Goal: Task Accomplishment & Management: Complete application form

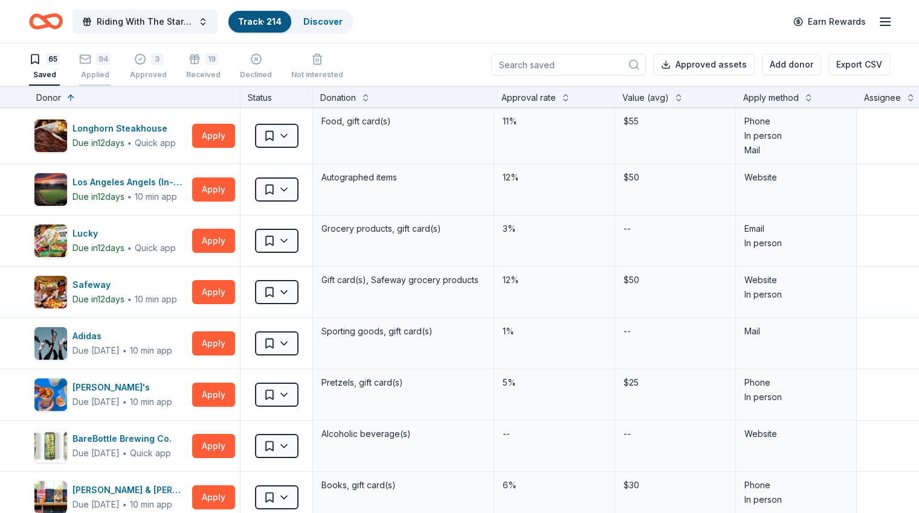
click at [91, 65] on icon "button" at bounding box center [85, 59] width 12 height 12
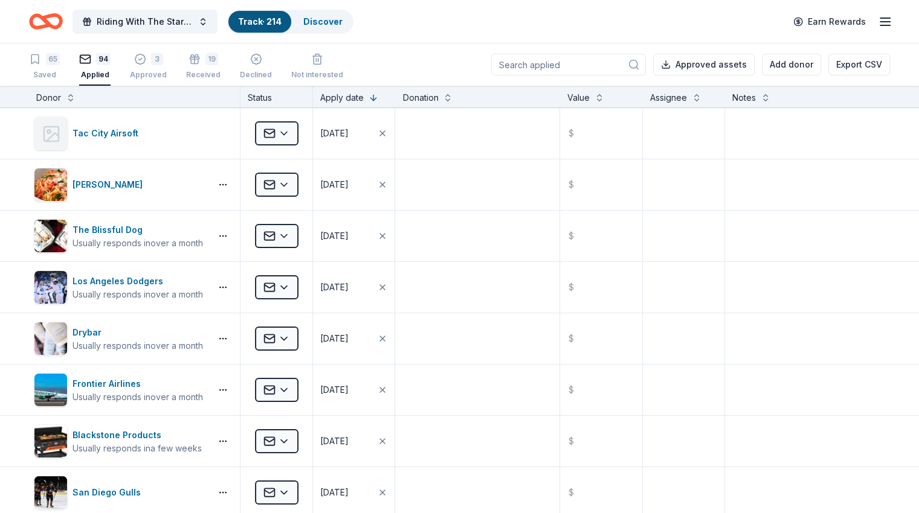
click at [609, 63] on input at bounding box center [568, 65] width 155 height 22
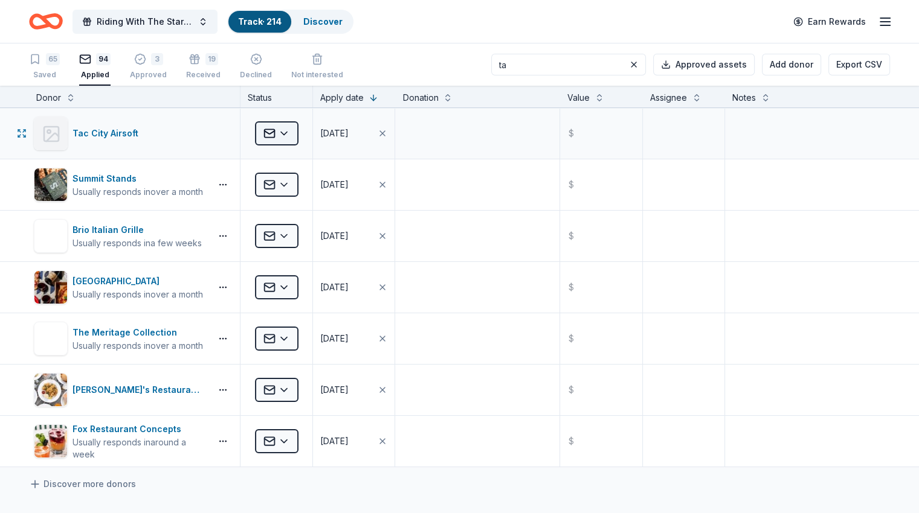
type input "ta"
click at [302, 135] on html "Riding With The Stars Gala Track · 214 Discover Earn Rewards 65 Saved 94 Applie…" at bounding box center [459, 256] width 919 height 513
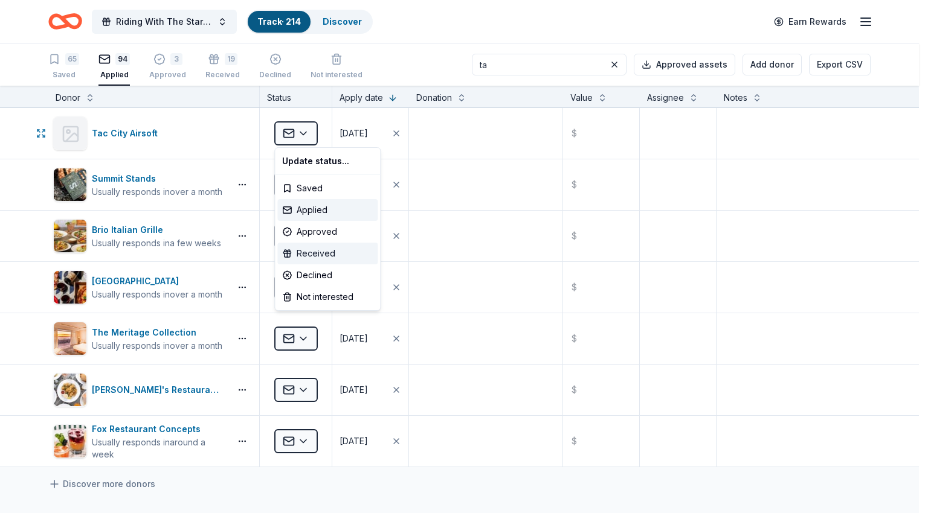
click at [314, 257] on div "Received" at bounding box center [327, 254] width 100 height 22
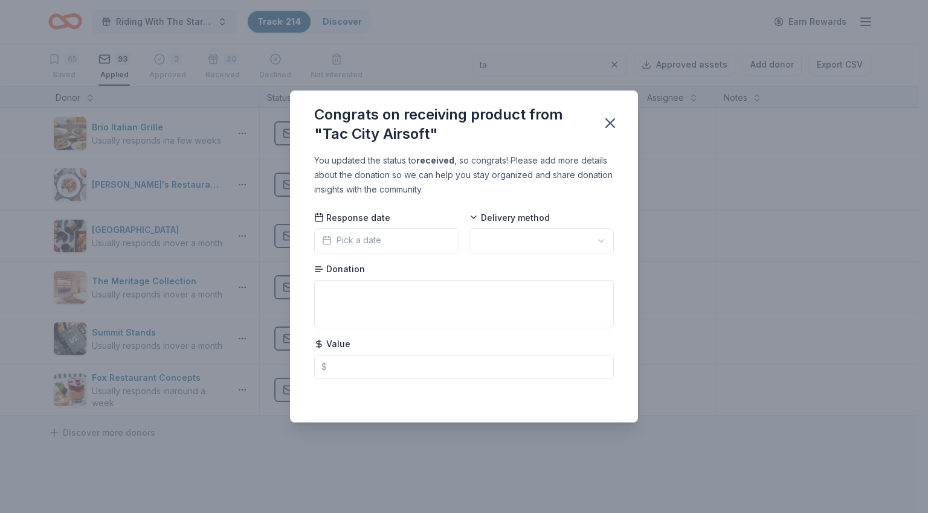
click at [408, 236] on button "Pick a date" at bounding box center [386, 240] width 145 height 25
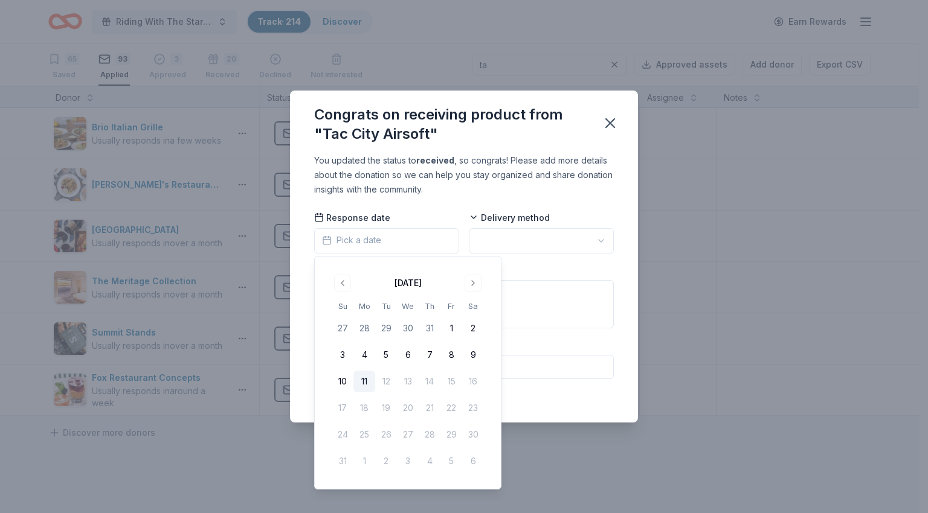
click at [365, 382] on button "11" at bounding box center [364, 382] width 22 height 22
click at [507, 242] on html "Riding With The Stars Gala Track · 214 Discover Earn Rewards 65 Saved 93 Applie…" at bounding box center [464, 256] width 928 height 513
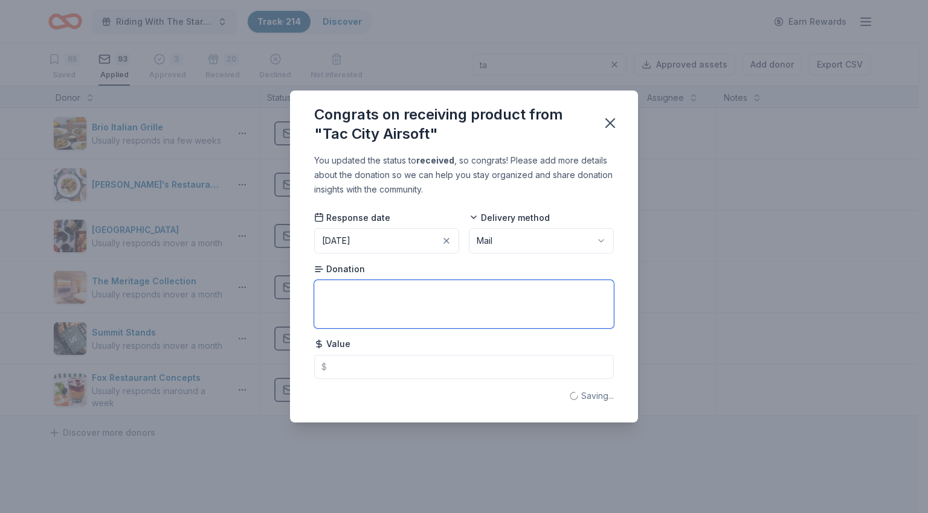
click at [405, 322] on textarea at bounding box center [464, 304] width 300 height 48
type textarea "Admission for 4, Full gear rental, 5000 BBs"
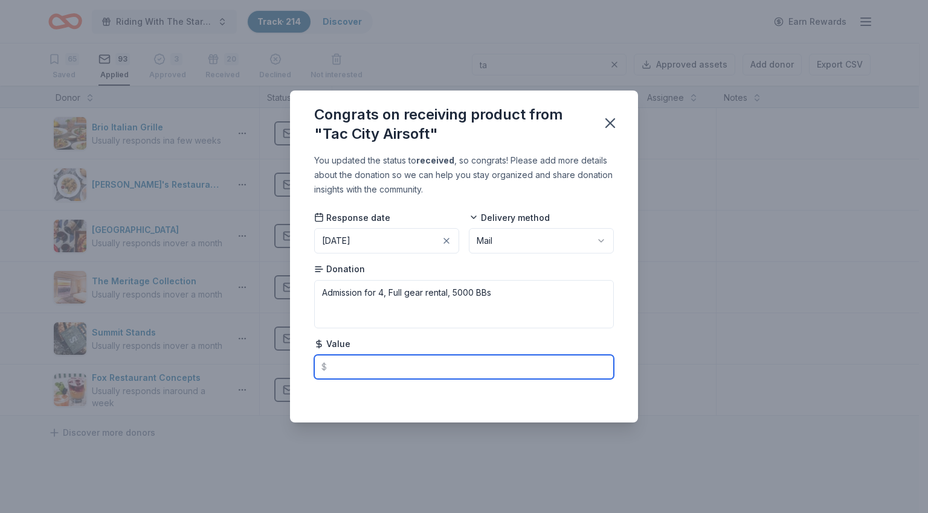
click at [503, 362] on input "text" at bounding box center [464, 367] width 300 height 24
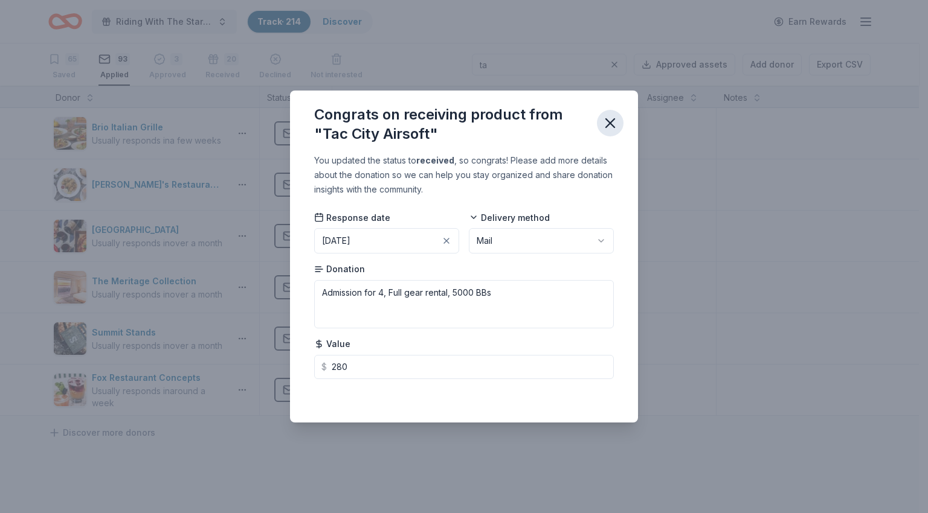
type input "280.00"
click at [610, 121] on icon "button" at bounding box center [609, 123] width 17 height 17
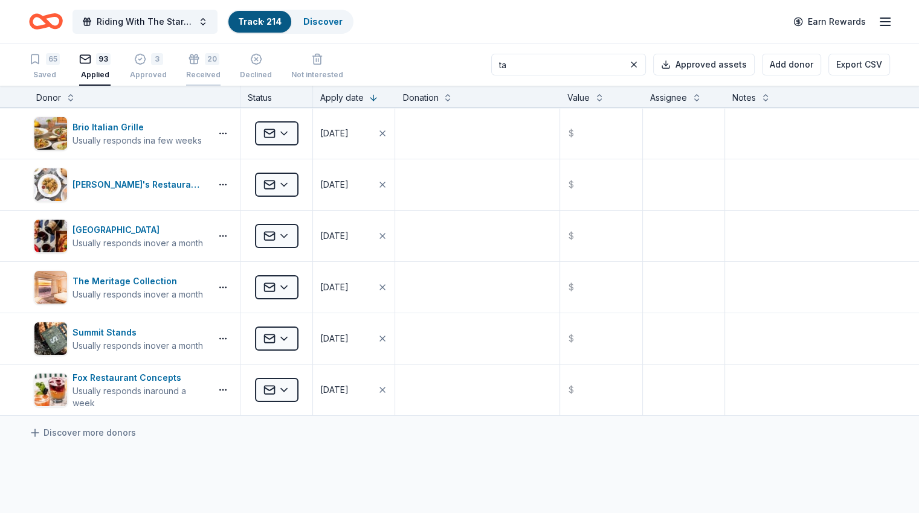
click at [200, 62] on icon "button" at bounding box center [194, 57] width 12 height 12
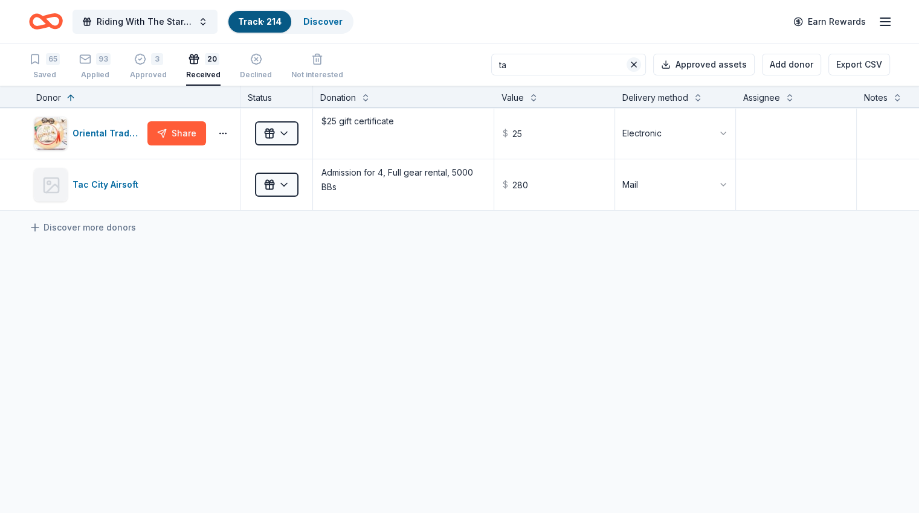
click at [626, 63] on button at bounding box center [633, 64] width 14 height 14
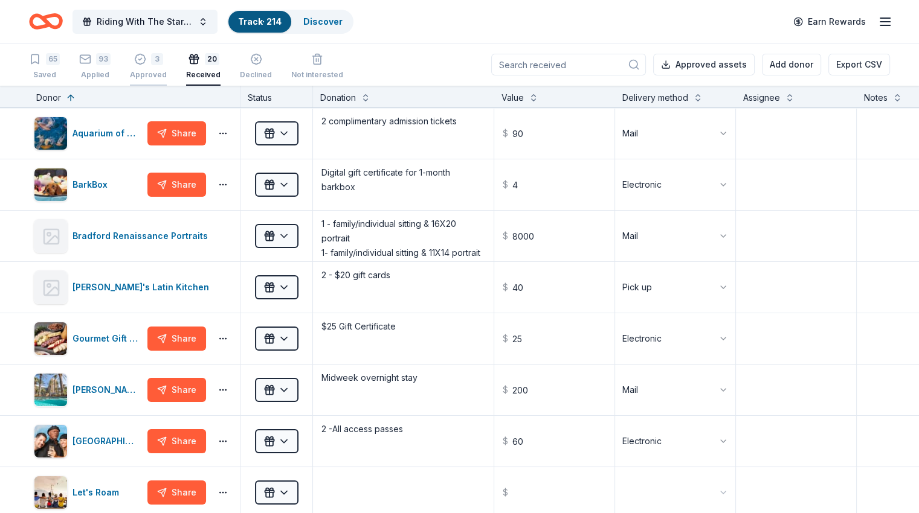
click at [167, 62] on div "3" at bounding box center [148, 59] width 37 height 12
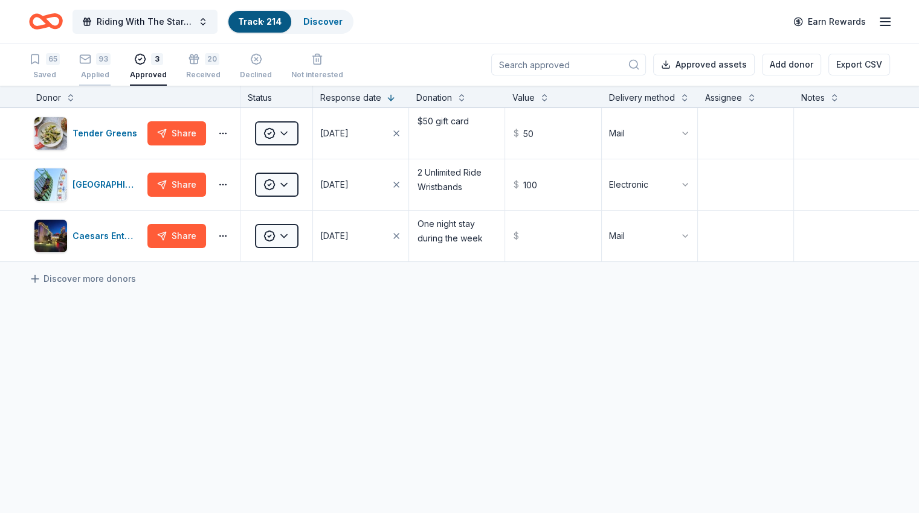
click at [111, 70] on div "Applied" at bounding box center [94, 75] width 31 height 10
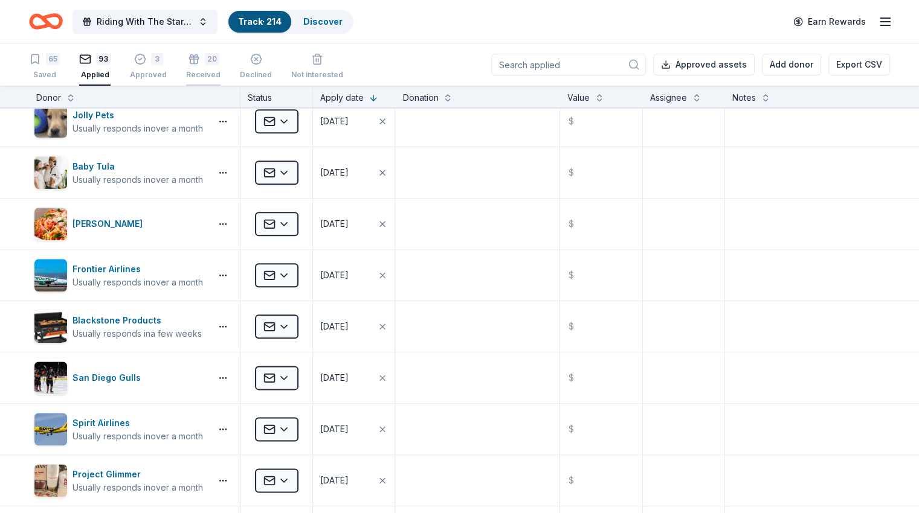
click at [219, 59] on div "20" at bounding box center [212, 53] width 14 height 12
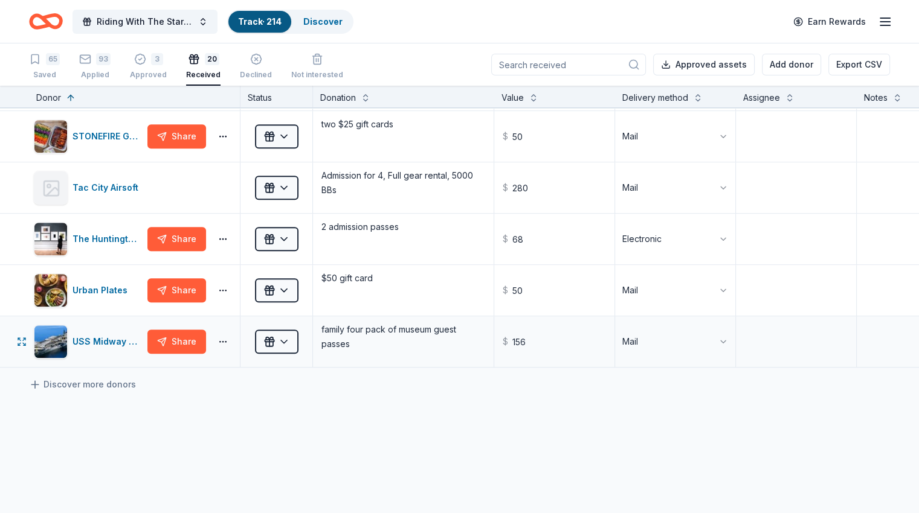
scroll to position [785, 0]
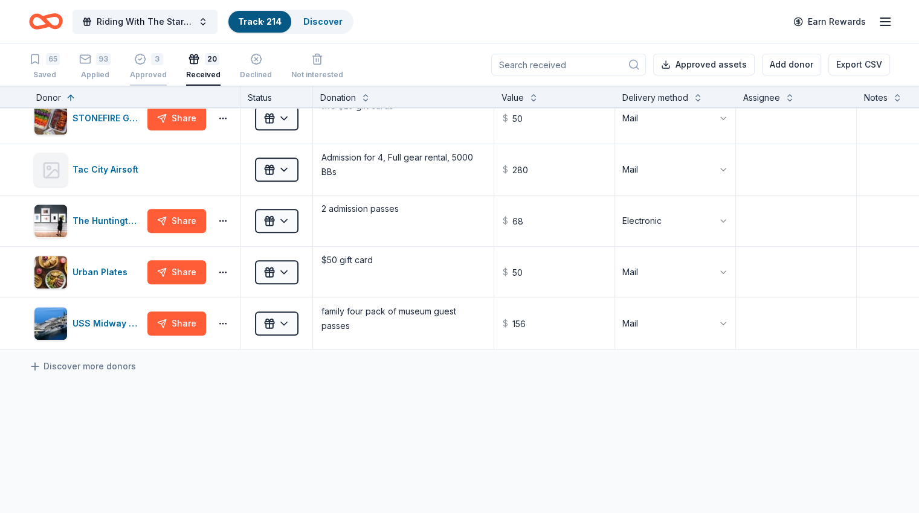
click at [158, 66] on div "3 Approved" at bounding box center [148, 66] width 37 height 27
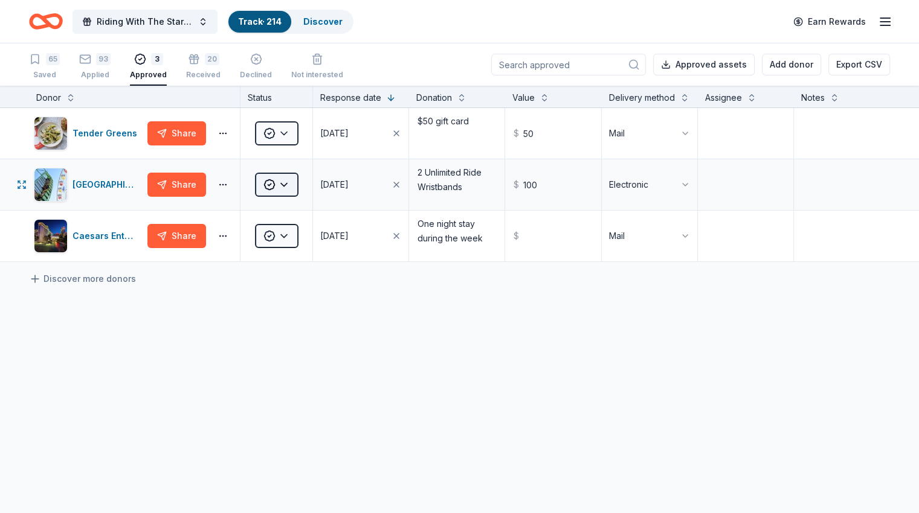
click at [295, 199] on html "Riding With The Stars Gala Track · 214 Discover Earn Rewards 65 Saved 93 Applie…" at bounding box center [459, 256] width 919 height 513
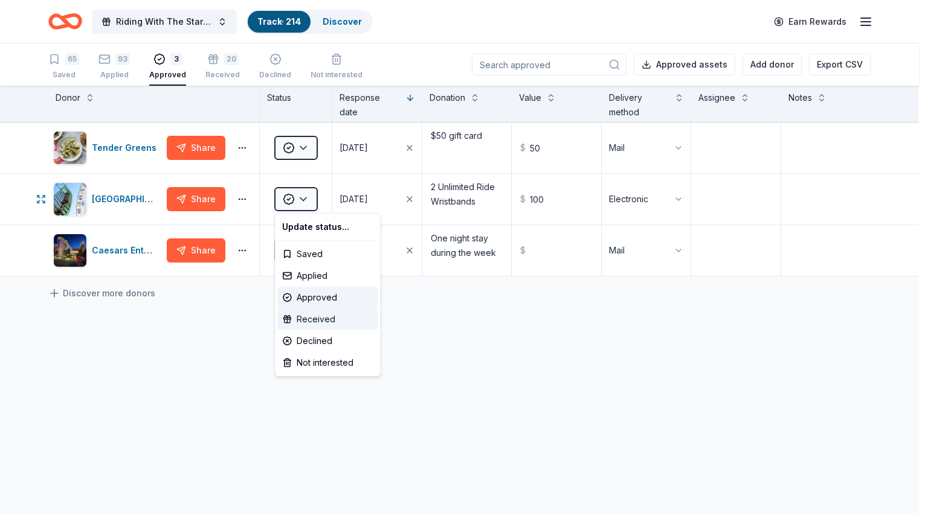
click at [319, 318] on div "Received" at bounding box center [327, 320] width 100 height 22
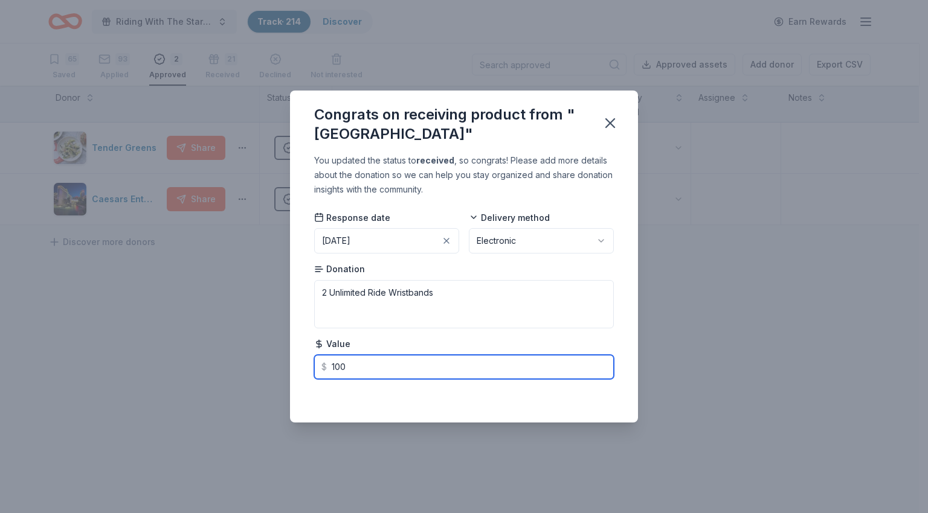
click at [533, 366] on input "100" at bounding box center [464, 367] width 300 height 24
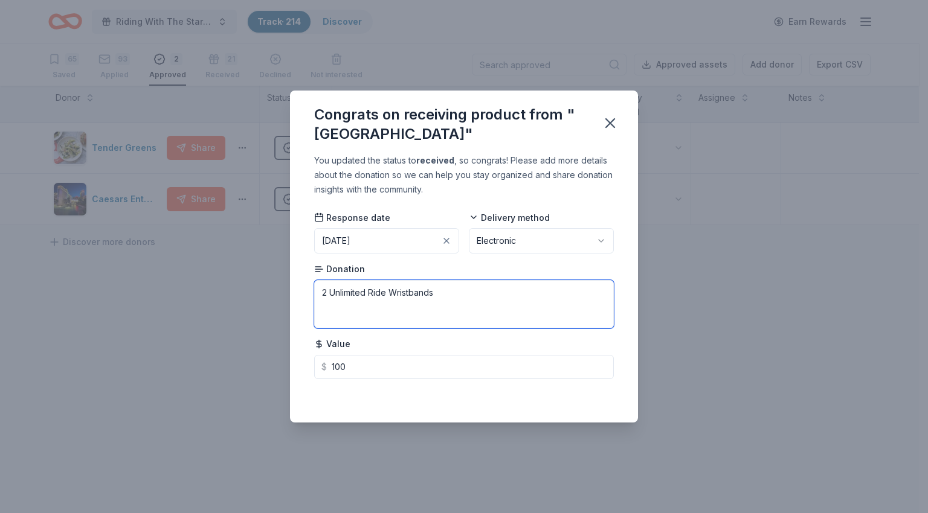
type input "100.00"
click at [545, 302] on textarea "2 Unlimited Ride Wristbands" at bounding box center [464, 304] width 300 height 48
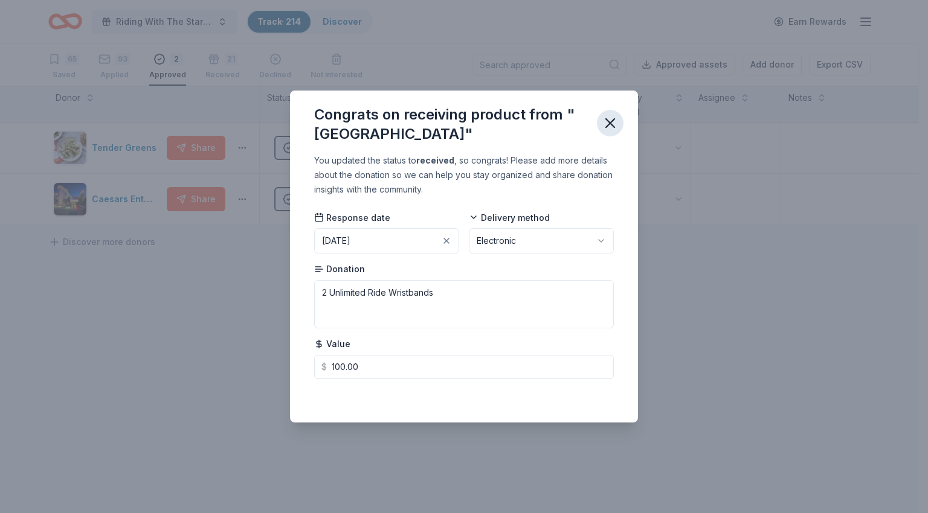
click at [611, 128] on icon "button" at bounding box center [609, 123] width 17 height 17
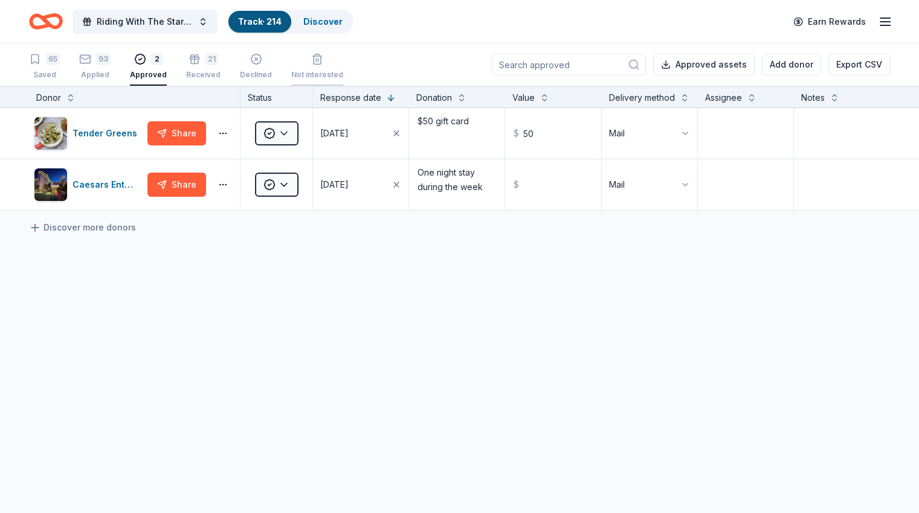
click at [335, 58] on div "button" at bounding box center [317, 59] width 52 height 12
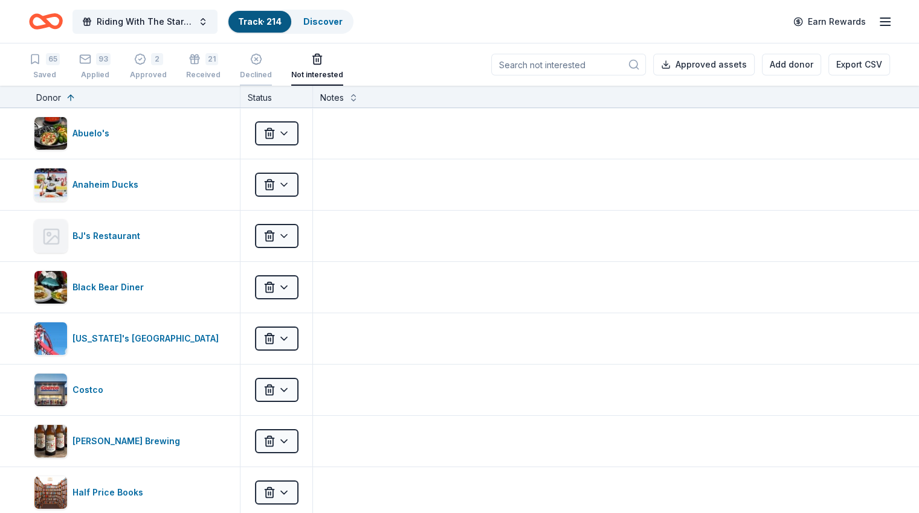
click at [261, 54] on icon "button" at bounding box center [256, 59] width 10 height 10
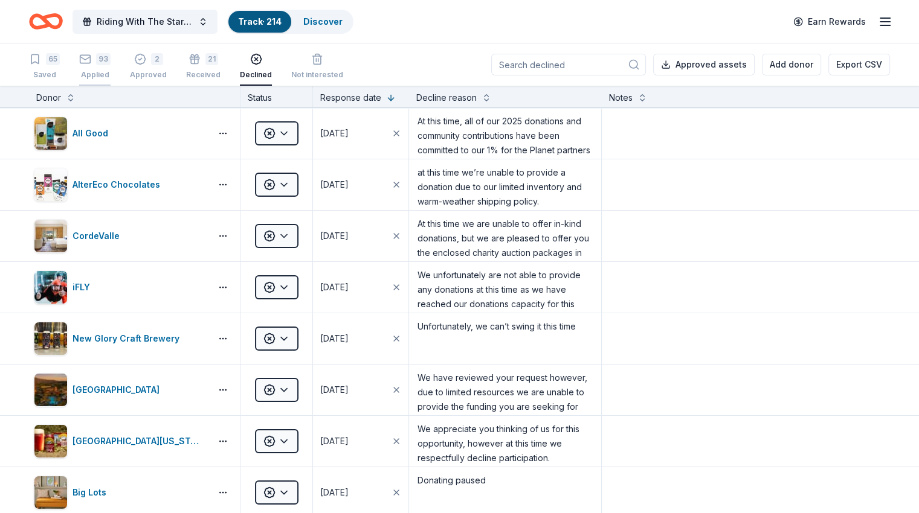
click at [111, 64] on div "93" at bounding box center [103, 59] width 14 height 12
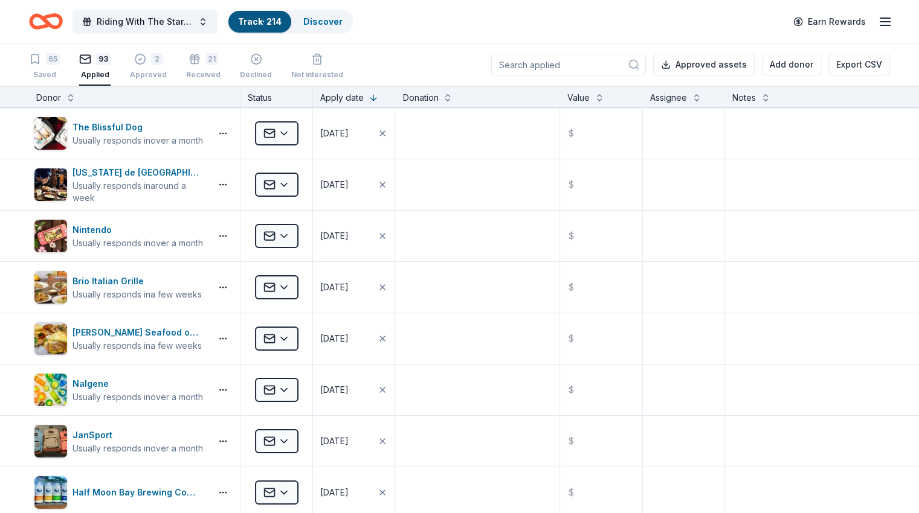
click at [522, 65] on input at bounding box center [568, 65] width 155 height 22
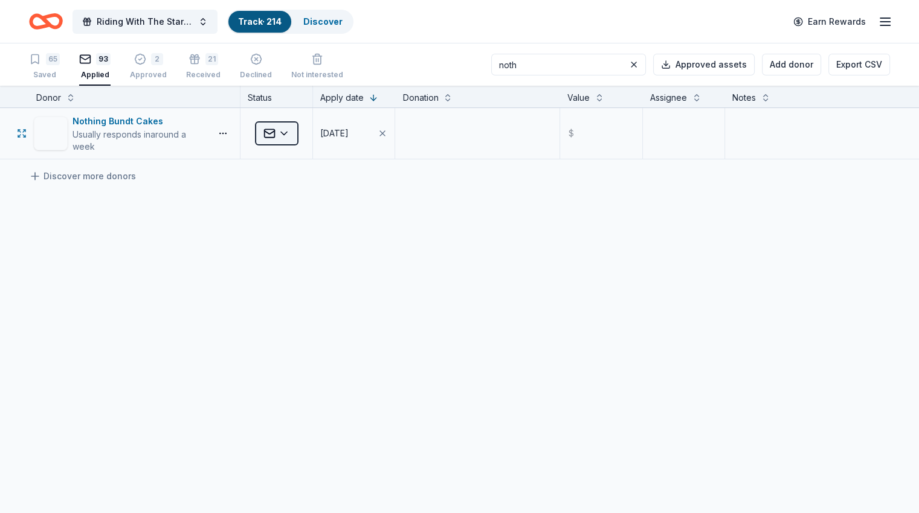
type input "noth"
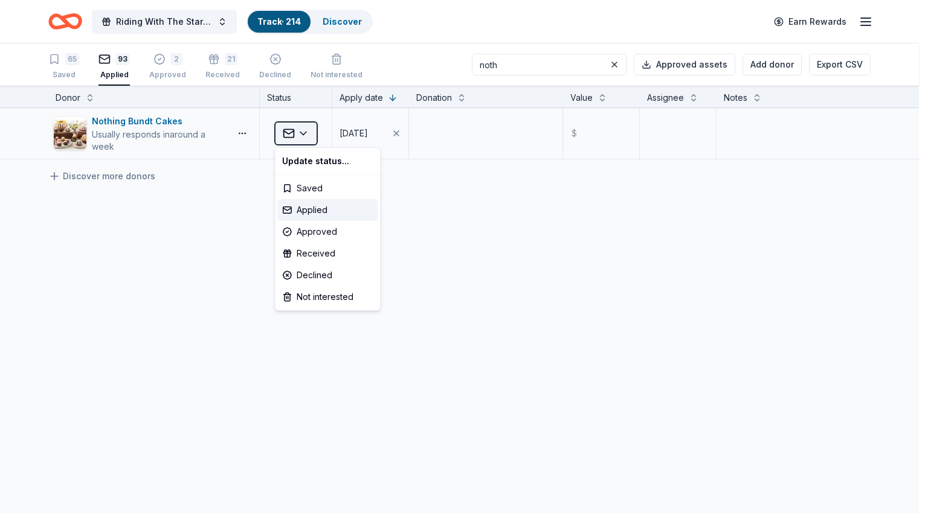
click at [314, 134] on html "Riding With The Stars Gala Track · 214 Discover Earn Rewards 65 Saved 93 Applie…" at bounding box center [464, 256] width 928 height 513
click at [301, 230] on div "Approved" at bounding box center [327, 232] width 100 height 22
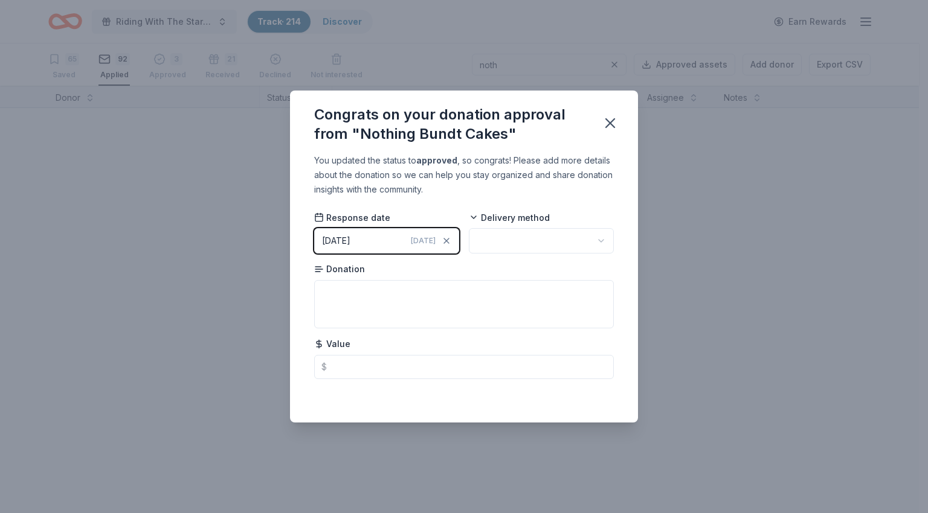
click at [512, 237] on html "Riding With The Stars Gala Track · 214 Discover Earn Rewards 65 Saved 92 Applie…" at bounding box center [464, 256] width 928 height 513
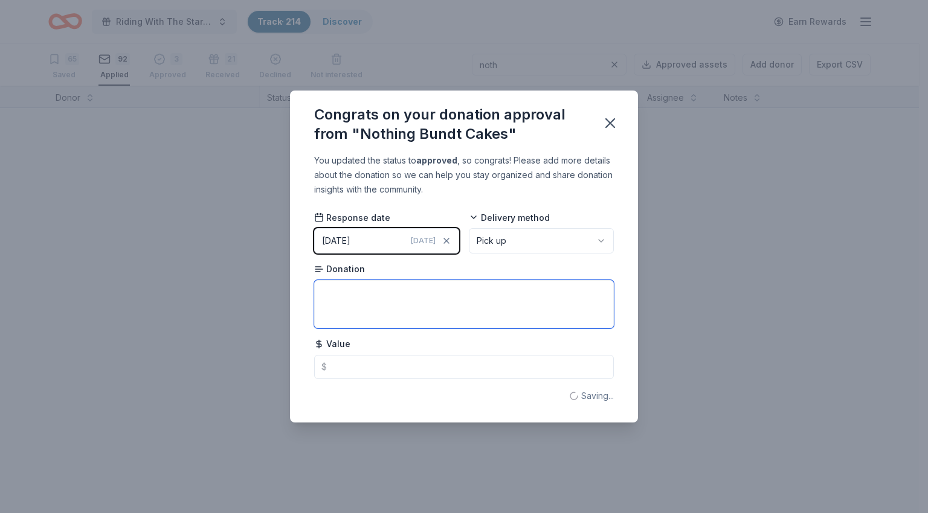
click at [437, 289] on textarea at bounding box center [464, 304] width 300 height 48
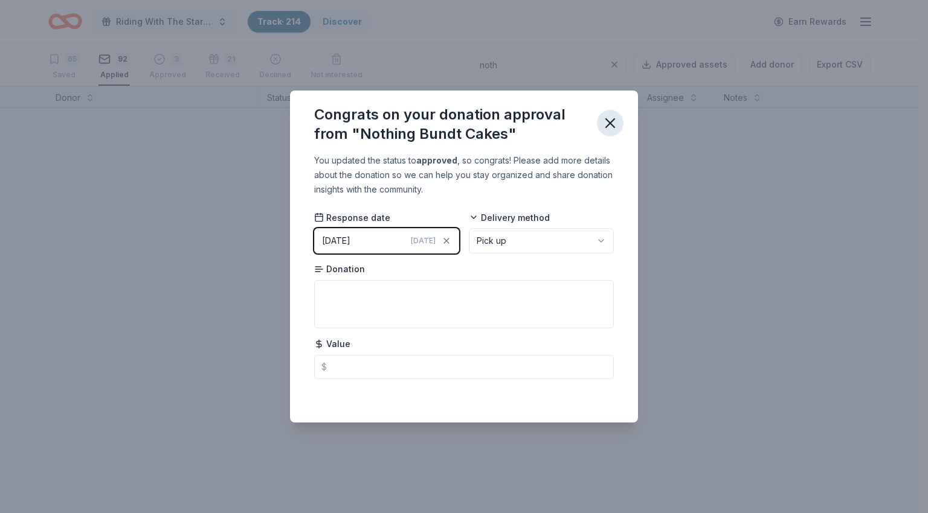
click at [611, 130] on icon "button" at bounding box center [609, 123] width 17 height 17
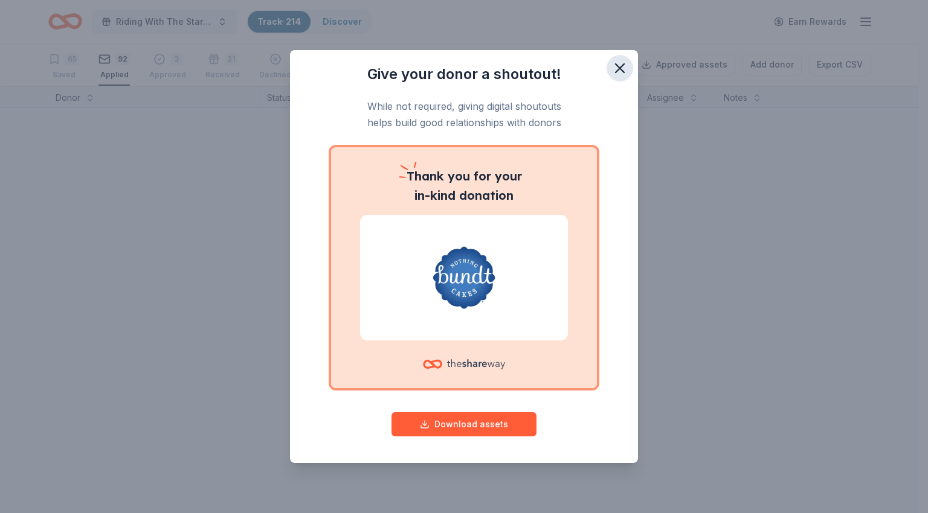
click at [618, 70] on icon "button" at bounding box center [619, 68] width 8 height 8
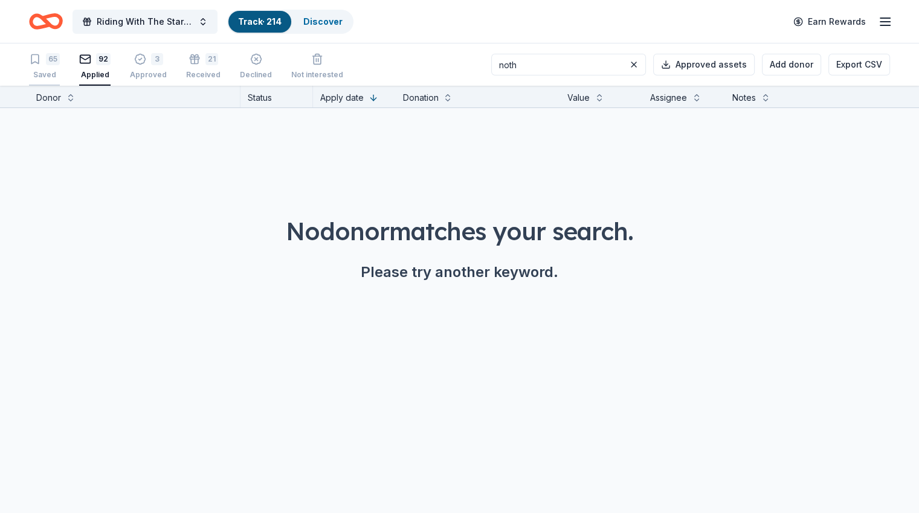
click at [60, 64] on div "65" at bounding box center [53, 59] width 14 height 12
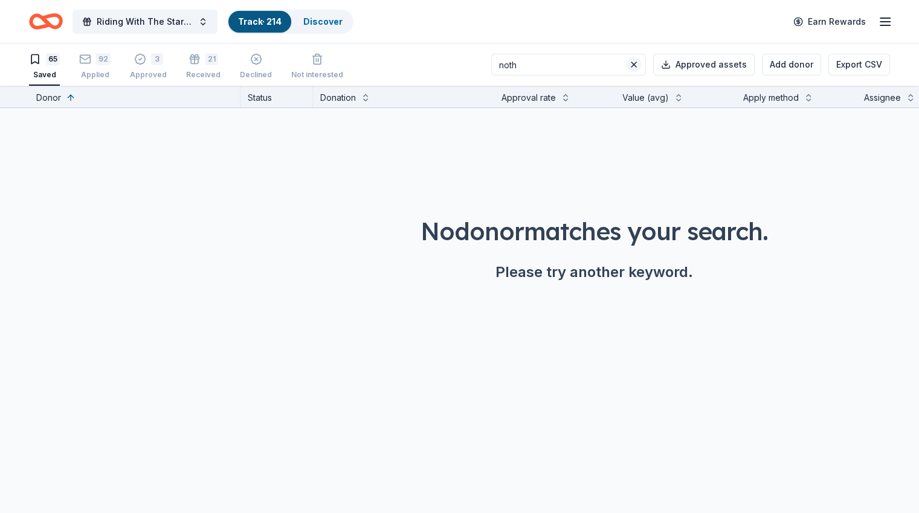
click at [626, 65] on button at bounding box center [633, 64] width 14 height 14
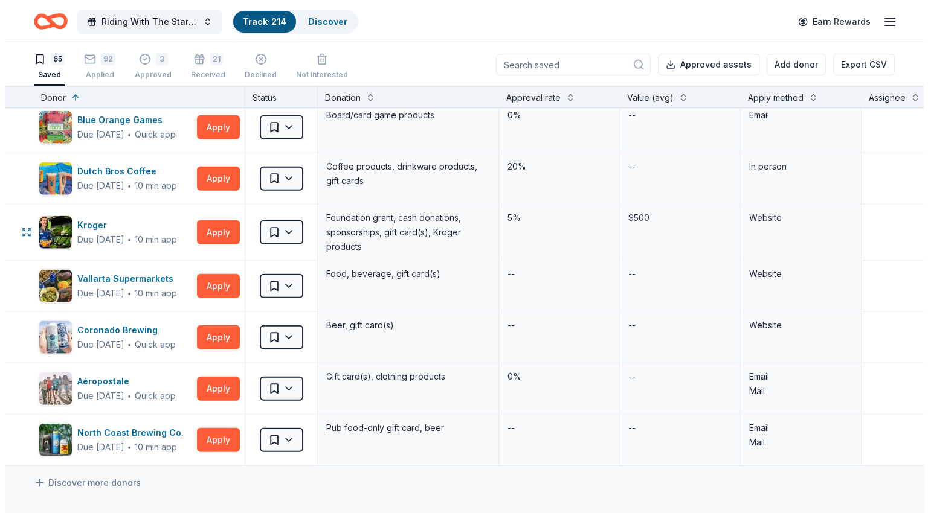
scroll to position [2992, 0]
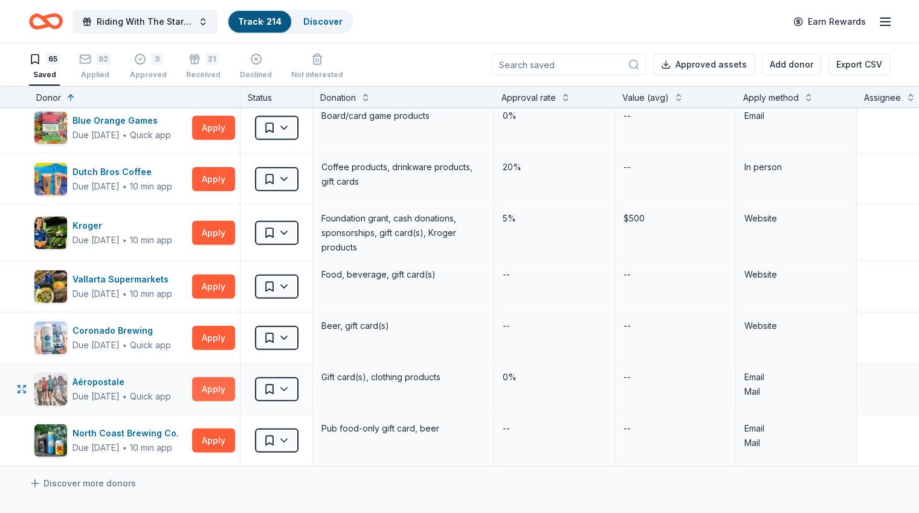
click at [231, 379] on button "Apply" at bounding box center [213, 389] width 43 height 24
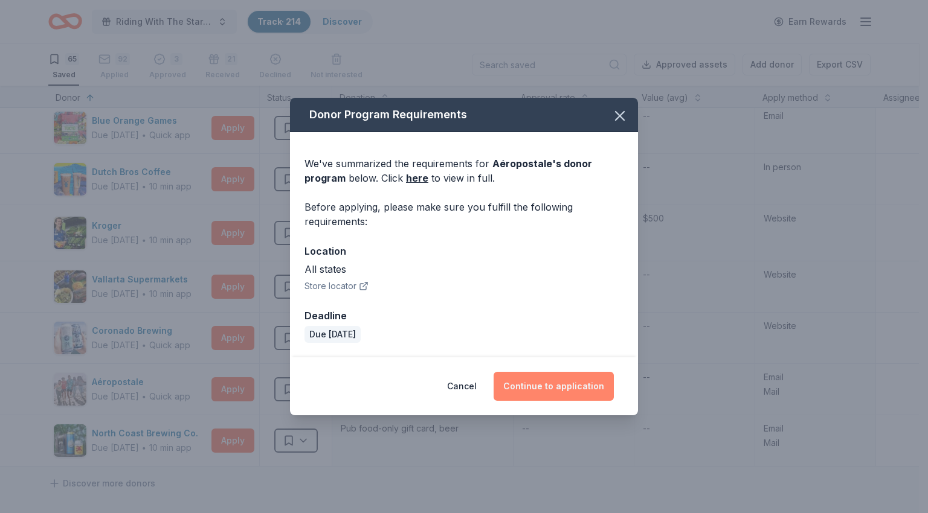
click at [548, 380] on button "Continue to application" at bounding box center [553, 386] width 120 height 29
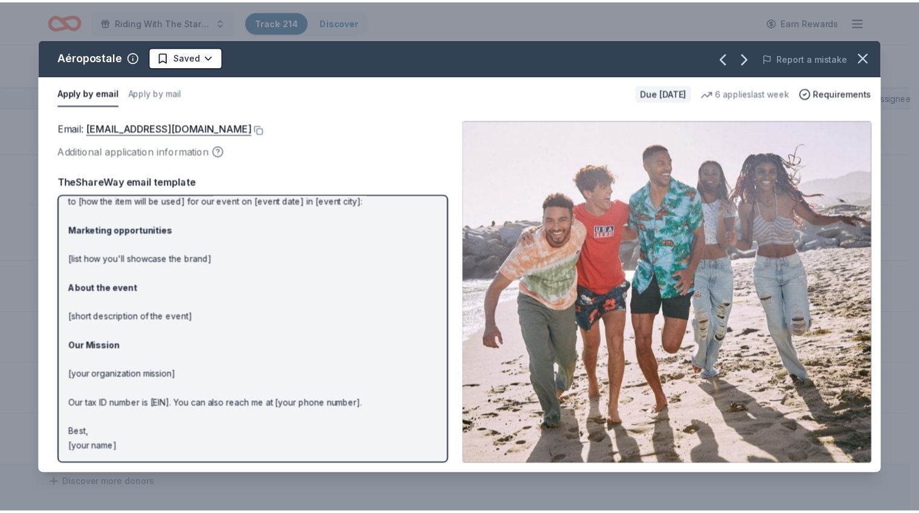
scroll to position [0, 0]
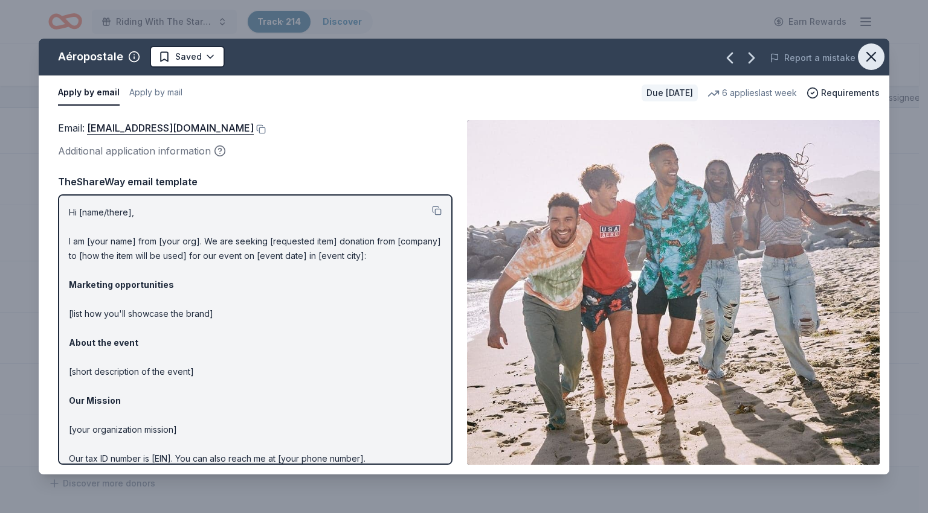
click at [868, 61] on icon "button" at bounding box center [870, 56] width 17 height 17
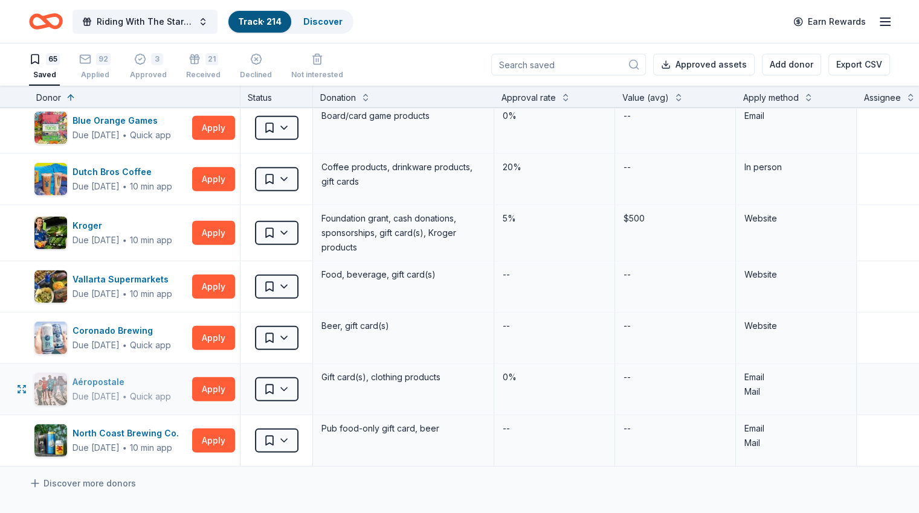
click at [119, 375] on div "Aéropostale" at bounding box center [121, 382] width 98 height 14
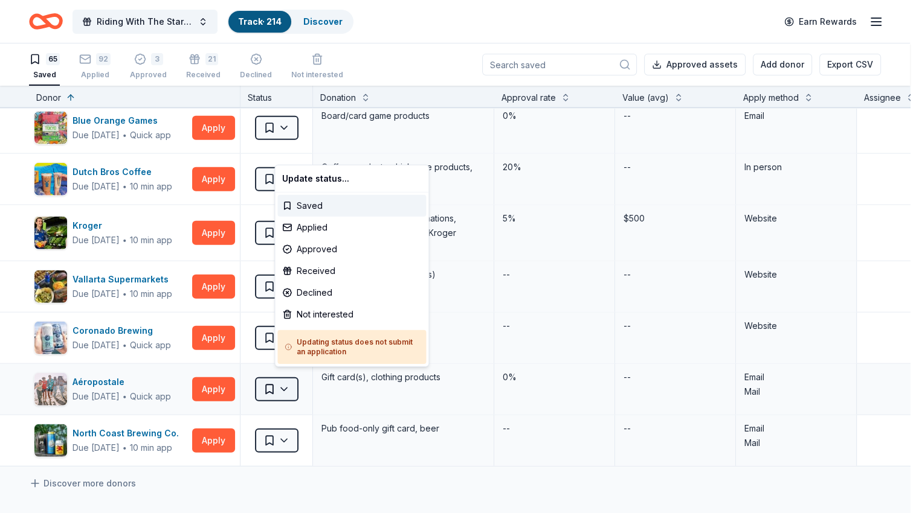
click at [299, 377] on html "Riding With The Stars Gala Track · 214 Discover Earn Rewards 65 Saved 92 Applie…" at bounding box center [459, 256] width 919 height 513
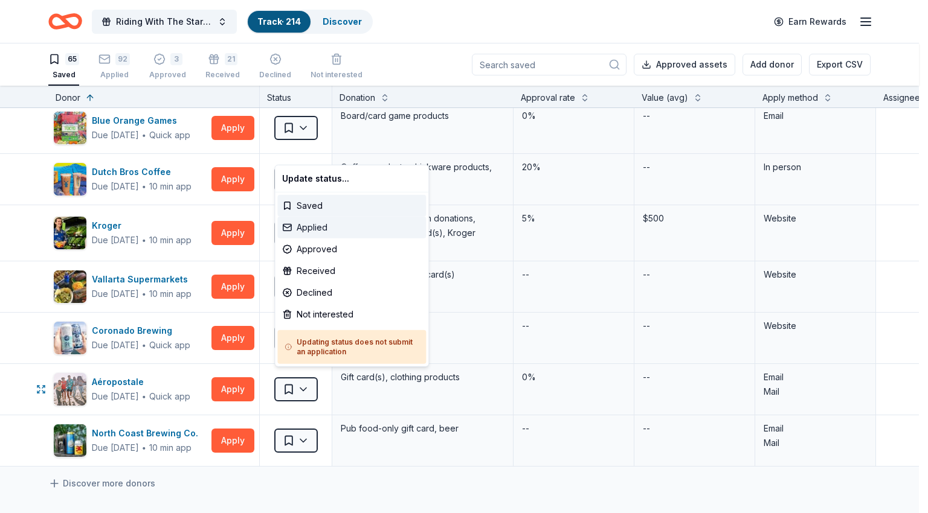
click at [325, 228] on div "Applied" at bounding box center [351, 228] width 149 height 22
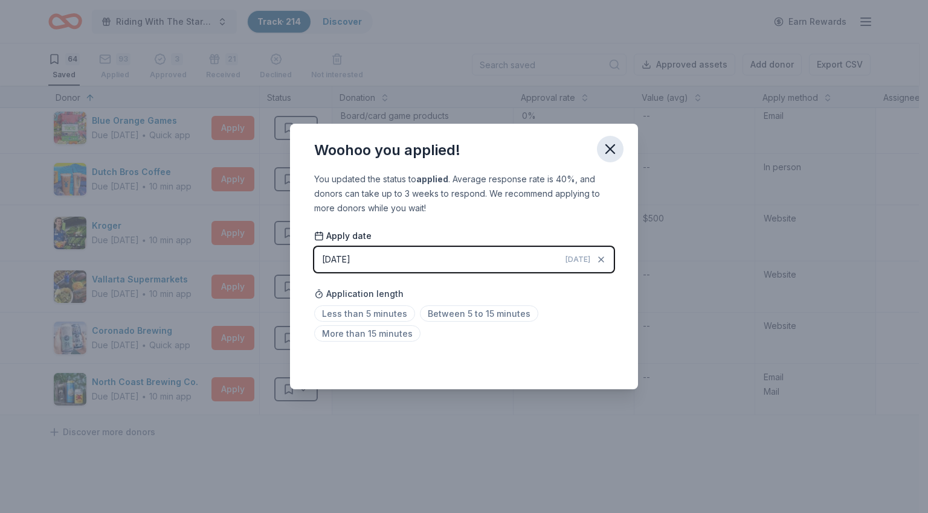
click at [609, 145] on icon "button" at bounding box center [609, 149] width 17 height 17
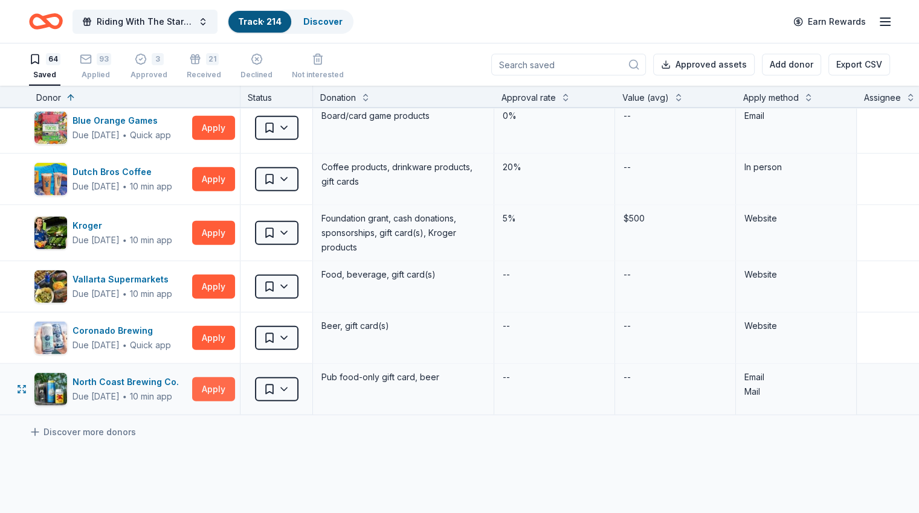
click at [232, 379] on button "Apply" at bounding box center [213, 389] width 43 height 24
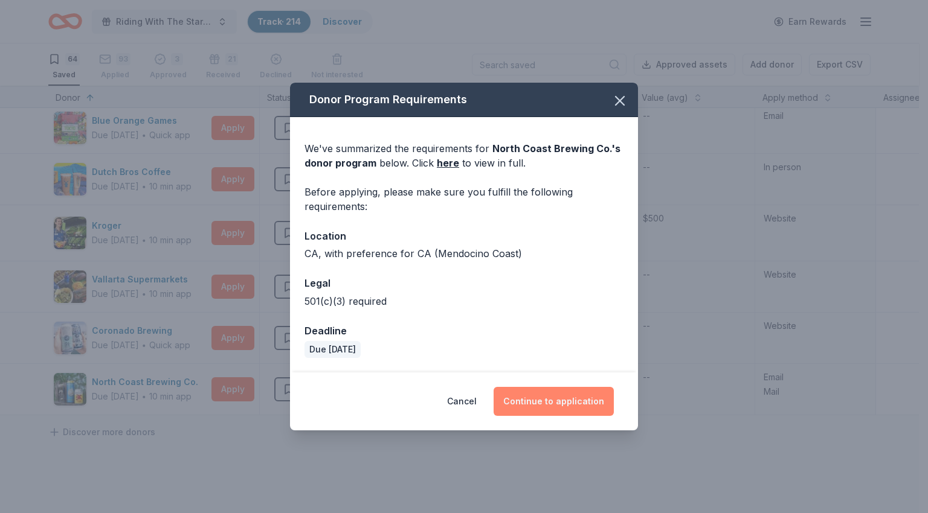
click at [551, 393] on button "Continue to application" at bounding box center [553, 401] width 120 height 29
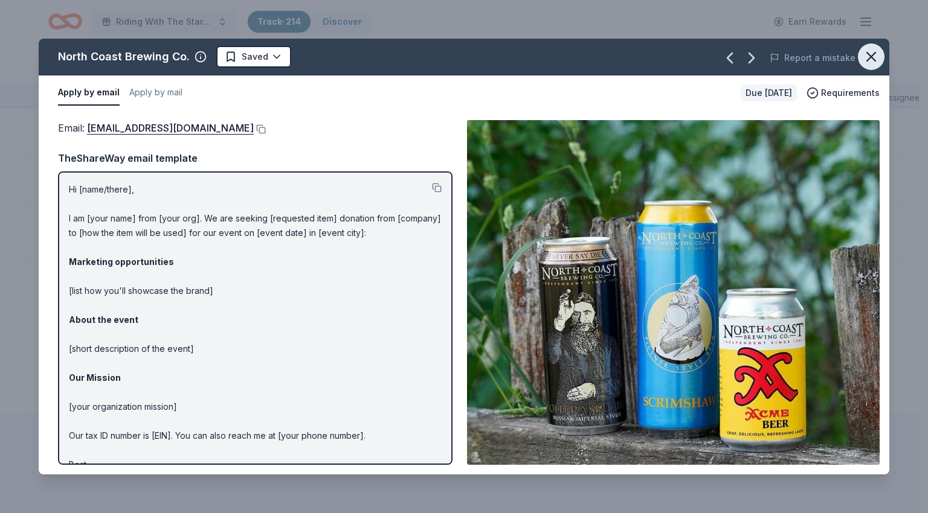
click at [868, 57] on icon "button" at bounding box center [870, 56] width 17 height 17
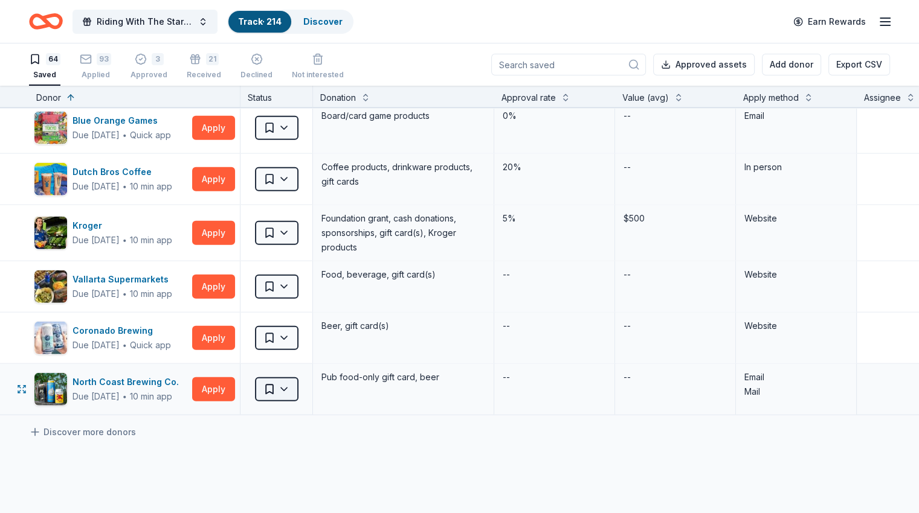
click at [286, 383] on html "Riding With The Stars Gala Track · 214 Discover Earn Rewards 64 Saved 93 Applie…" at bounding box center [459, 256] width 919 height 513
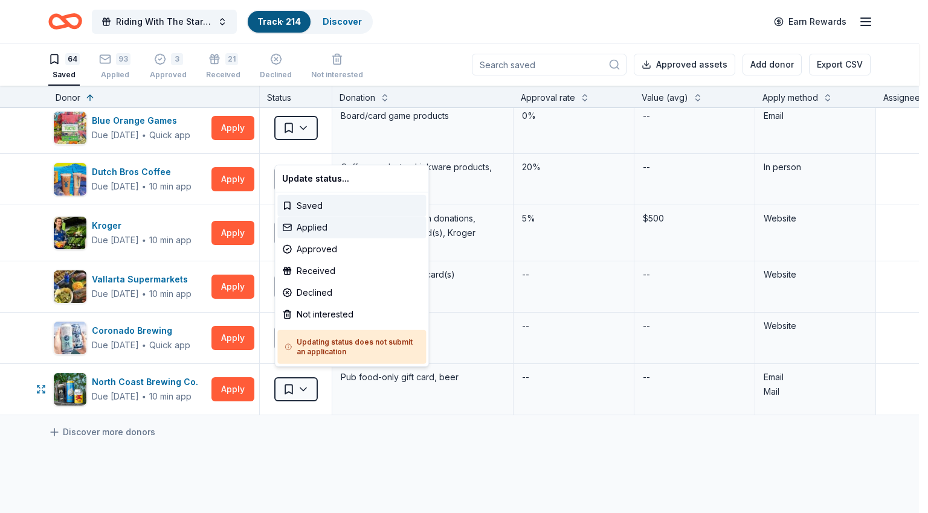
click at [326, 229] on div "Applied" at bounding box center [351, 228] width 149 height 22
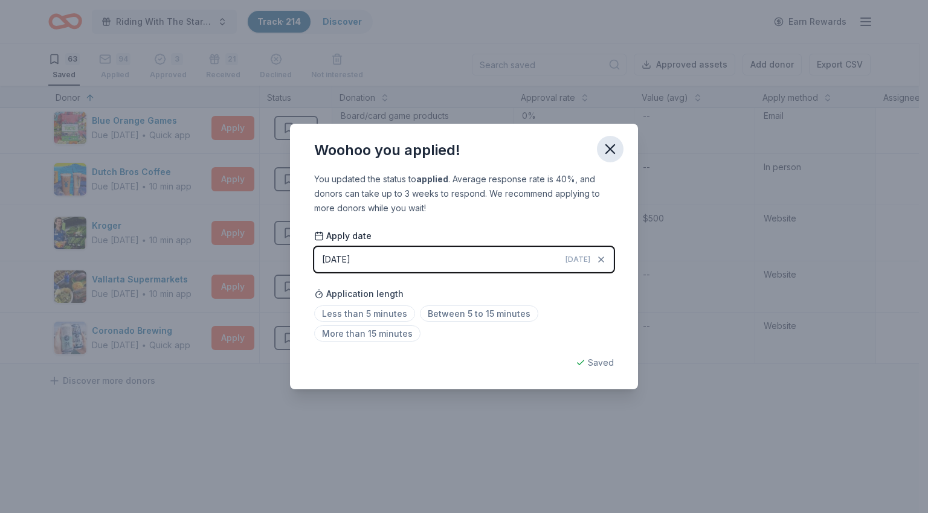
click at [601, 156] on button "button" at bounding box center [610, 149] width 27 height 27
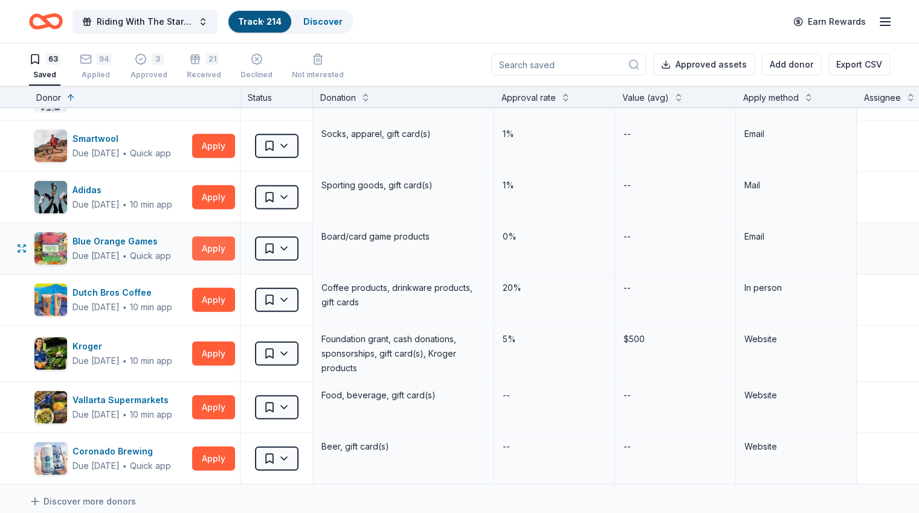
scroll to position [2811, 0]
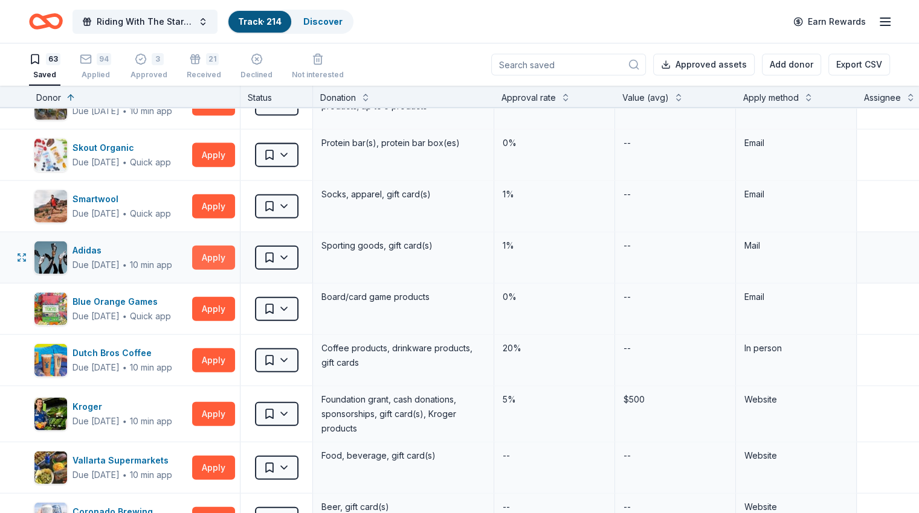
click at [233, 254] on button "Apply" at bounding box center [213, 258] width 43 height 24
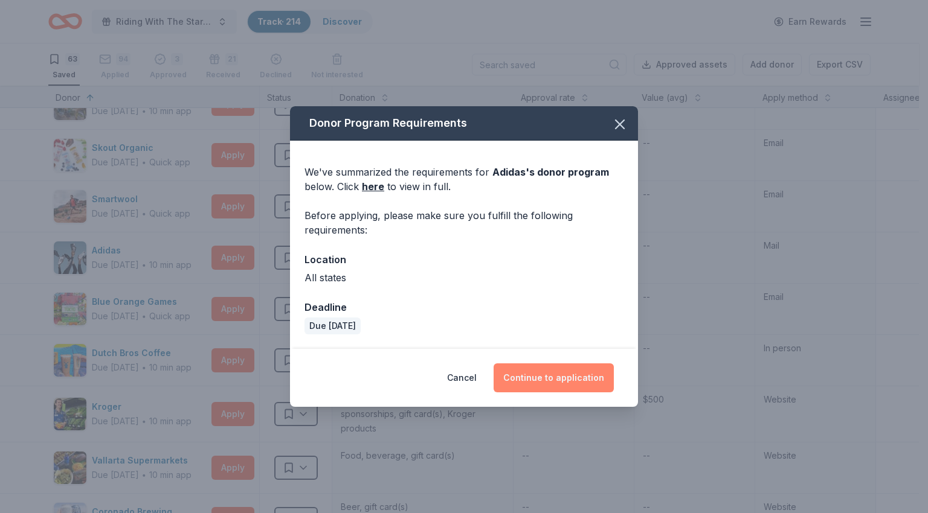
click at [574, 385] on button "Continue to application" at bounding box center [553, 378] width 120 height 29
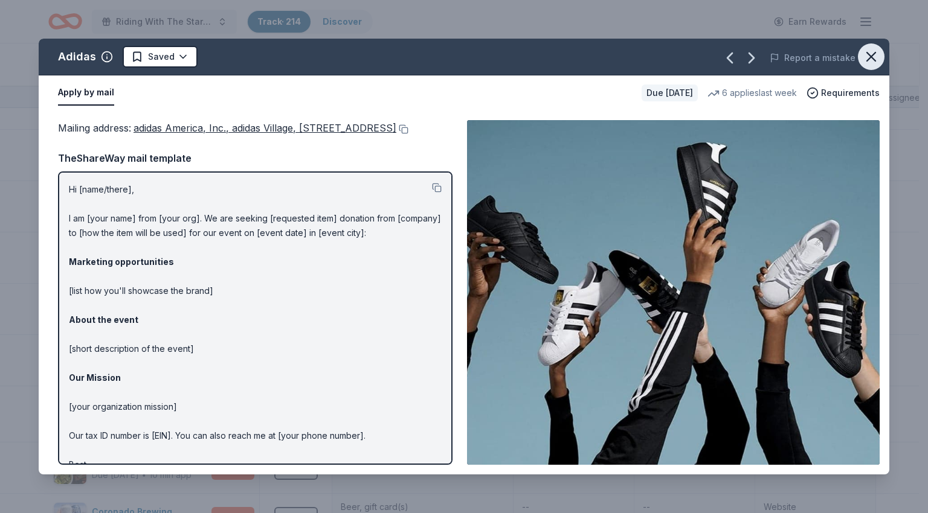
click at [871, 54] on icon "button" at bounding box center [870, 56] width 17 height 17
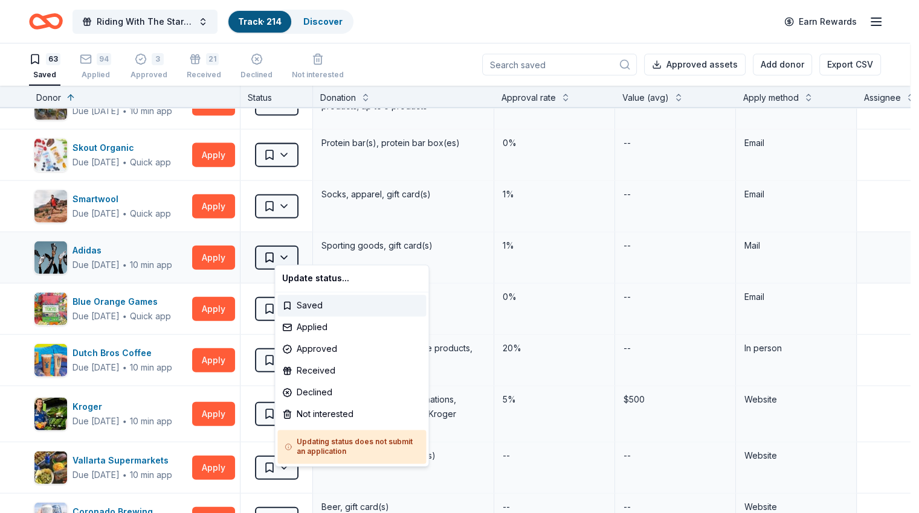
click at [298, 252] on html "Riding With The Stars Gala Track · 214 Discover Earn Rewards 63 Saved 94 Applie…" at bounding box center [459, 256] width 919 height 513
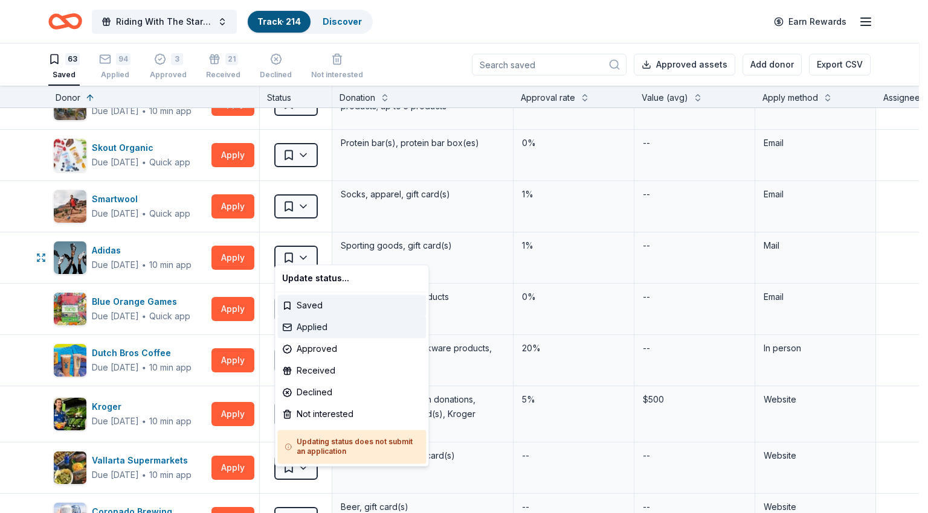
click at [312, 330] on div "Applied" at bounding box center [351, 327] width 149 height 22
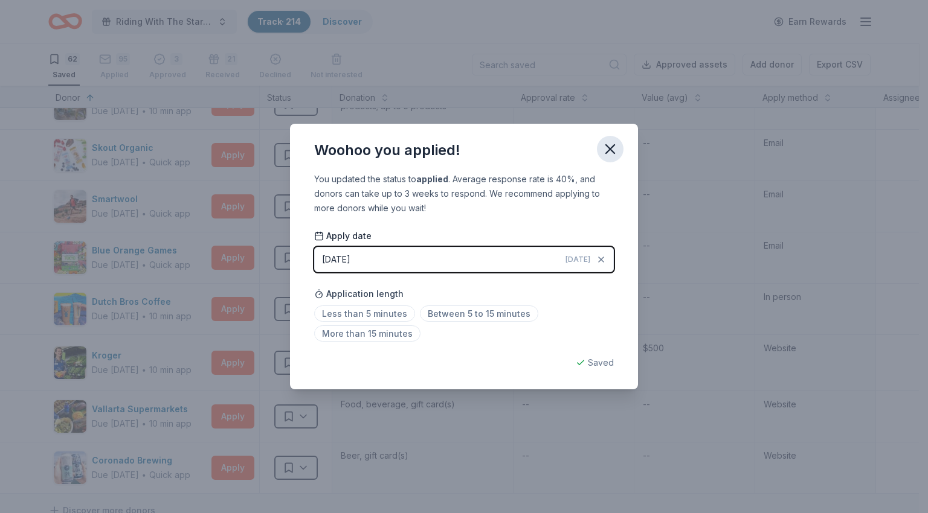
click at [615, 144] on icon "button" at bounding box center [609, 149] width 17 height 17
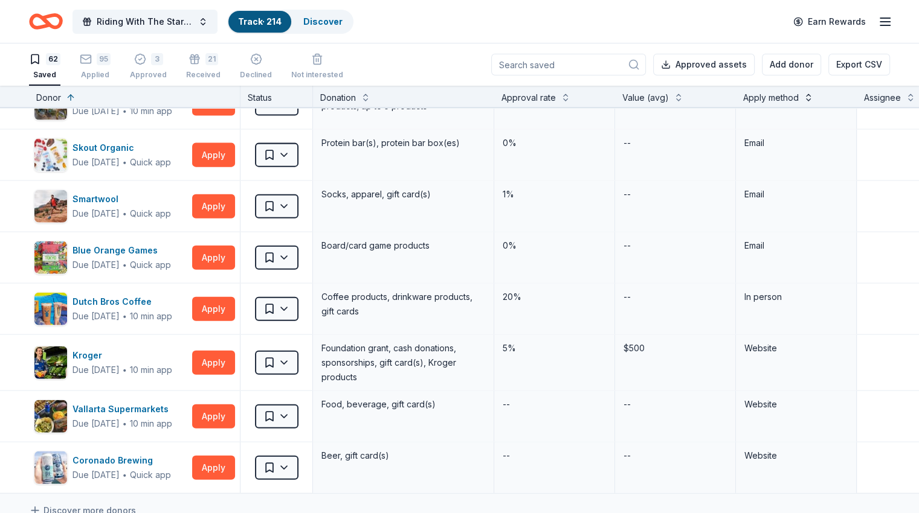
click at [813, 94] on button at bounding box center [808, 97] width 10 height 12
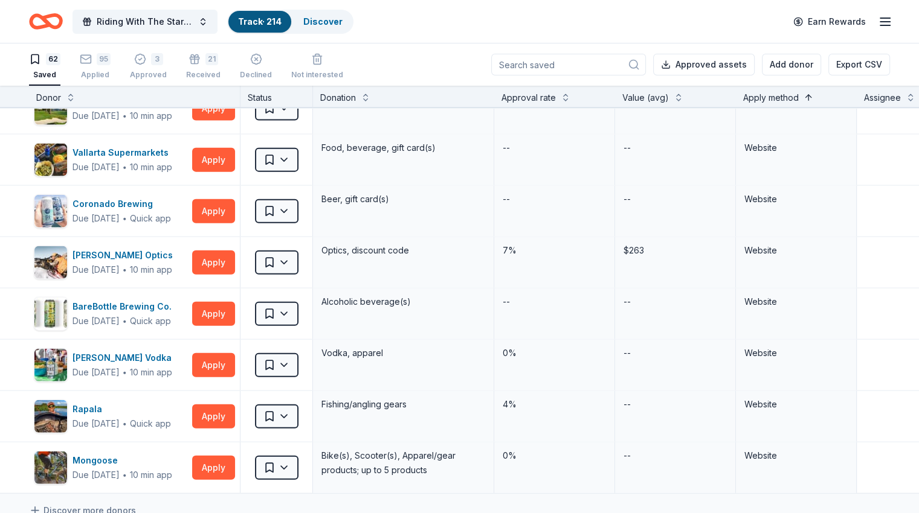
scroll to position [292, 0]
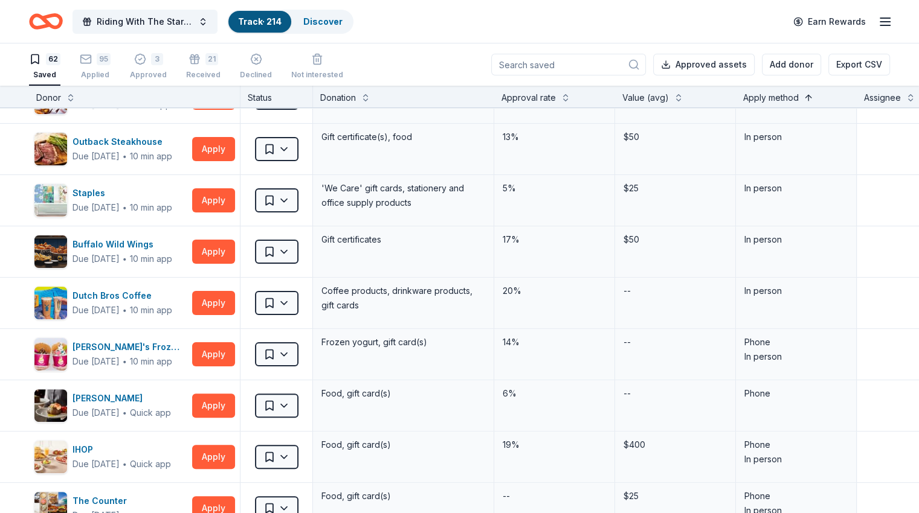
click at [813, 94] on button at bounding box center [808, 97] width 10 height 12
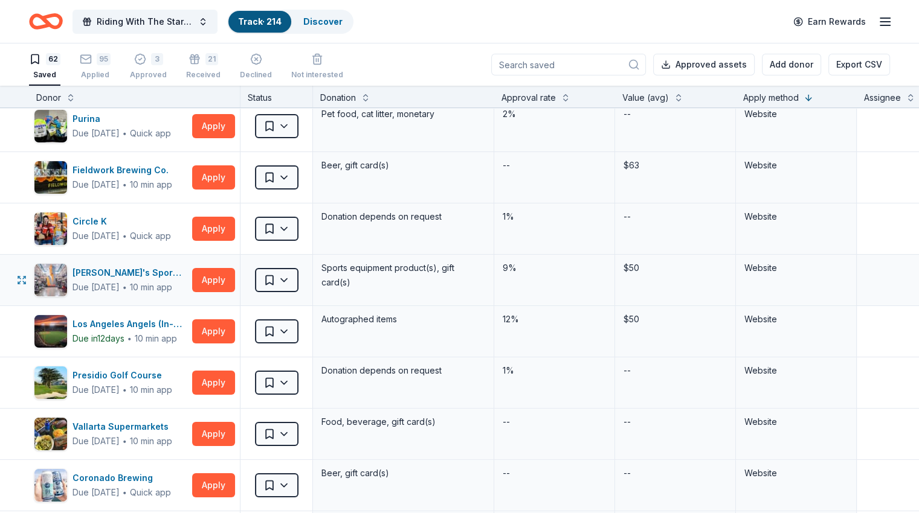
scroll to position [0, 0]
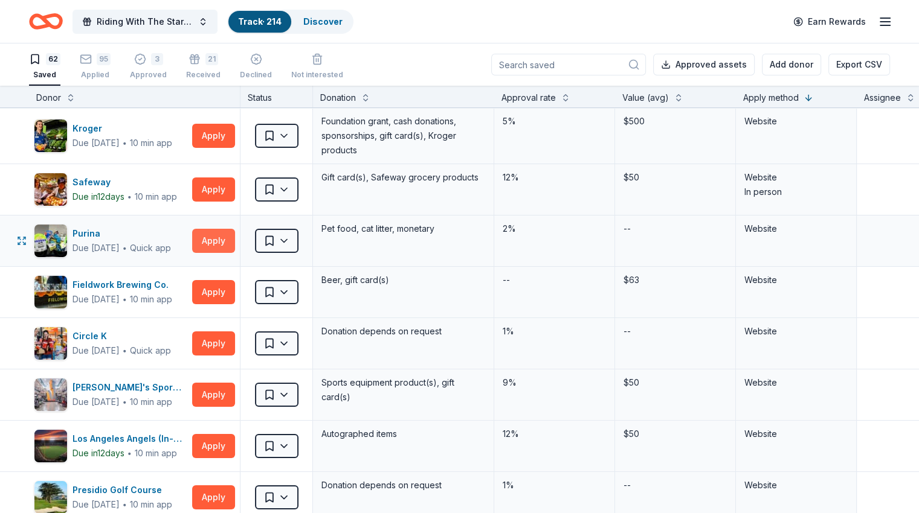
click at [235, 240] on button "Apply" at bounding box center [213, 241] width 43 height 24
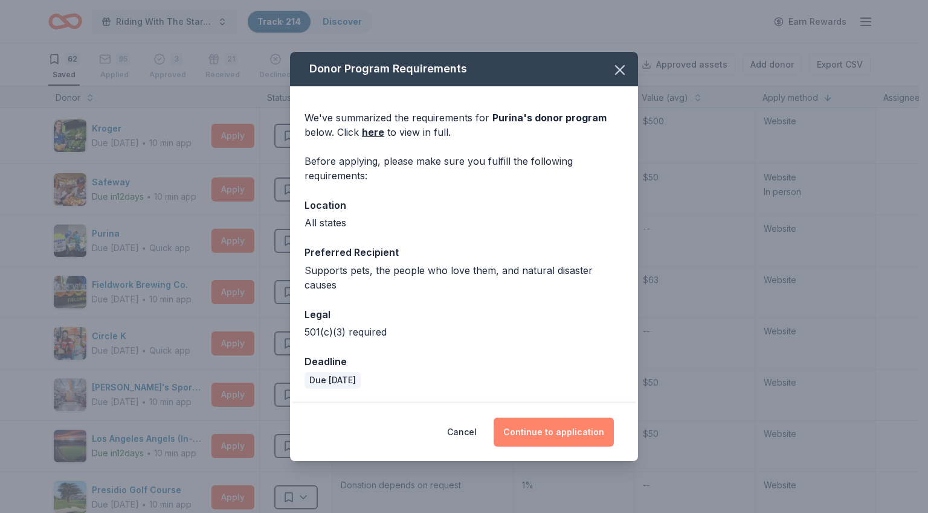
click at [583, 428] on button "Continue to application" at bounding box center [553, 432] width 120 height 29
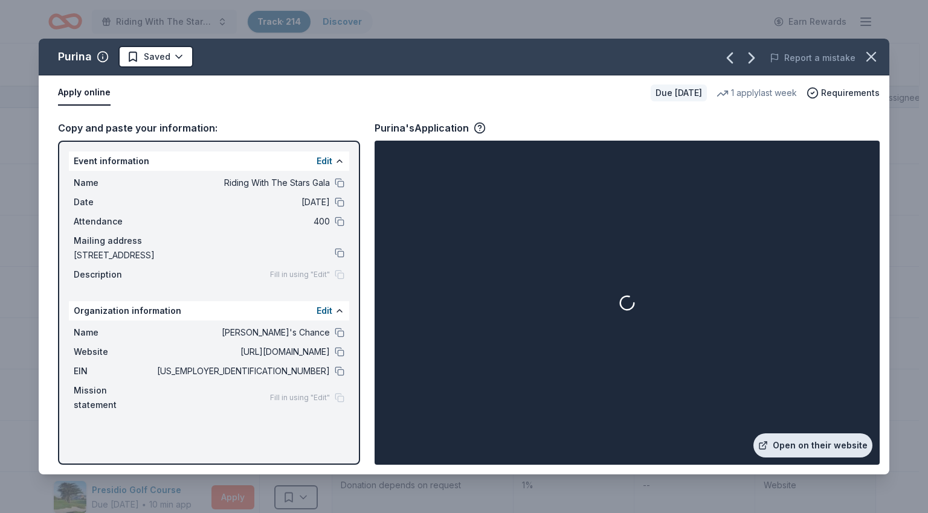
click at [812, 438] on link "Open on their website" at bounding box center [812, 446] width 119 height 24
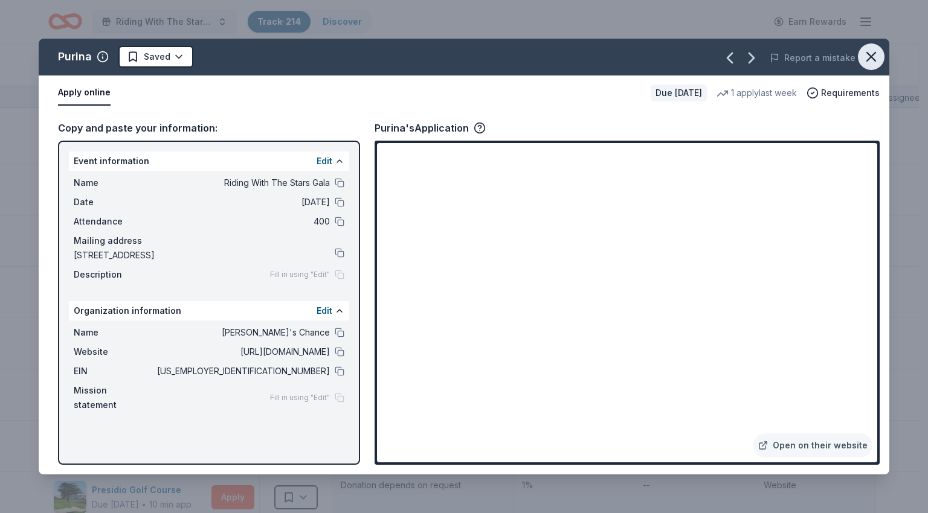
click at [867, 57] on icon "button" at bounding box center [870, 56] width 17 height 17
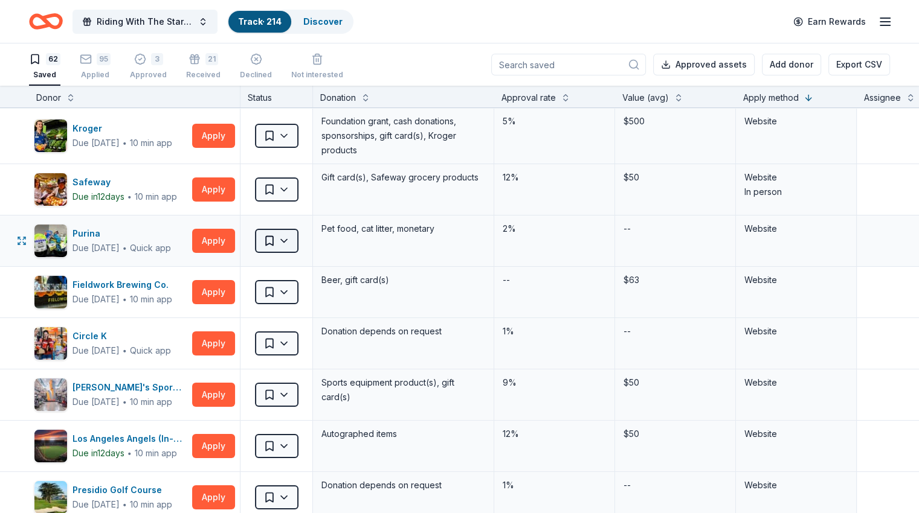
click at [297, 242] on html "Riding With The Stars Gala Track · 214 Discover Earn Rewards 62 Saved 95 Applie…" at bounding box center [459, 256] width 919 height 513
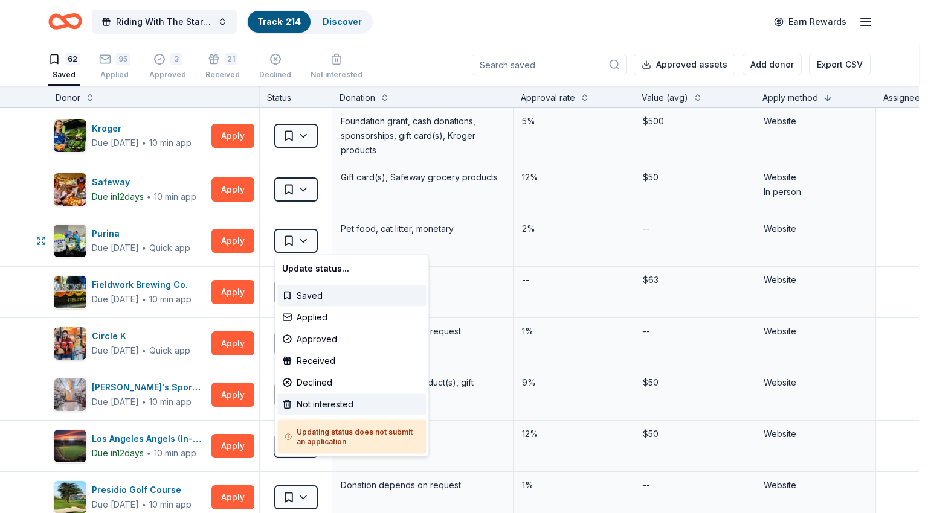
click at [319, 408] on div "Not interested" at bounding box center [351, 405] width 149 height 22
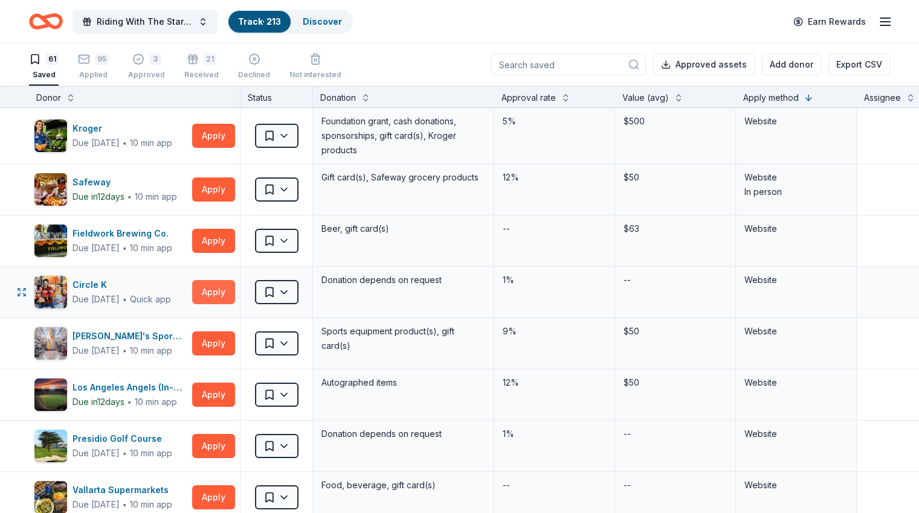
click at [235, 298] on button "Apply" at bounding box center [213, 292] width 43 height 24
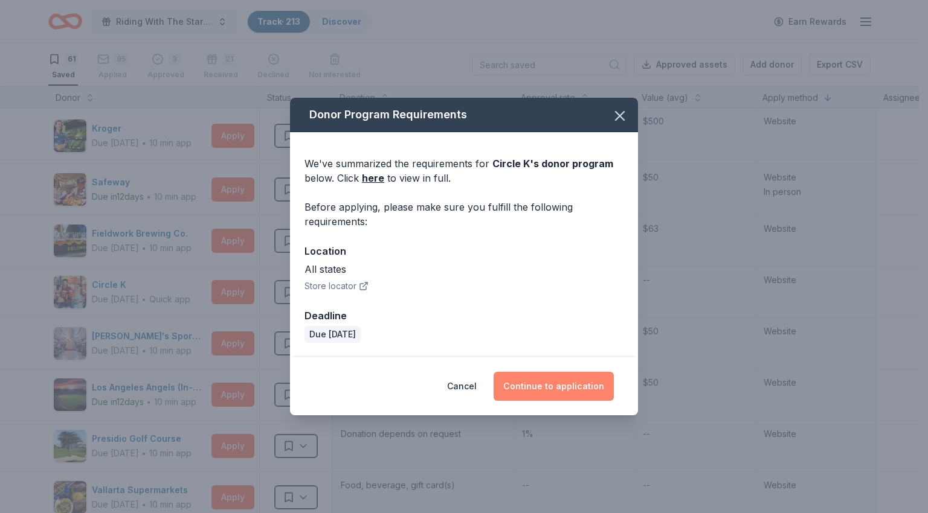
click at [577, 397] on button "Continue to application" at bounding box center [553, 386] width 120 height 29
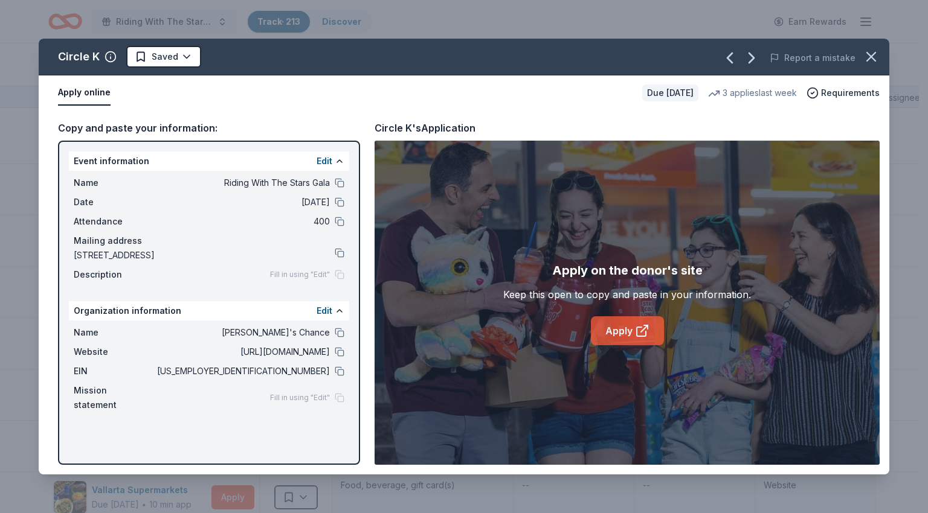
click at [643, 336] on icon at bounding box center [642, 331] width 14 height 14
click at [873, 51] on icon "button" at bounding box center [870, 56] width 17 height 17
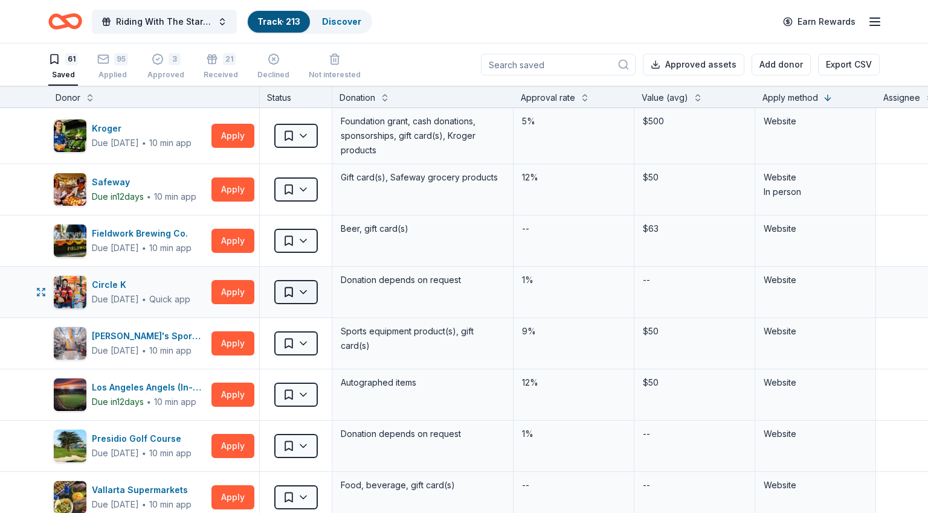
click at [302, 290] on html "Riding With The Stars Gala Track · 213 Discover Earn Rewards 61 Saved 95 Applie…" at bounding box center [464, 256] width 928 height 513
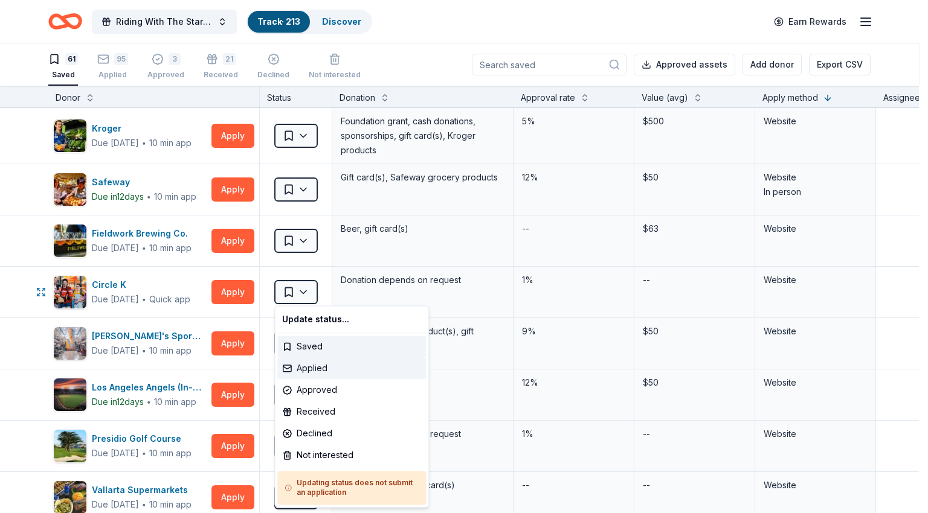
click at [322, 369] on div "Applied" at bounding box center [351, 369] width 149 height 22
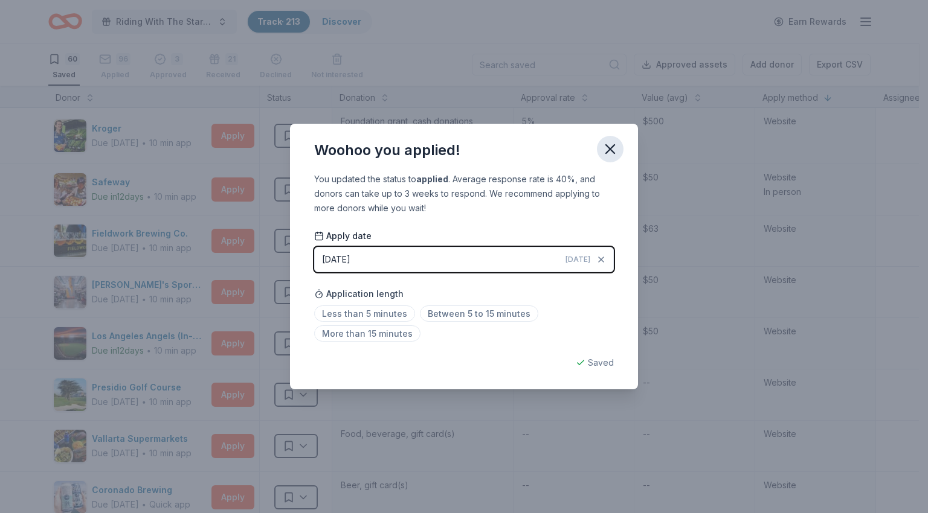
click at [613, 140] on button "button" at bounding box center [610, 149] width 27 height 27
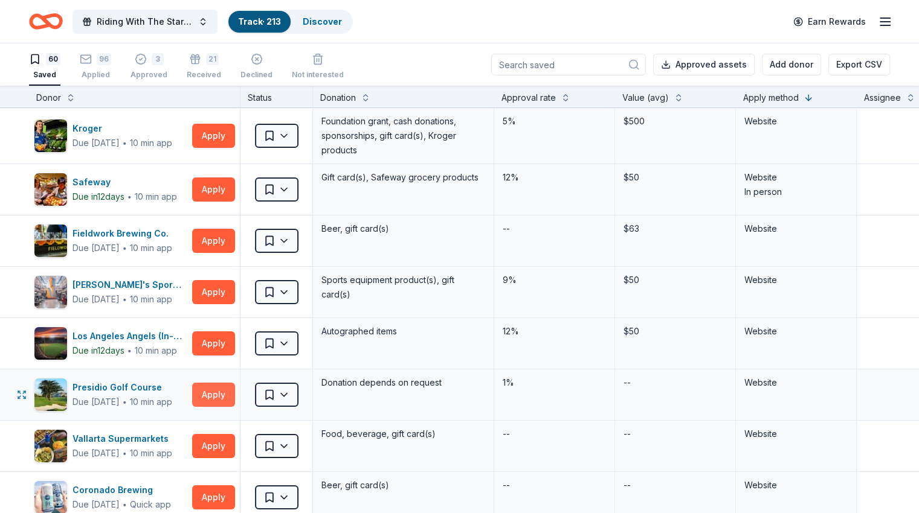
click at [235, 399] on button "Apply" at bounding box center [213, 395] width 43 height 24
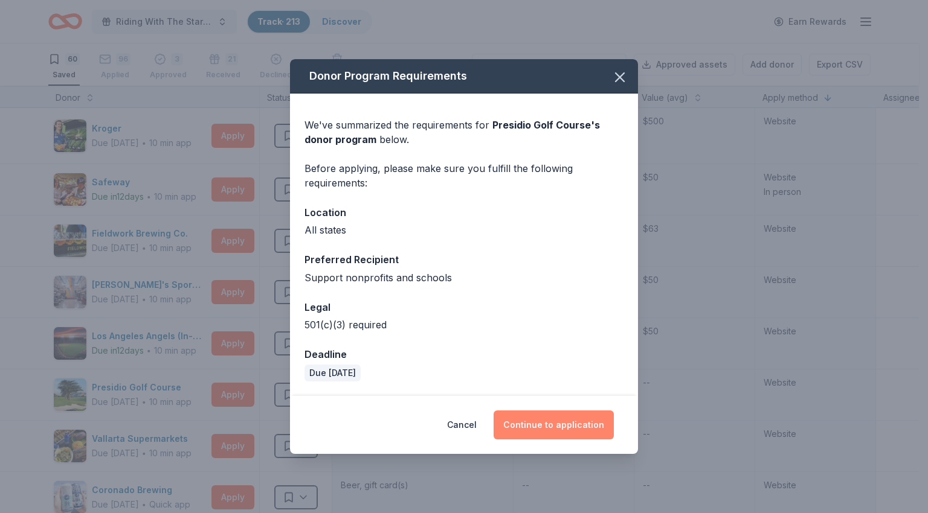
click at [565, 430] on button "Continue to application" at bounding box center [553, 425] width 120 height 29
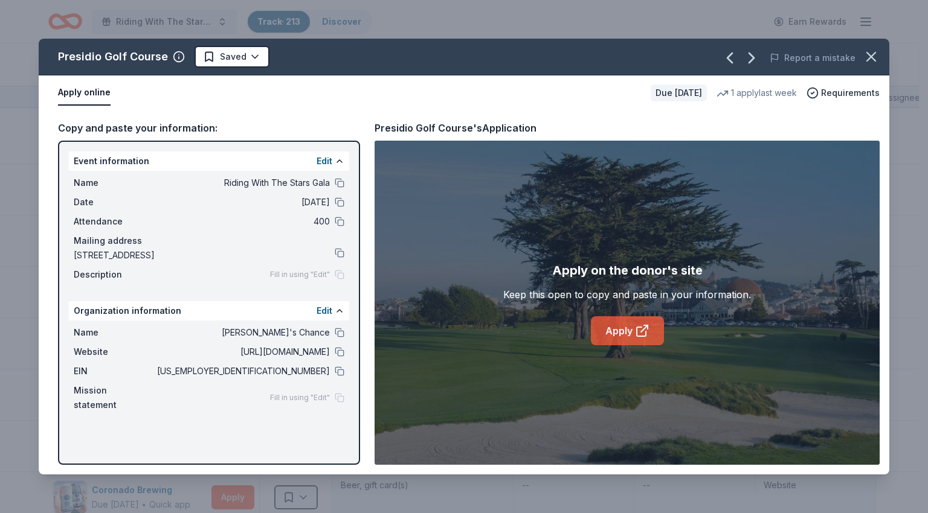
click at [635, 330] on icon at bounding box center [642, 331] width 14 height 14
click at [879, 57] on button "button" at bounding box center [871, 56] width 27 height 27
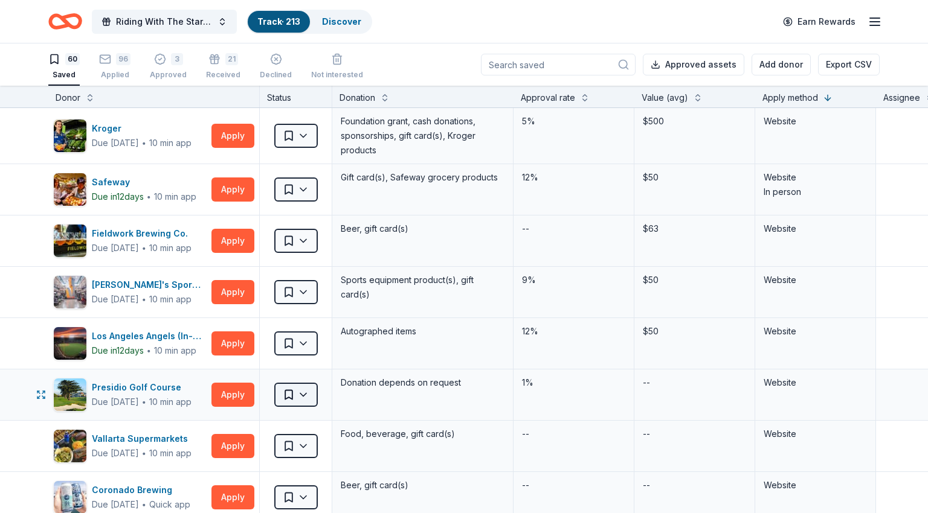
click at [295, 390] on html "Riding With The Stars Gala Track · 213 Discover Earn Rewards 60 Saved 96 Applie…" at bounding box center [464, 256] width 928 height 513
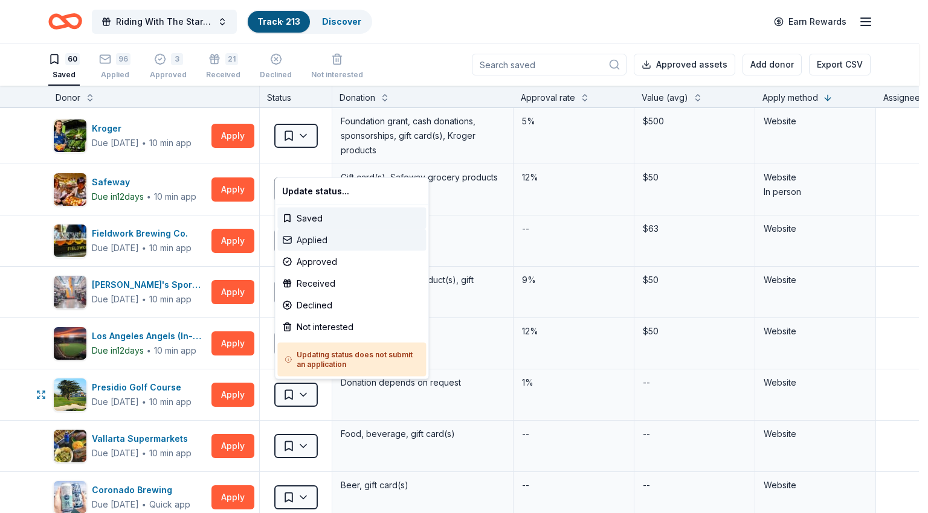
click at [342, 237] on div "Applied" at bounding box center [351, 240] width 149 height 22
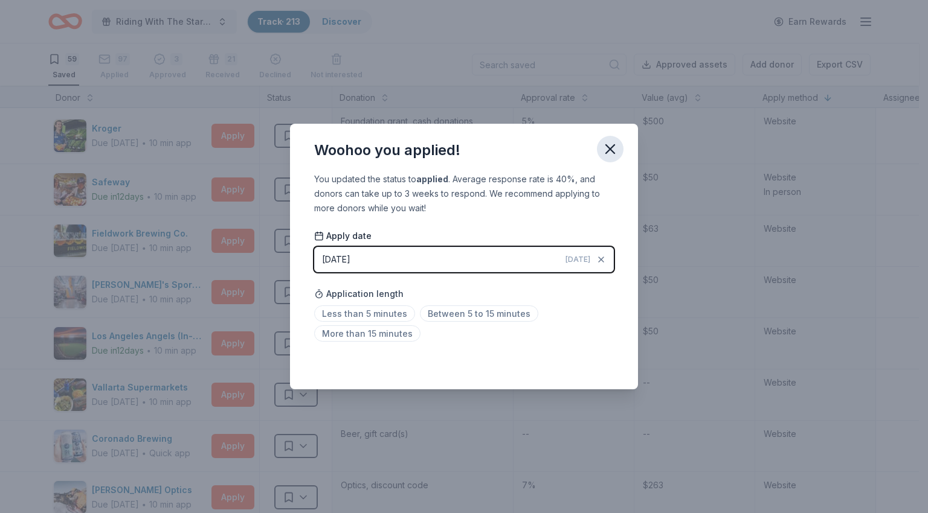
click at [606, 146] on icon "button" at bounding box center [610, 149] width 8 height 8
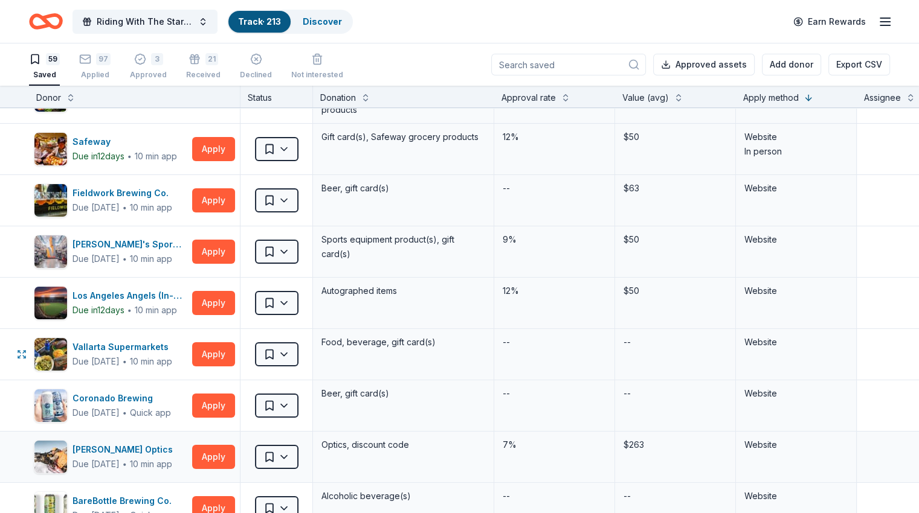
scroll to position [181, 0]
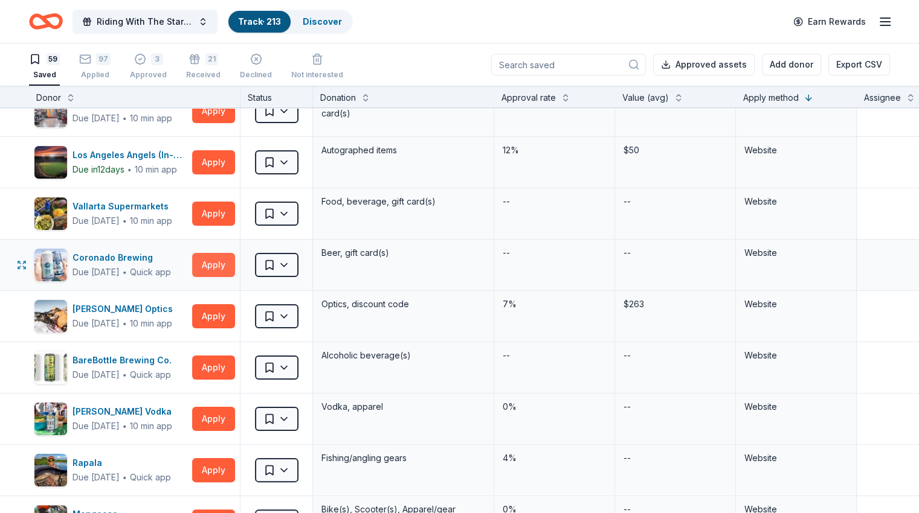
click at [233, 255] on button "Apply" at bounding box center [213, 265] width 43 height 24
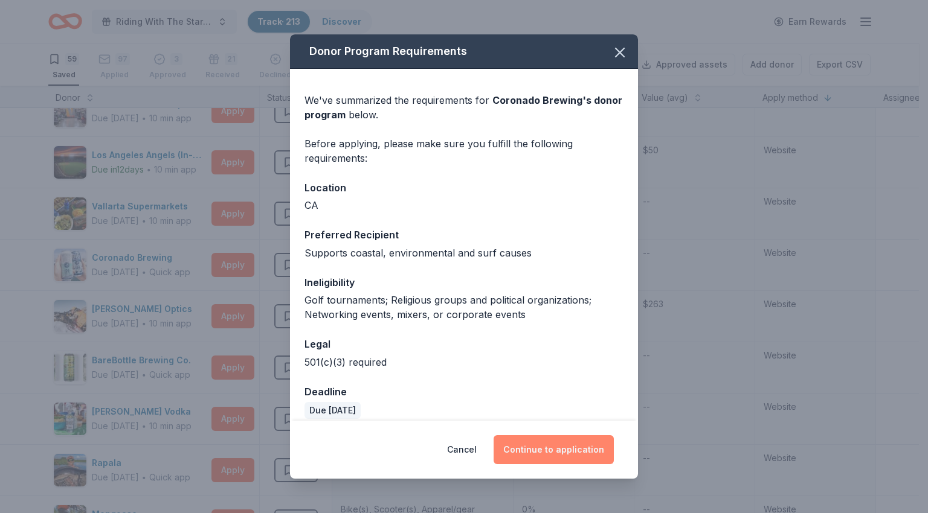
click at [560, 452] on button "Continue to application" at bounding box center [553, 449] width 120 height 29
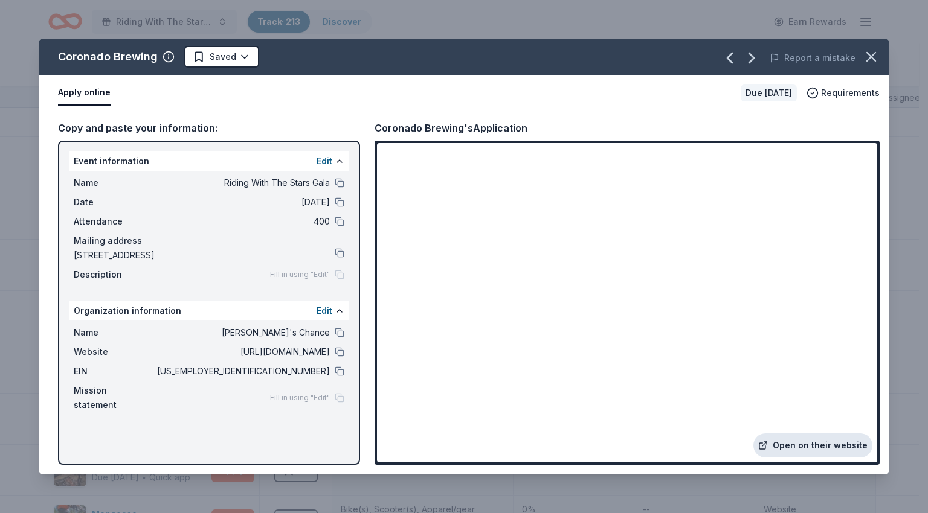
click at [836, 452] on link "Open on their website" at bounding box center [812, 446] width 119 height 24
click at [865, 57] on icon "button" at bounding box center [870, 56] width 17 height 17
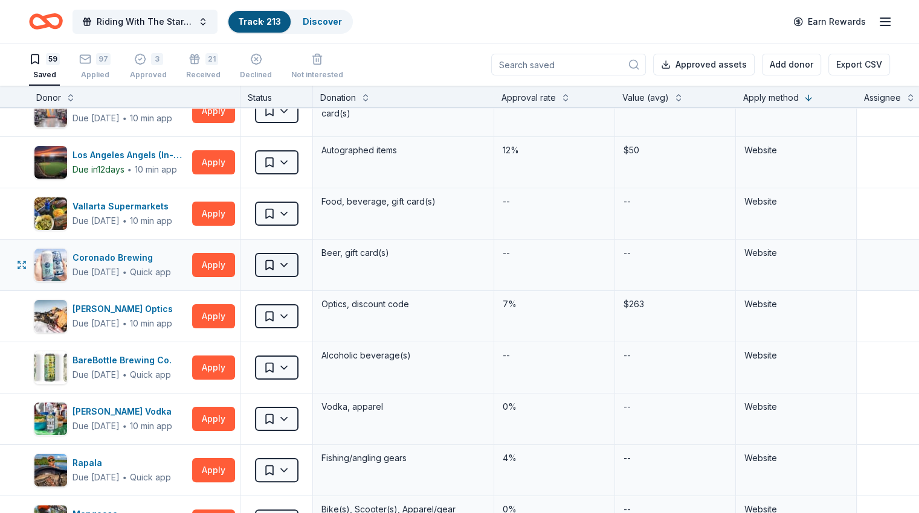
click at [297, 268] on html "Riding With The Stars Gala Track · 213 Discover Earn Rewards 59 Saved 97 Applie…" at bounding box center [459, 256] width 919 height 513
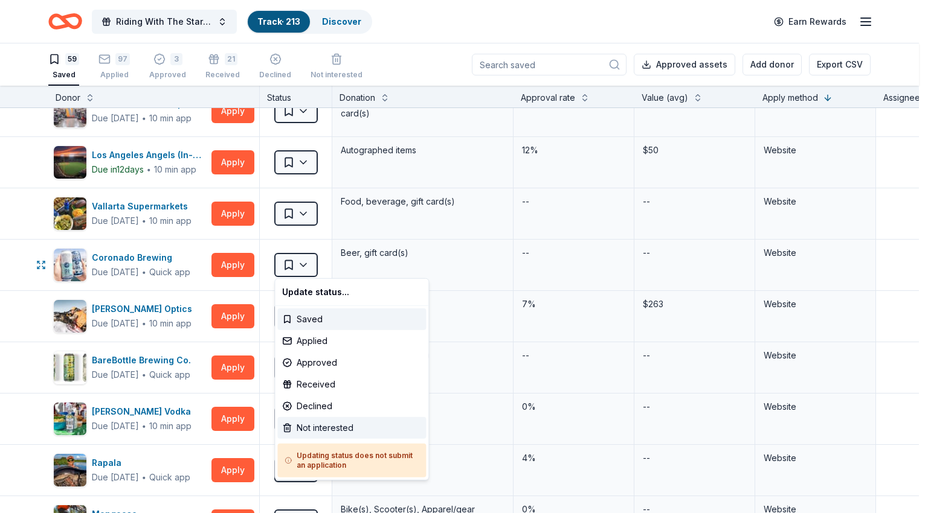
click at [315, 431] on div "Not interested" at bounding box center [351, 428] width 149 height 22
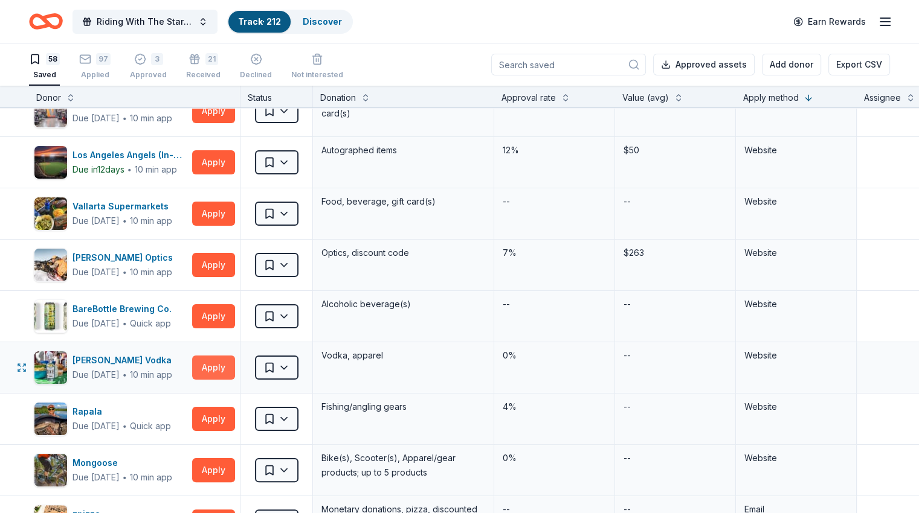
click at [235, 363] on button "Apply" at bounding box center [213, 368] width 43 height 24
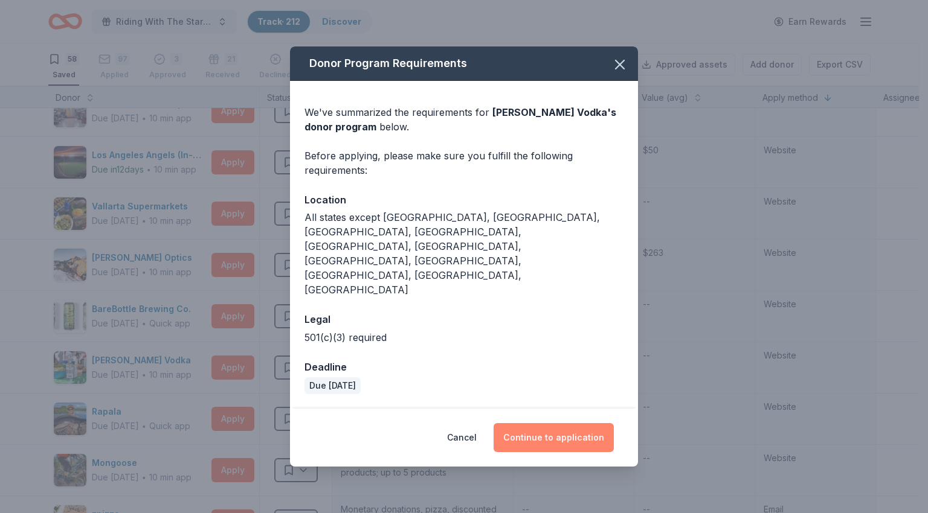
click at [599, 423] on button "Continue to application" at bounding box center [553, 437] width 120 height 29
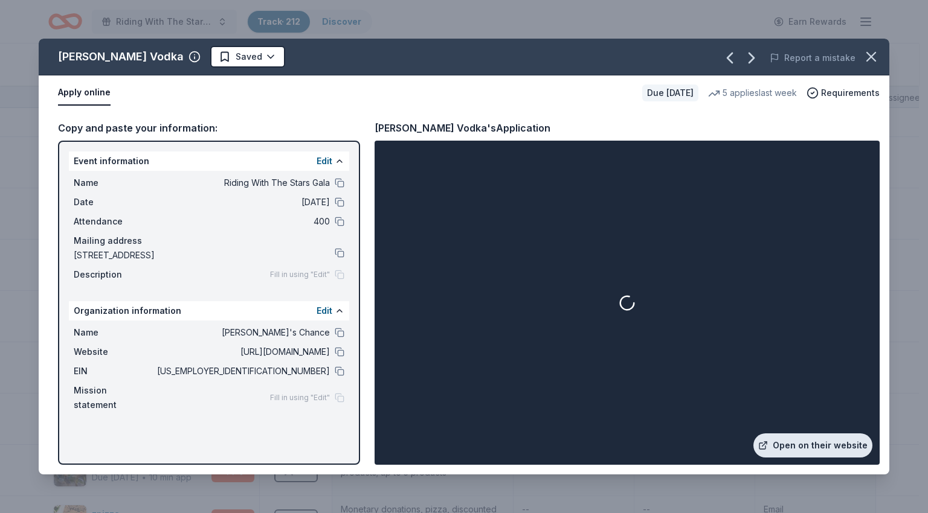
click at [821, 444] on link "Open on their website" at bounding box center [812, 446] width 119 height 24
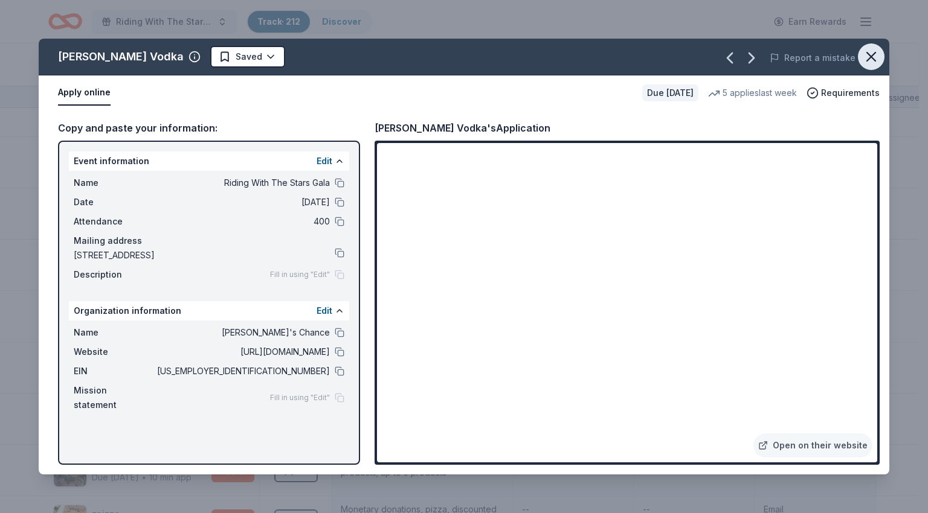
click at [870, 54] on icon "button" at bounding box center [870, 56] width 17 height 17
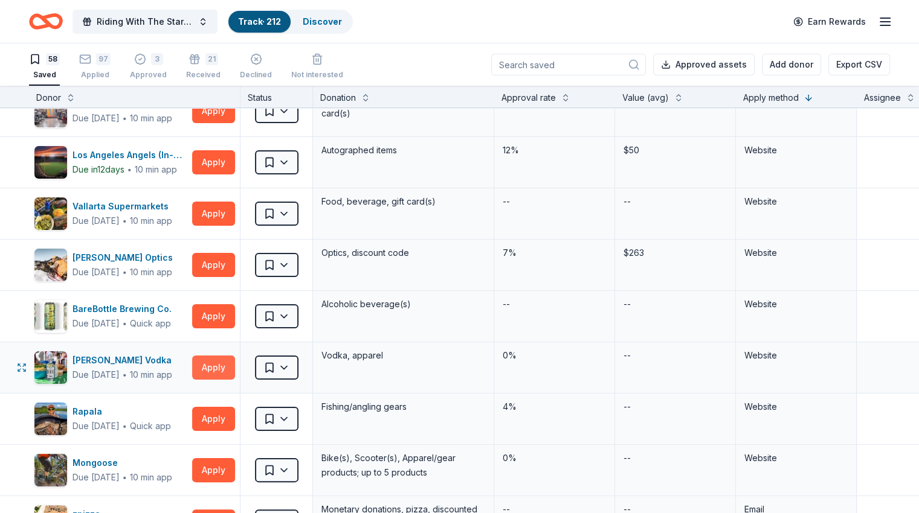
click at [235, 365] on button "Apply" at bounding box center [213, 368] width 43 height 24
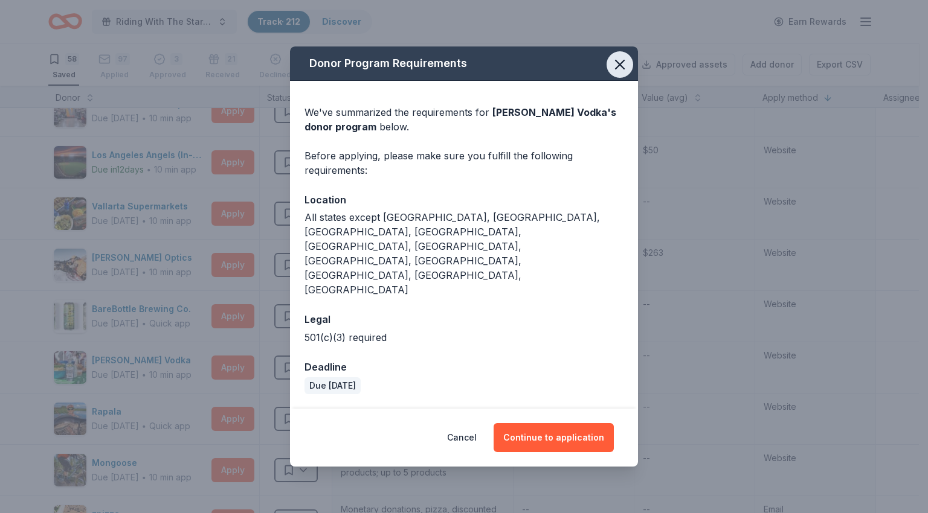
click at [616, 73] on icon "button" at bounding box center [619, 64] width 17 height 17
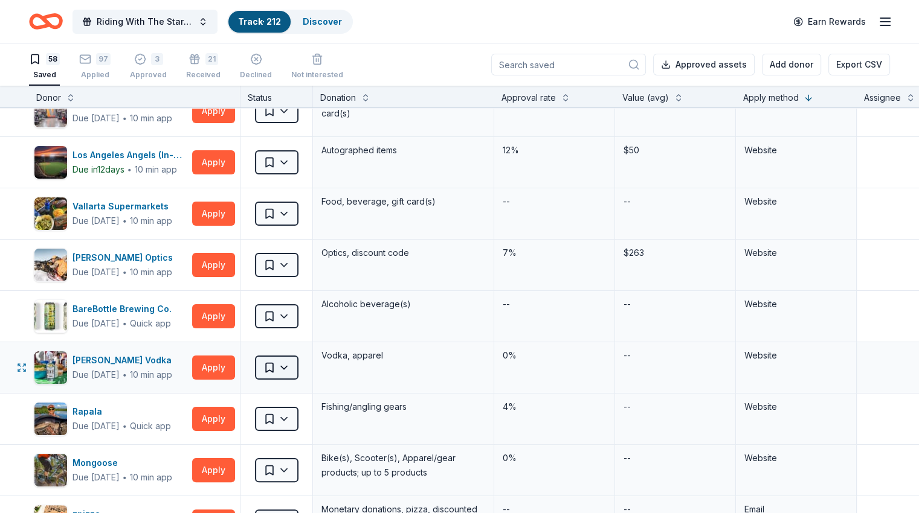
click at [292, 369] on html "Riding With The Stars Gala Track · 212 Discover Earn Rewards 58 Saved 97 Applie…" at bounding box center [459, 256] width 919 height 513
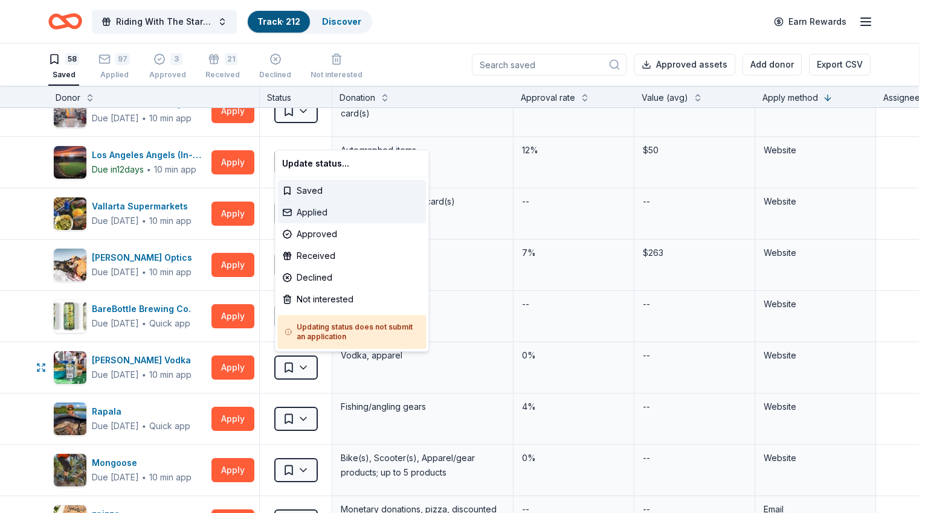
click at [313, 210] on div "Applied" at bounding box center [351, 213] width 149 height 22
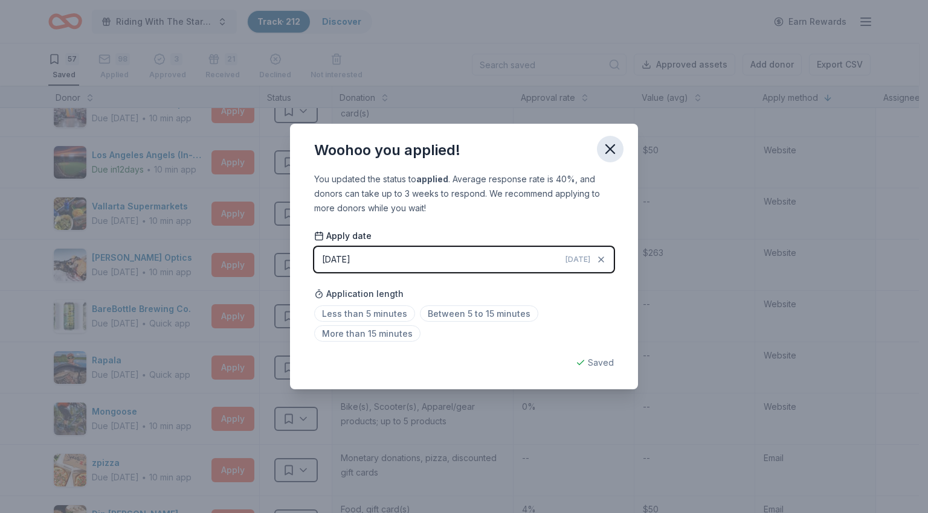
click at [615, 148] on icon "button" at bounding box center [609, 149] width 17 height 17
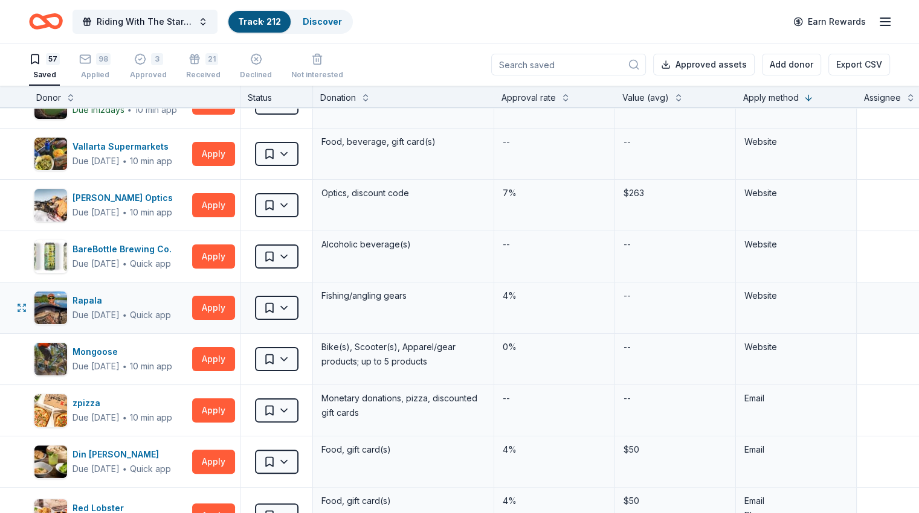
scroll to position [242, 0]
click at [226, 360] on button "Apply" at bounding box center [213, 359] width 43 height 24
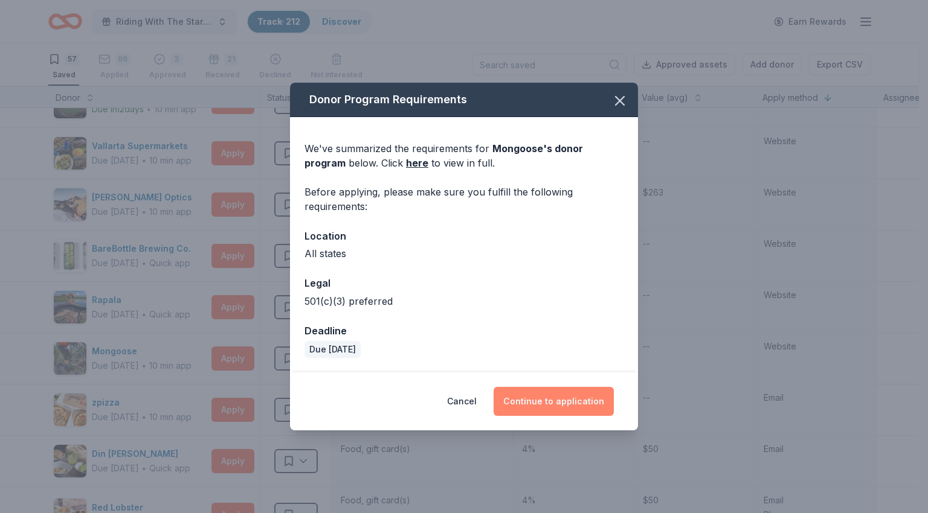
click at [590, 404] on button "Continue to application" at bounding box center [553, 401] width 120 height 29
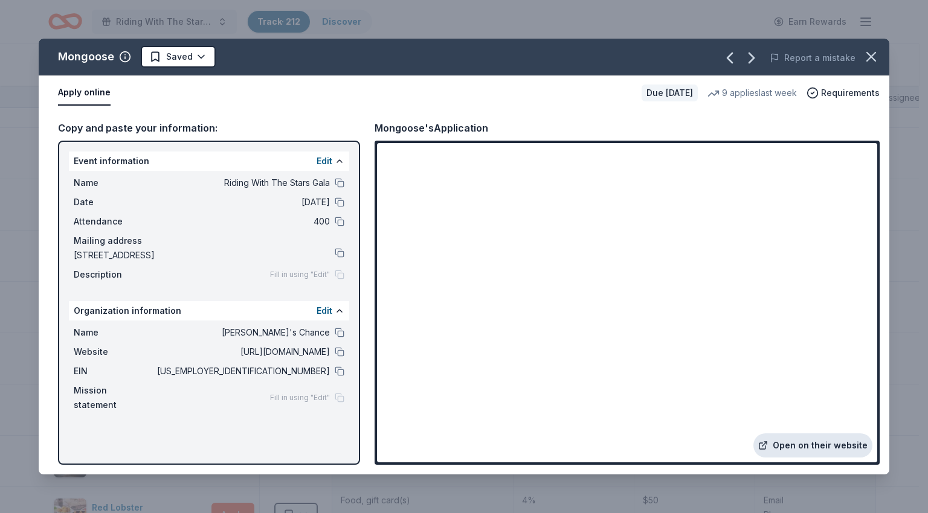
click at [840, 441] on link "Open on their website" at bounding box center [812, 446] width 119 height 24
click at [869, 57] on icon "button" at bounding box center [871, 57] width 8 height 8
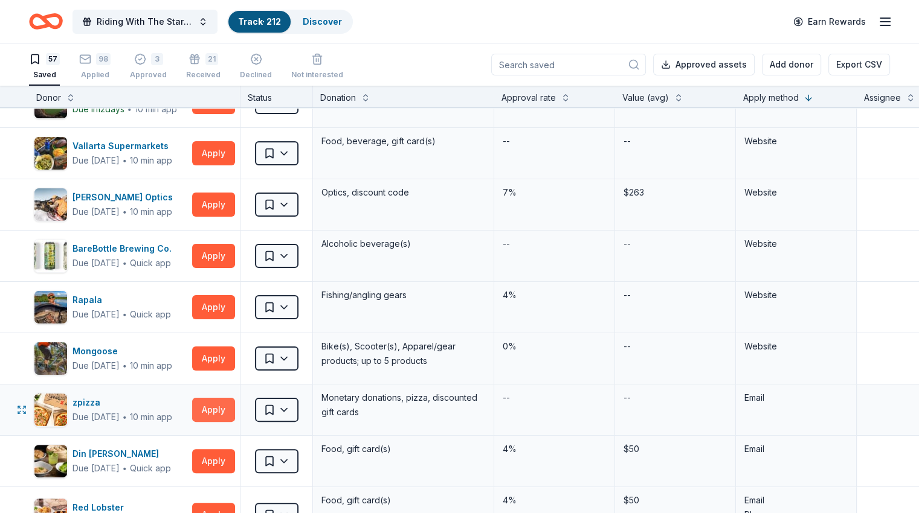
click at [225, 409] on button "Apply" at bounding box center [213, 410] width 43 height 24
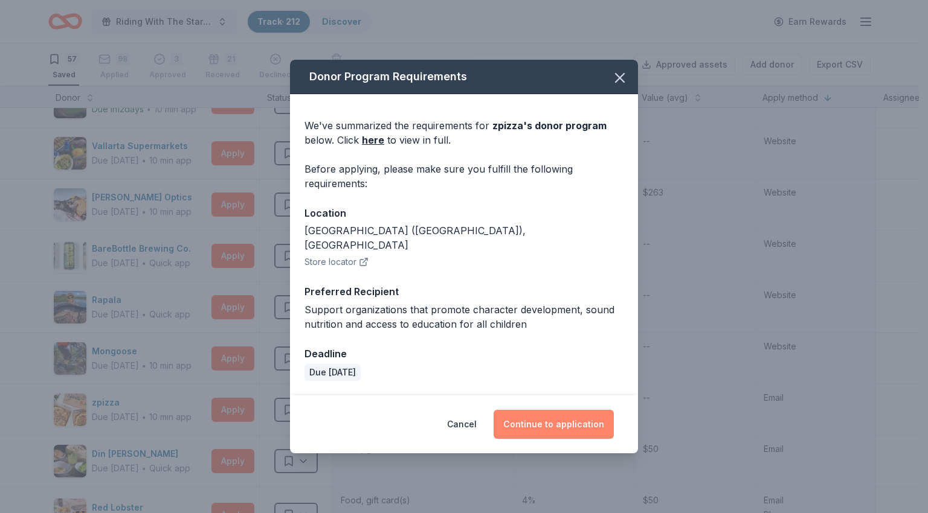
click at [558, 415] on button "Continue to application" at bounding box center [553, 424] width 120 height 29
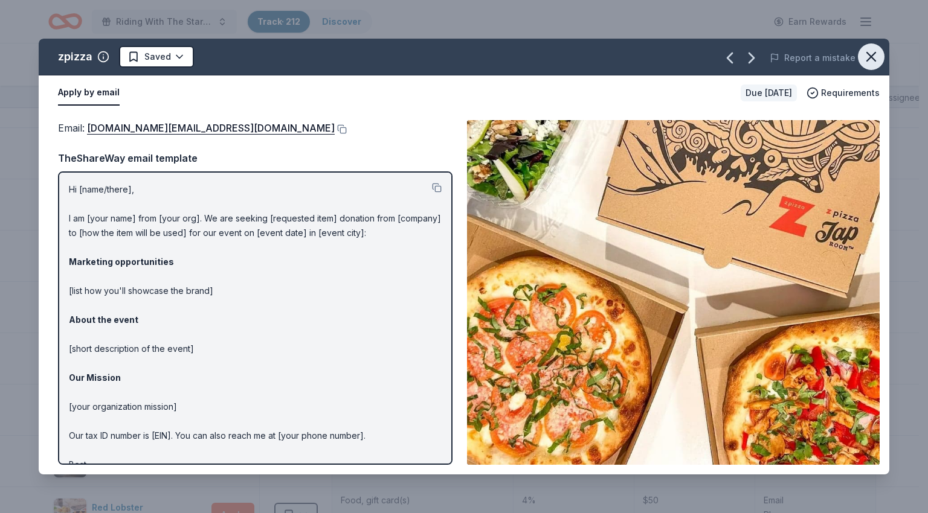
click at [870, 56] on icon "button" at bounding box center [871, 57] width 8 height 8
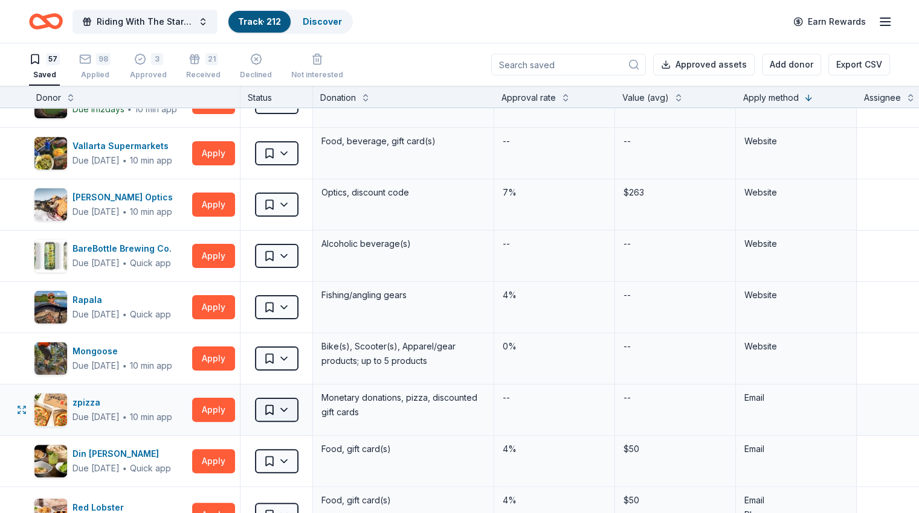
click at [302, 414] on html "Riding With The Stars Gala Track · 212 Discover Earn Rewards 57 Saved 98 Applie…" at bounding box center [459, 256] width 919 height 513
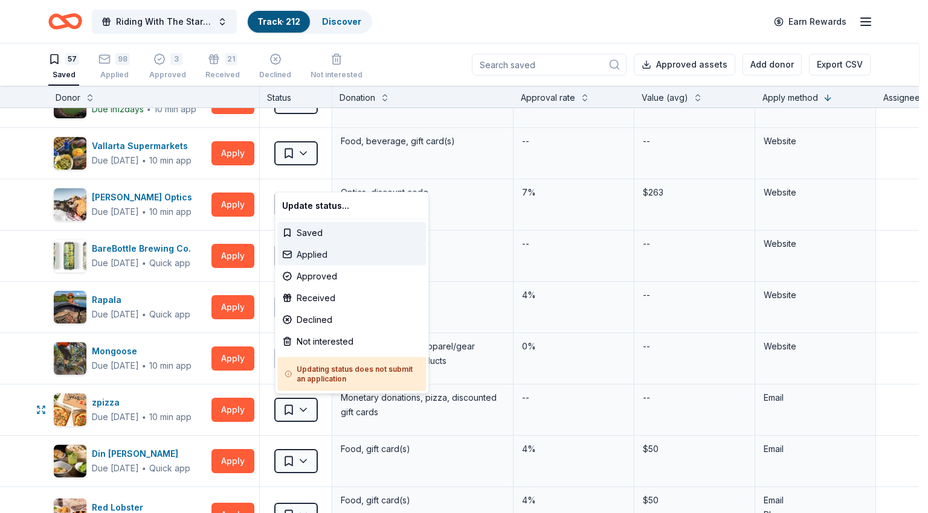
click at [324, 252] on div "Applied" at bounding box center [351, 255] width 149 height 22
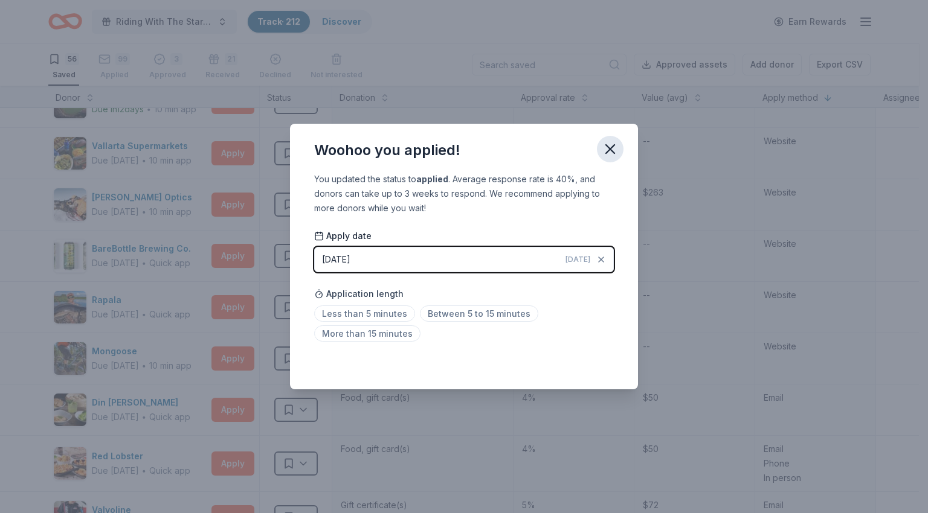
click at [614, 146] on icon "button" at bounding box center [610, 149] width 8 height 8
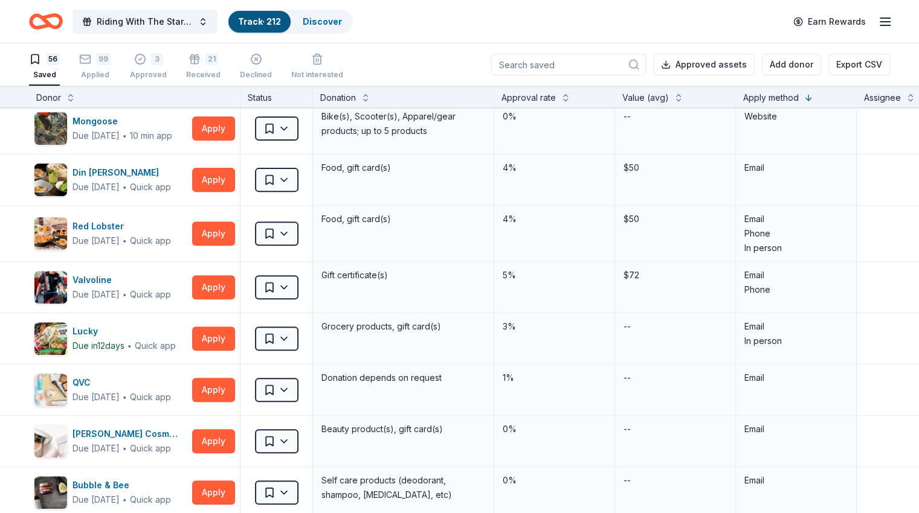
scroll to position [483, 0]
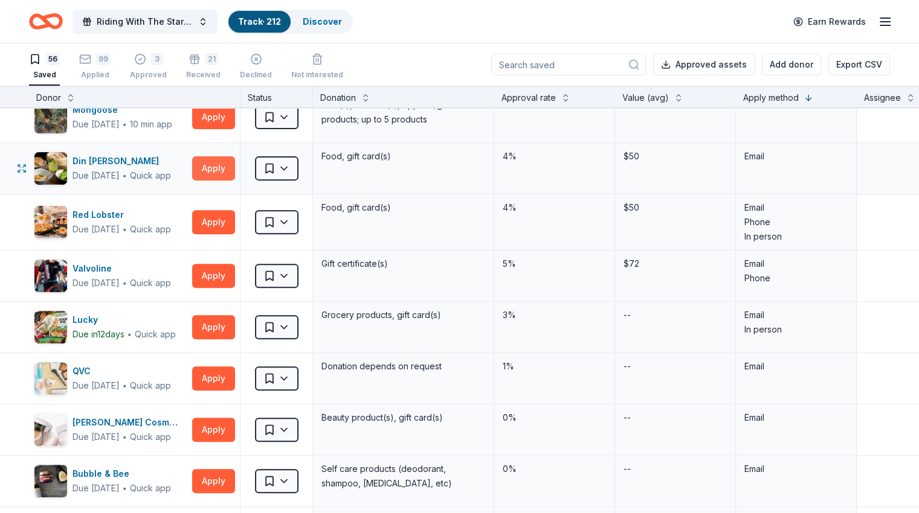
click at [234, 161] on button "Apply" at bounding box center [213, 168] width 43 height 24
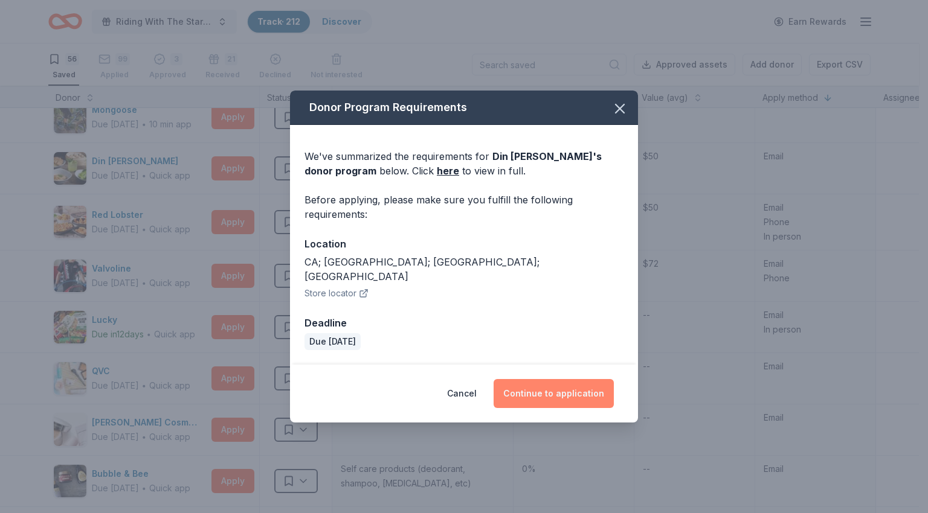
click at [588, 390] on button "Continue to application" at bounding box center [553, 393] width 120 height 29
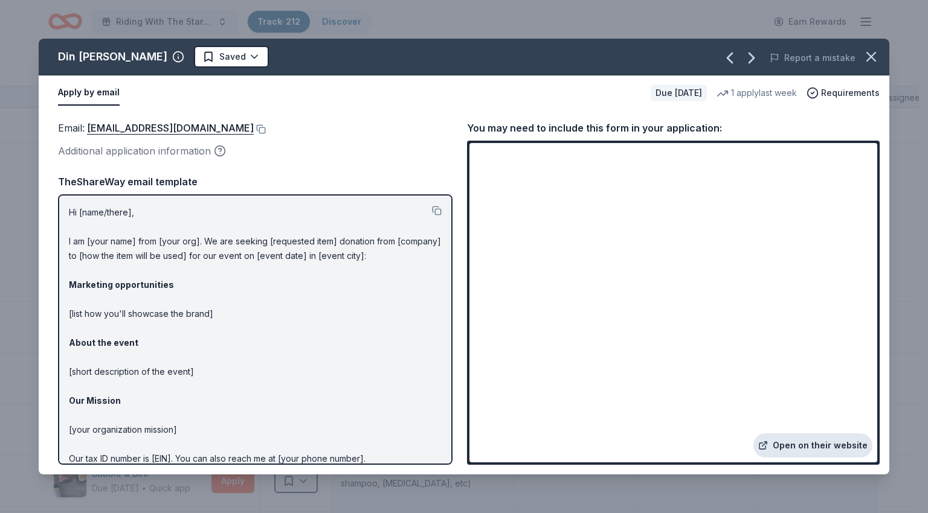
click at [814, 444] on link "Open on their website" at bounding box center [812, 446] width 119 height 24
click at [873, 61] on icon "button" at bounding box center [870, 56] width 17 height 17
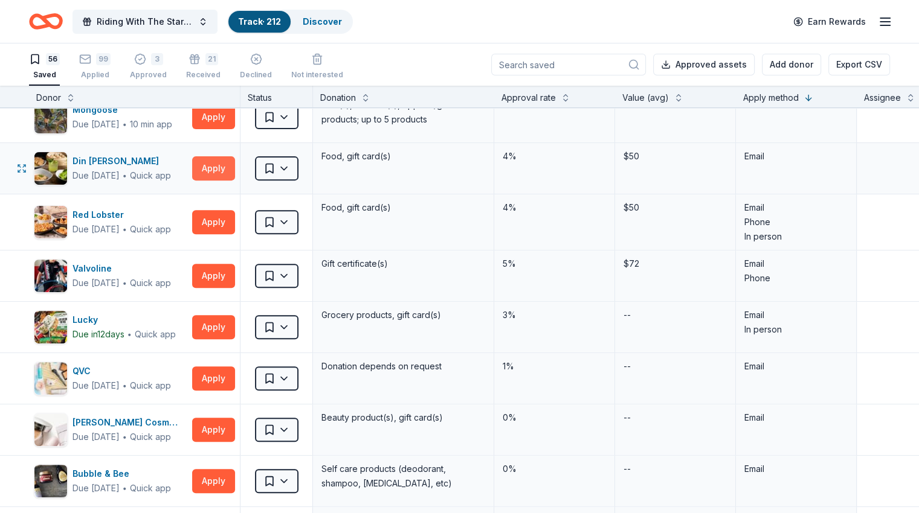
click at [235, 168] on button "Apply" at bounding box center [213, 168] width 43 height 24
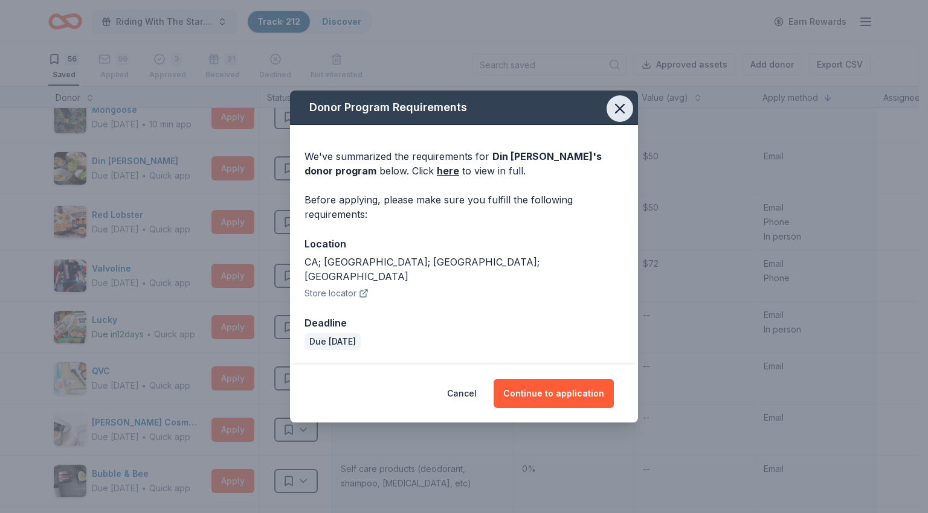
click at [626, 111] on icon "button" at bounding box center [619, 108] width 17 height 17
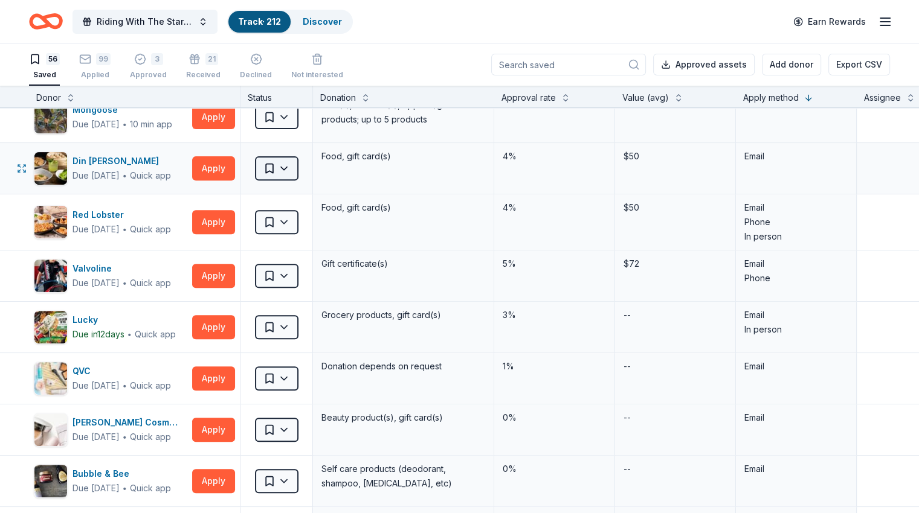
click at [293, 175] on html "Riding With The Stars Gala Track · 212 Discover Earn Rewards 56 Saved 99 Applie…" at bounding box center [459, 256] width 919 height 513
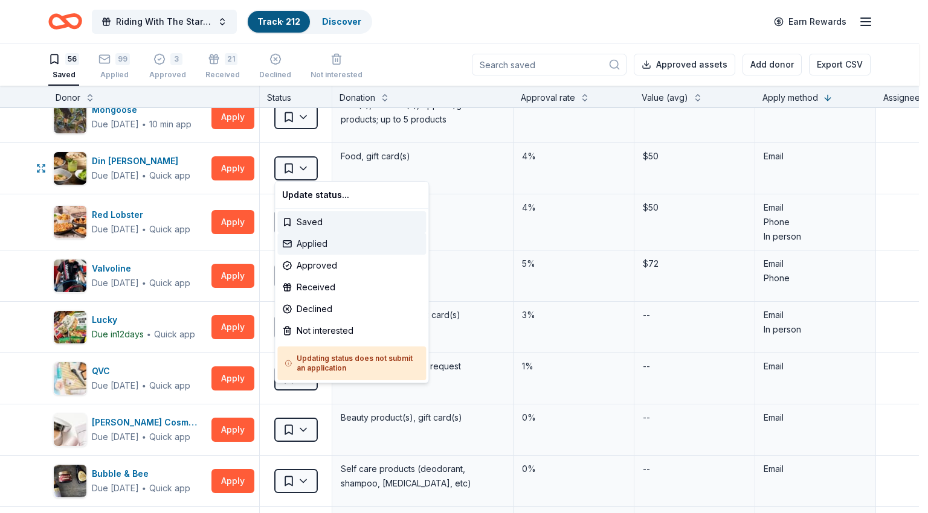
click at [316, 247] on div "Applied" at bounding box center [351, 244] width 149 height 22
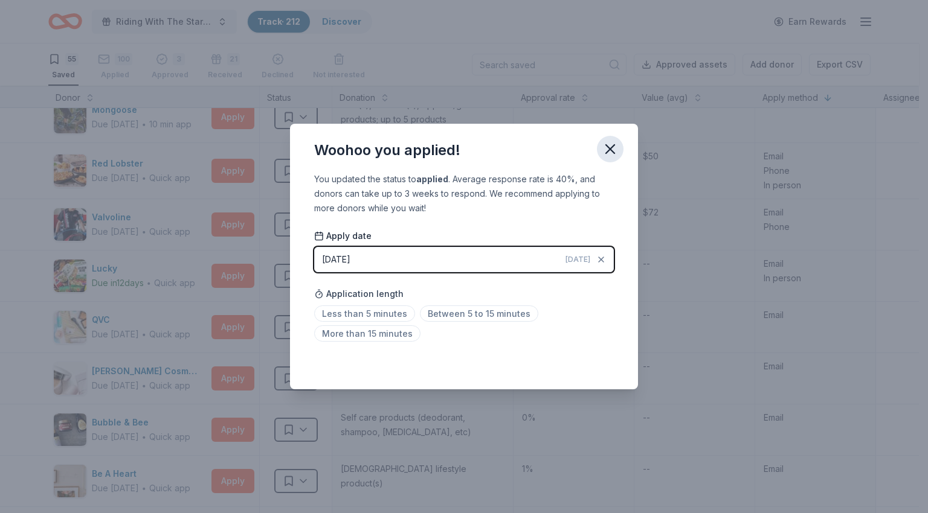
click at [609, 146] on icon "button" at bounding box center [609, 149] width 17 height 17
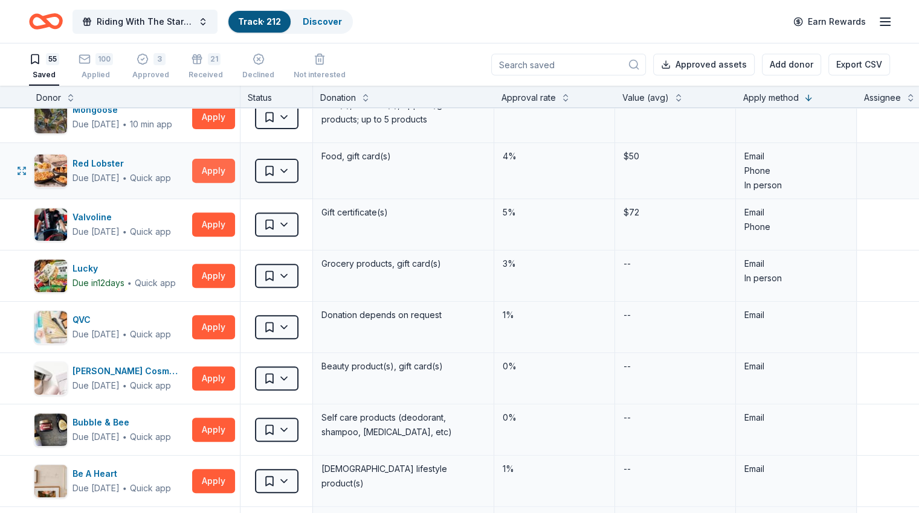
click at [235, 165] on button "Apply" at bounding box center [213, 171] width 43 height 24
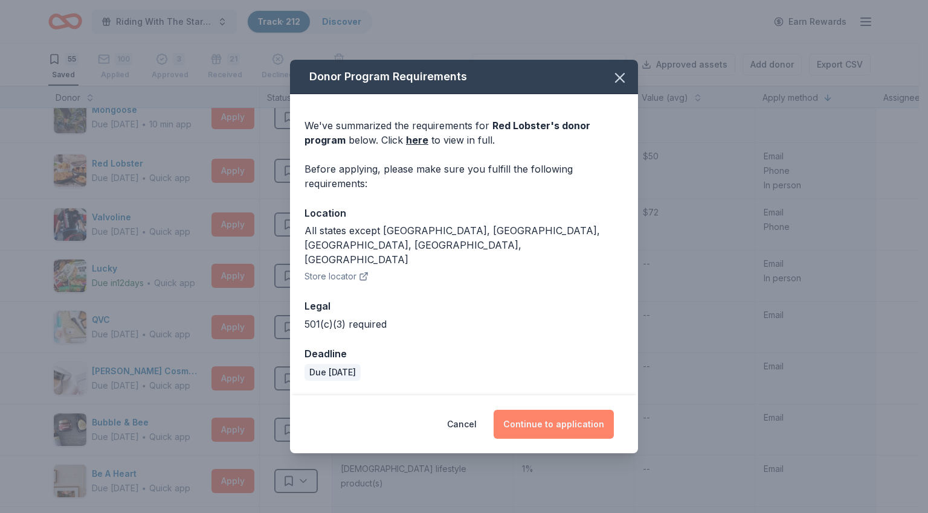
click at [580, 414] on button "Continue to application" at bounding box center [553, 424] width 120 height 29
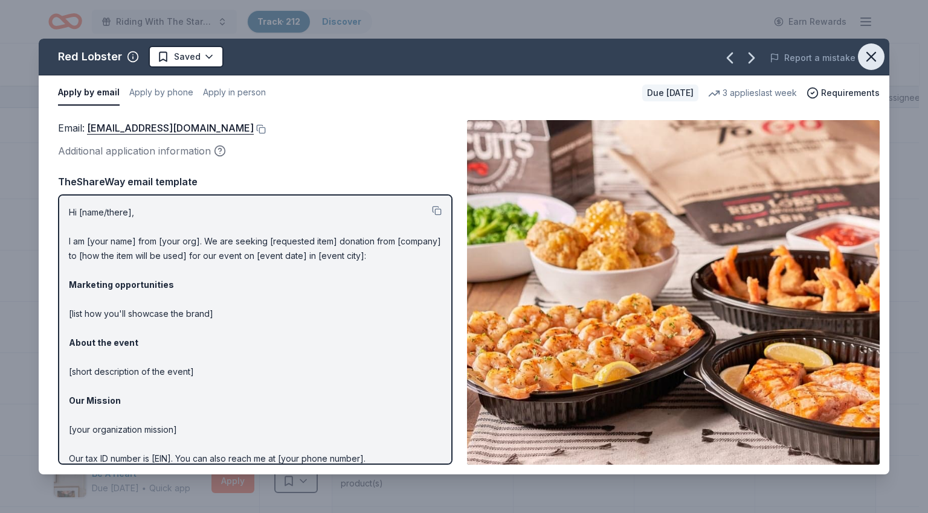
click at [866, 53] on icon "button" at bounding box center [870, 56] width 17 height 17
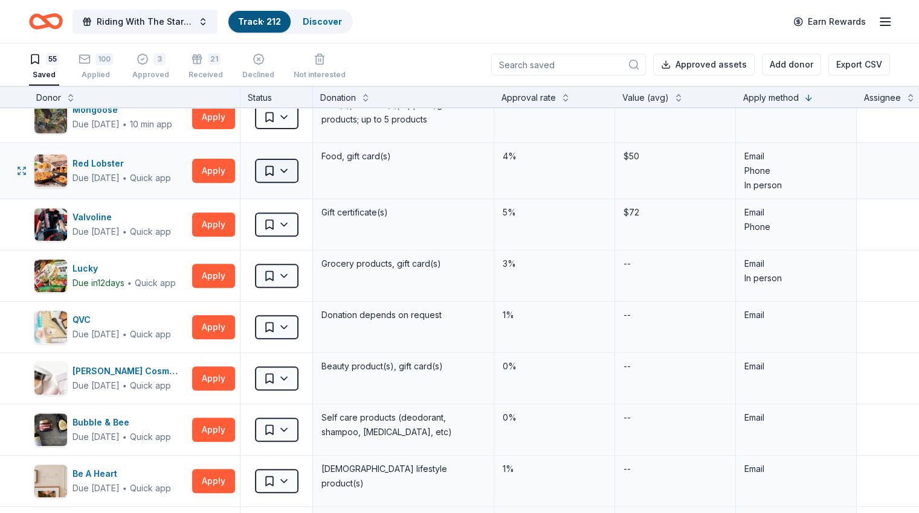
click at [311, 170] on html "Riding With The Stars Gala Track · 212 Discover Earn Rewards 55 Saved 100 Appli…" at bounding box center [459, 256] width 919 height 513
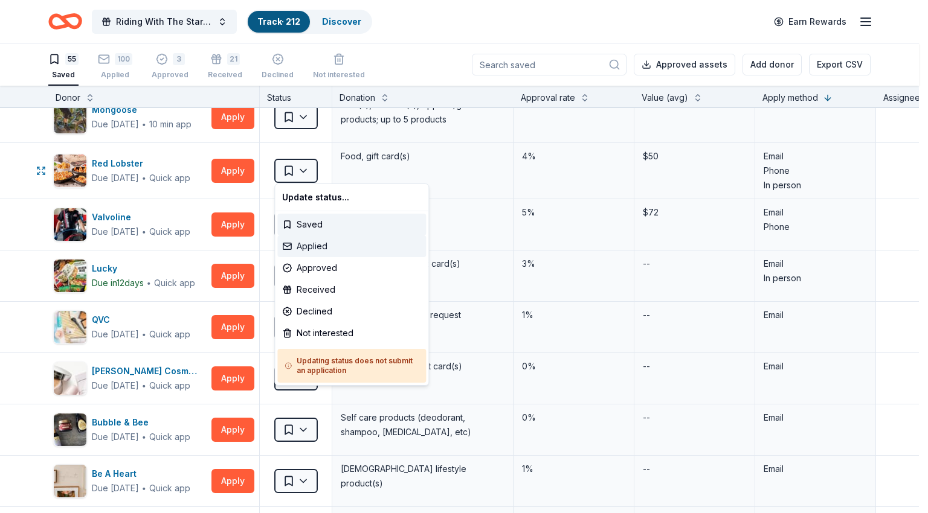
click at [327, 245] on div "Applied" at bounding box center [351, 247] width 149 height 22
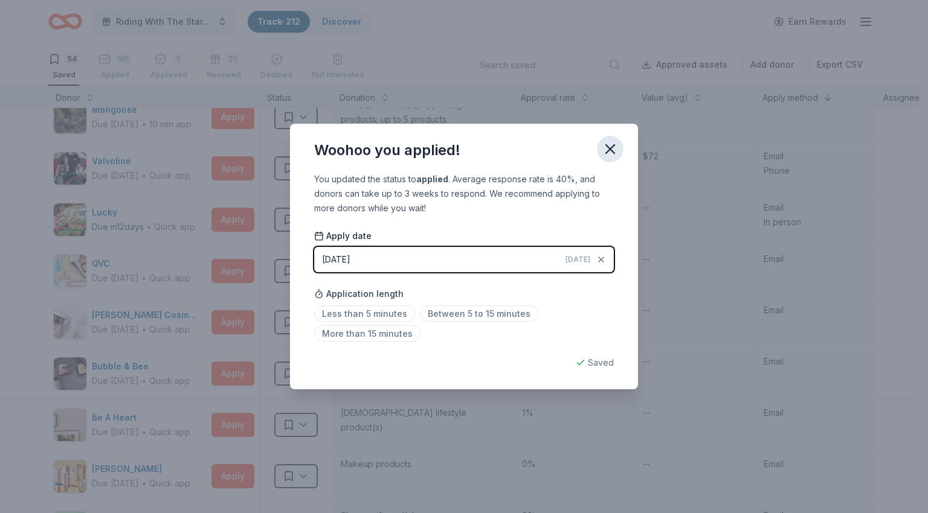
click at [614, 147] on icon "button" at bounding box center [609, 149] width 17 height 17
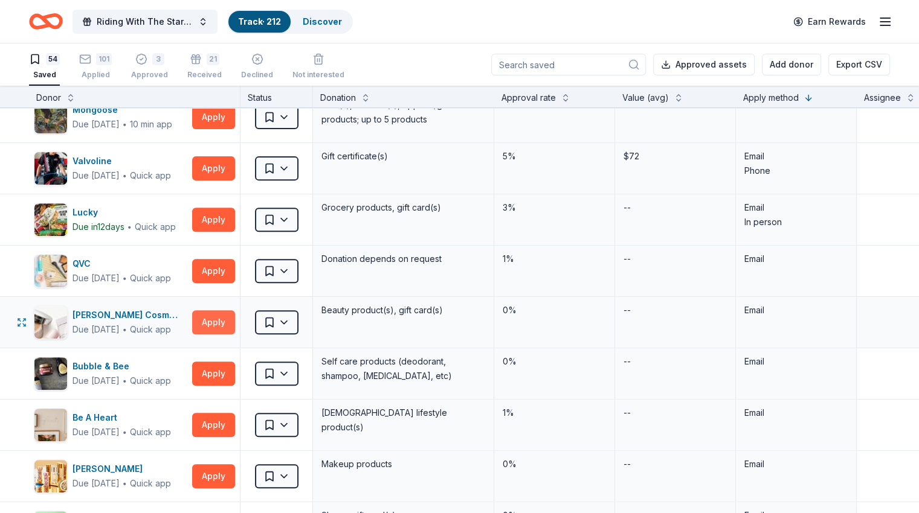
click at [233, 321] on button "Apply" at bounding box center [213, 322] width 43 height 24
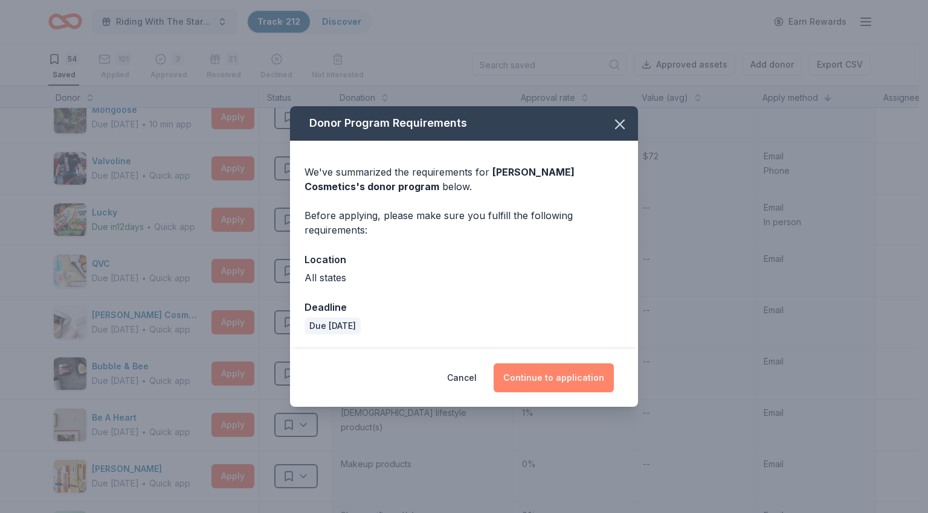
click at [583, 387] on button "Continue to application" at bounding box center [553, 378] width 120 height 29
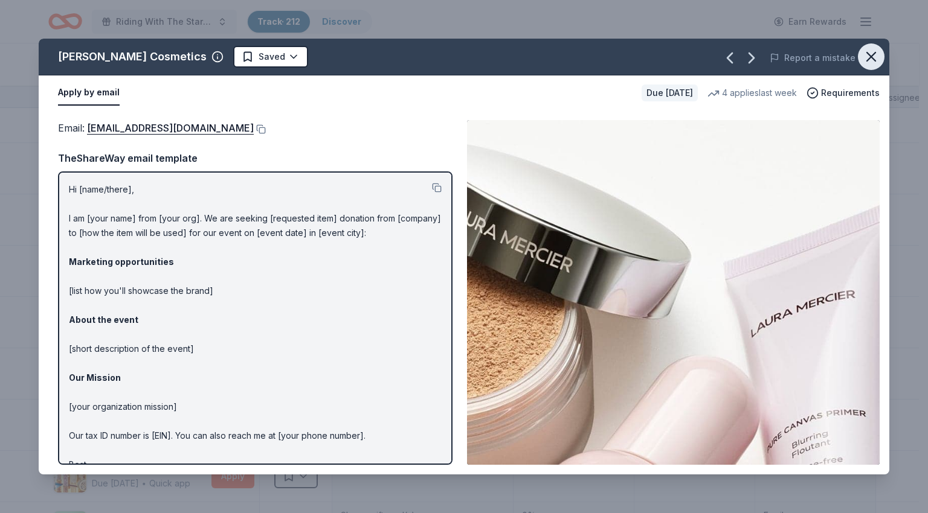
click at [864, 59] on icon "button" at bounding box center [870, 56] width 17 height 17
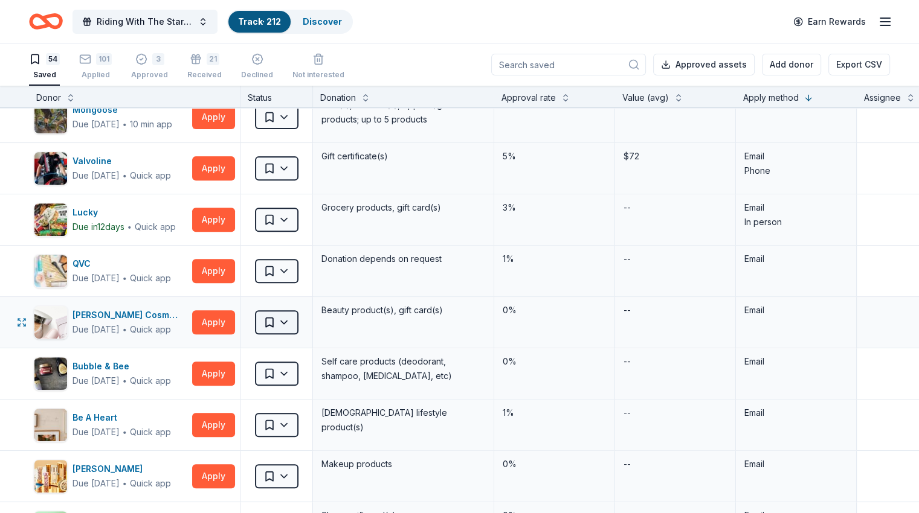
click at [288, 322] on html "Riding With The Stars Gala Track · 212 Discover Earn Rewards 54 Saved 101 Appli…" at bounding box center [459, 256] width 919 height 513
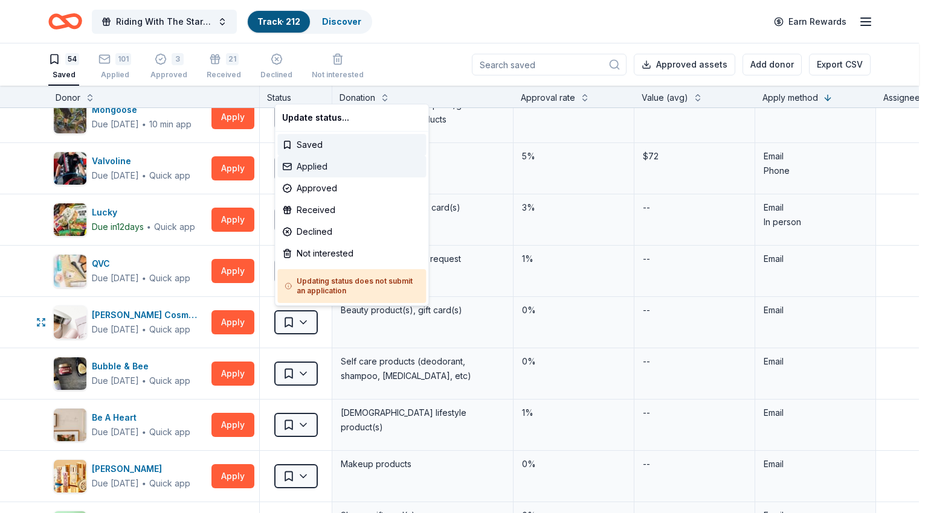
click at [335, 172] on div "Applied" at bounding box center [351, 167] width 149 height 22
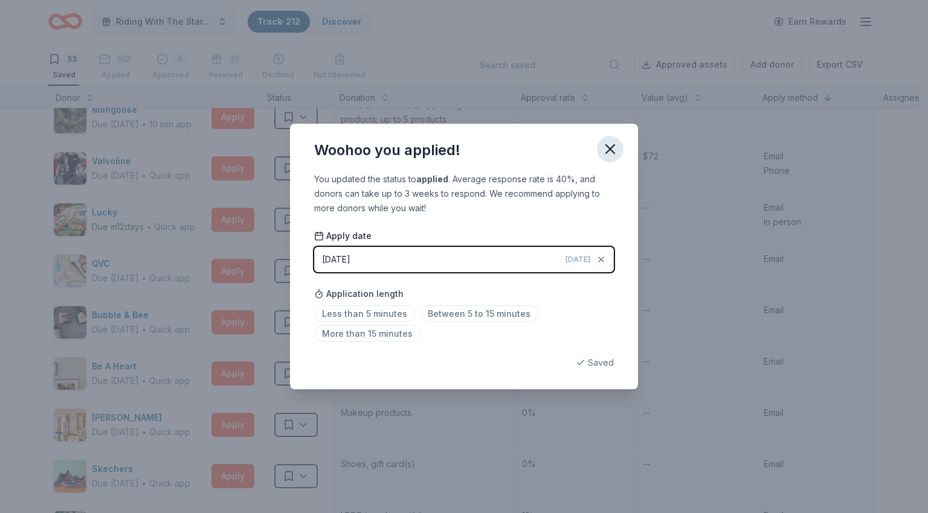
click at [615, 152] on icon "button" at bounding box center [609, 149] width 17 height 17
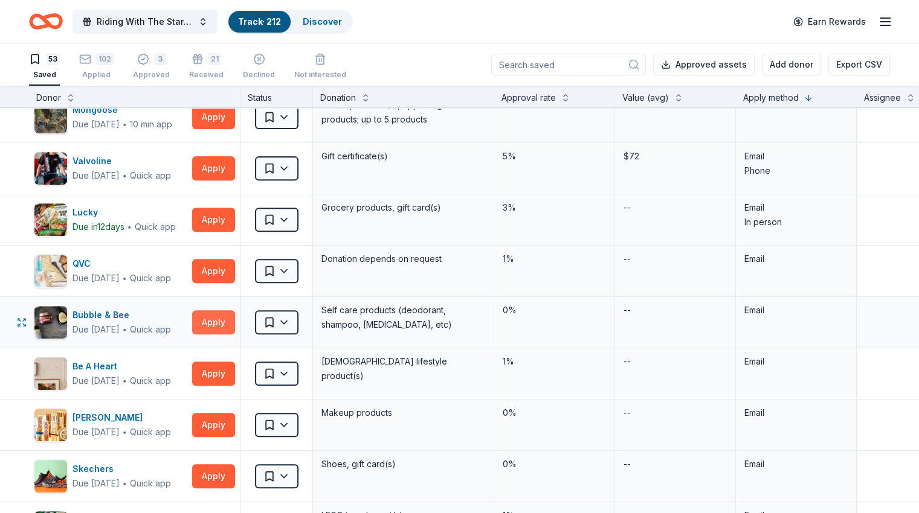
click at [229, 321] on button "Apply" at bounding box center [213, 322] width 43 height 24
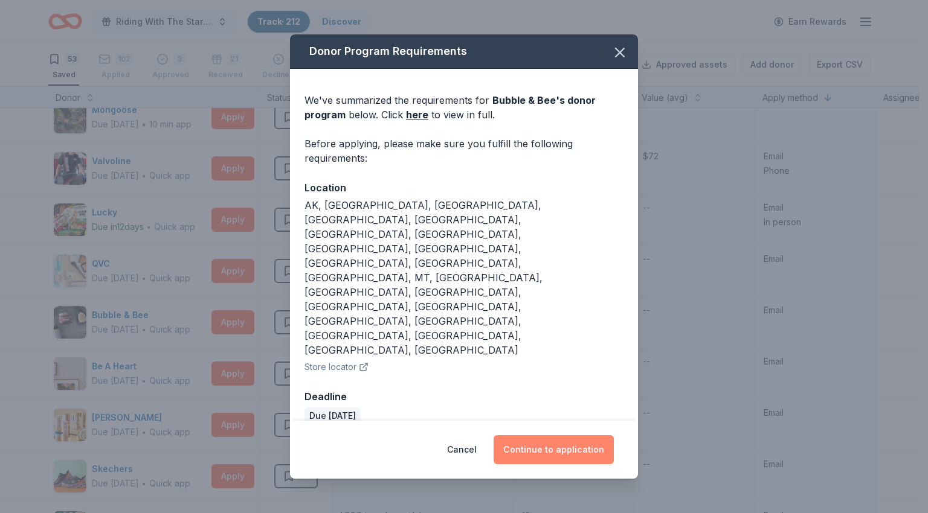
click at [554, 435] on button "Continue to application" at bounding box center [553, 449] width 120 height 29
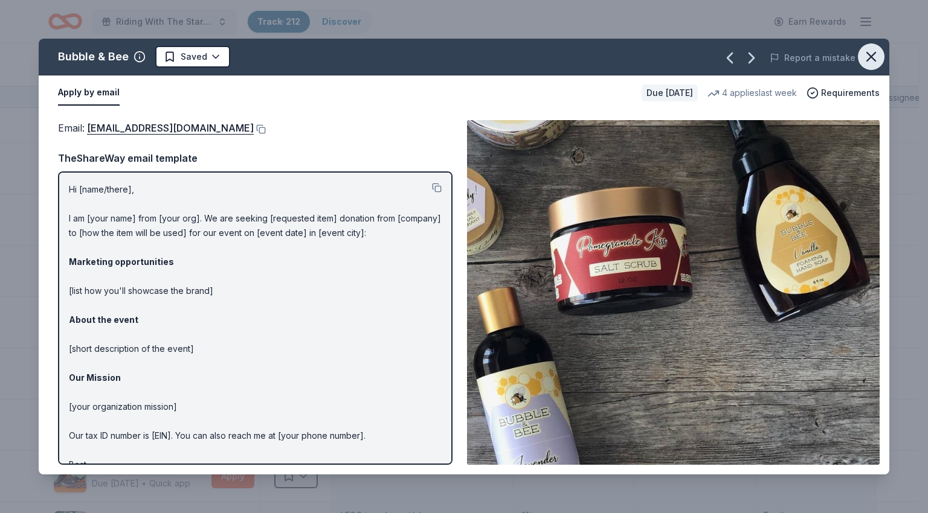
click at [871, 62] on icon "button" at bounding box center [870, 56] width 17 height 17
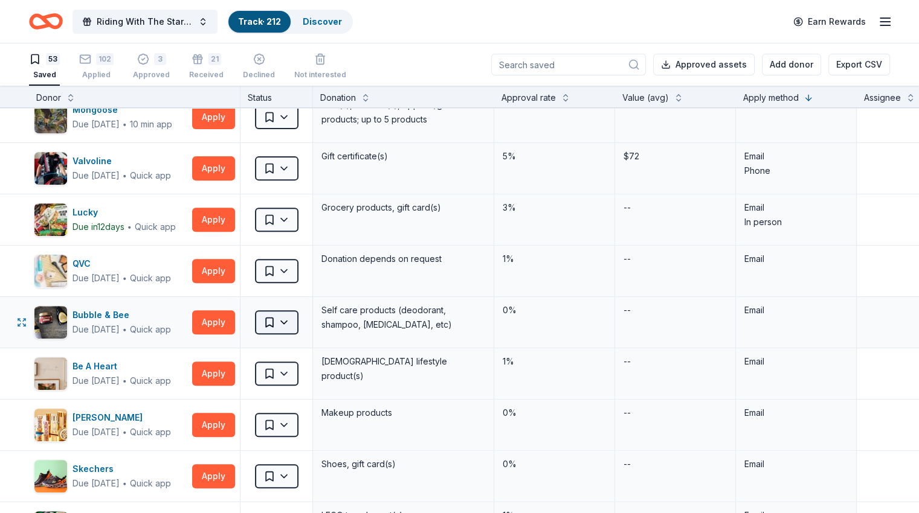
click at [308, 321] on html "Riding With The Stars Gala Track · 212 Discover Earn Rewards 53 Saved 102 Appli…" at bounding box center [459, 256] width 919 height 513
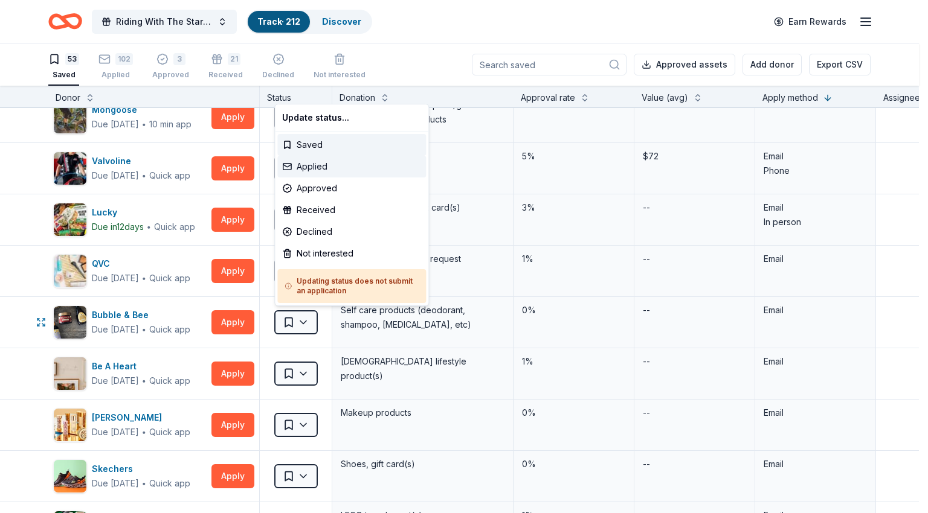
click at [318, 170] on div "Applied" at bounding box center [351, 167] width 149 height 22
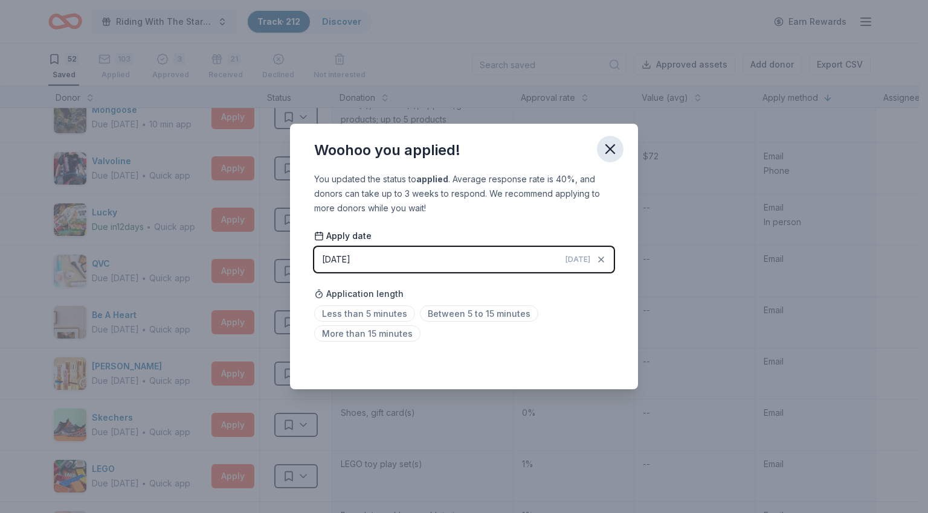
click at [609, 149] on icon "button" at bounding box center [609, 149] width 17 height 17
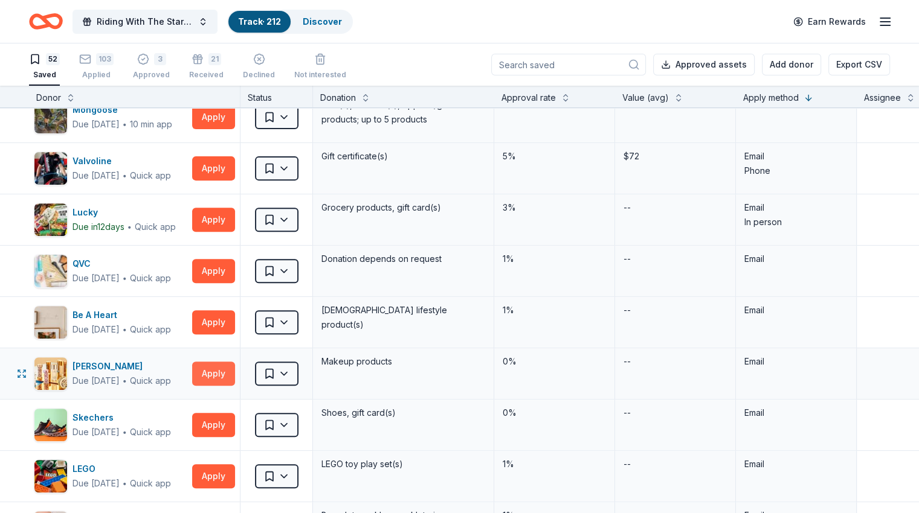
click at [235, 376] on button "Apply" at bounding box center [213, 374] width 43 height 24
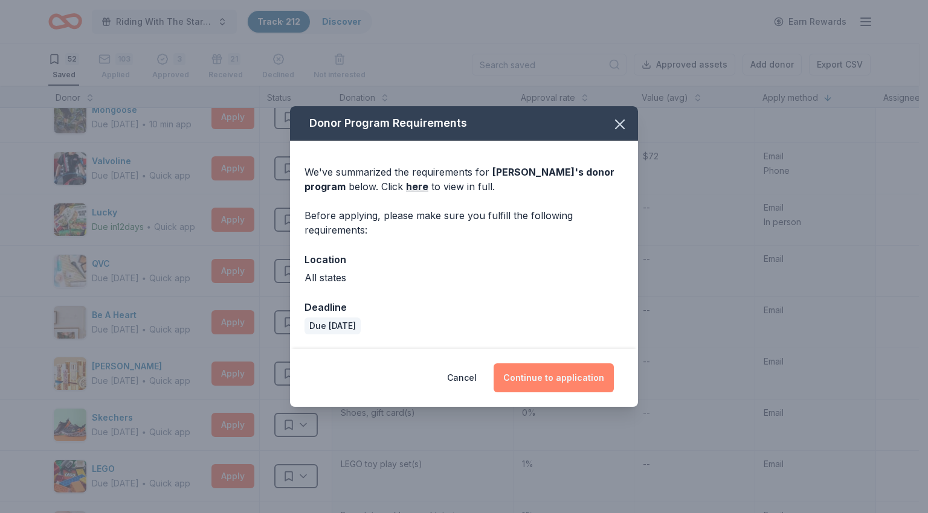
click at [576, 376] on button "Continue to application" at bounding box center [553, 378] width 120 height 29
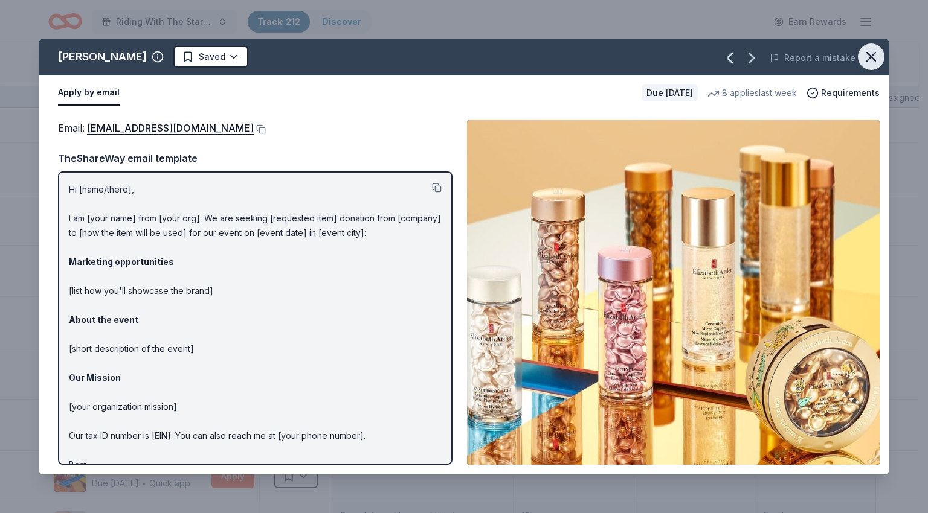
click at [874, 57] on icon "button" at bounding box center [870, 56] width 17 height 17
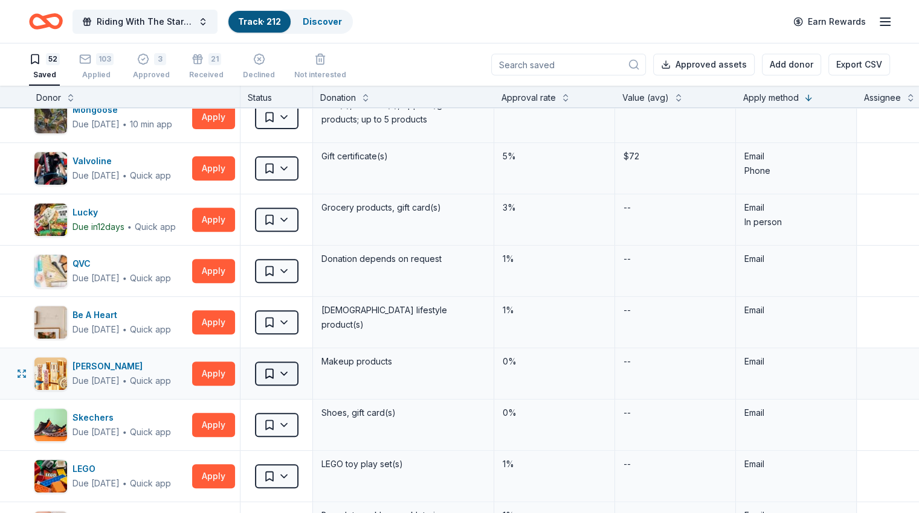
click at [293, 376] on html "Riding With The Stars Gala Track · 212 Discover Earn Rewards 52 Saved 103 Appli…" at bounding box center [459, 256] width 919 height 513
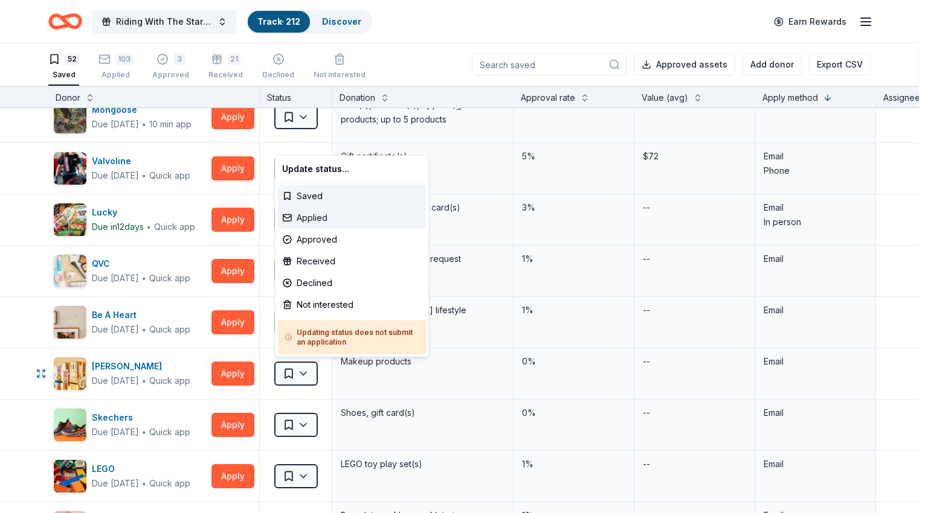
click at [316, 213] on div "Applied" at bounding box center [351, 218] width 149 height 22
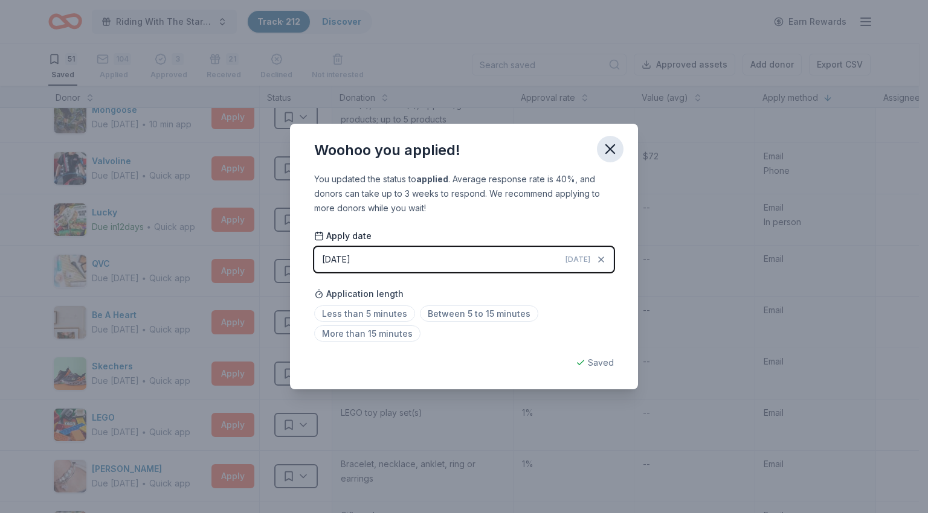
click at [610, 150] on icon "button" at bounding box center [610, 149] width 8 height 8
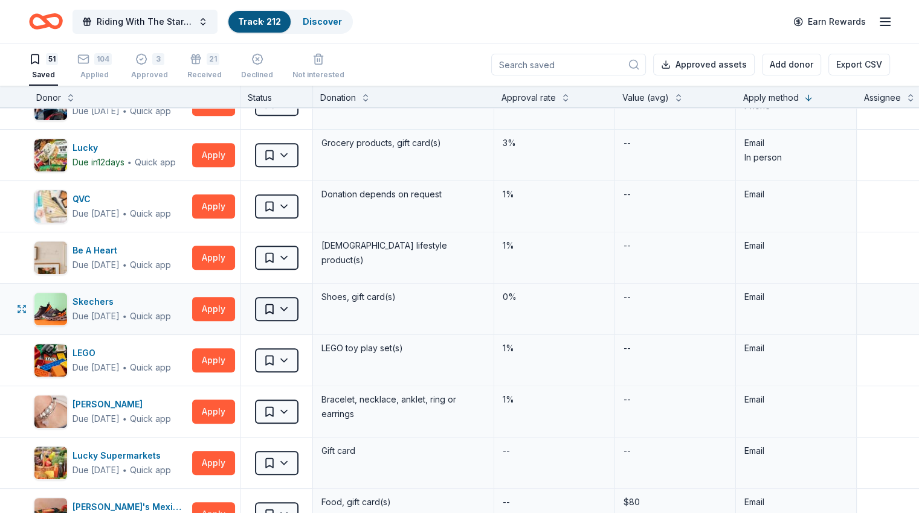
scroll to position [604, 0]
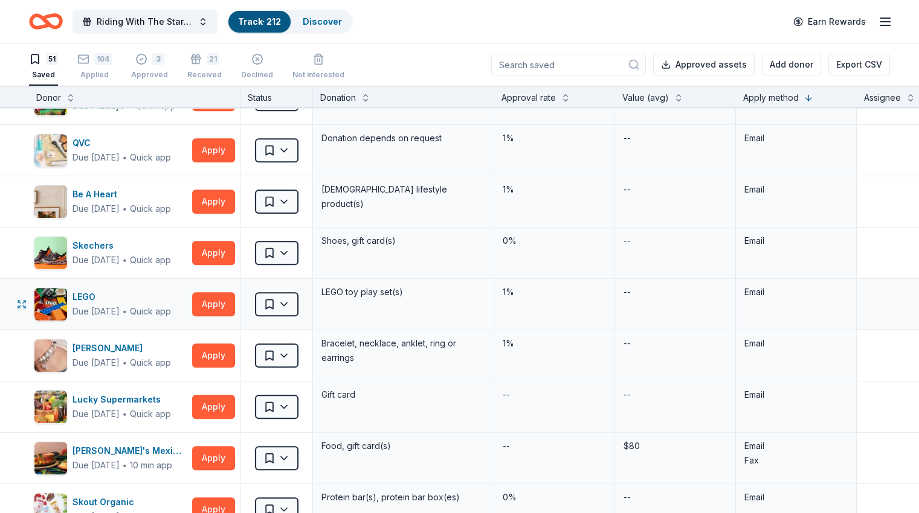
click at [231, 315] on div "LEGO Due [DATE] ∙ Quick app Apply" at bounding box center [134, 304] width 211 height 51
click at [234, 306] on button "Apply" at bounding box center [213, 304] width 43 height 24
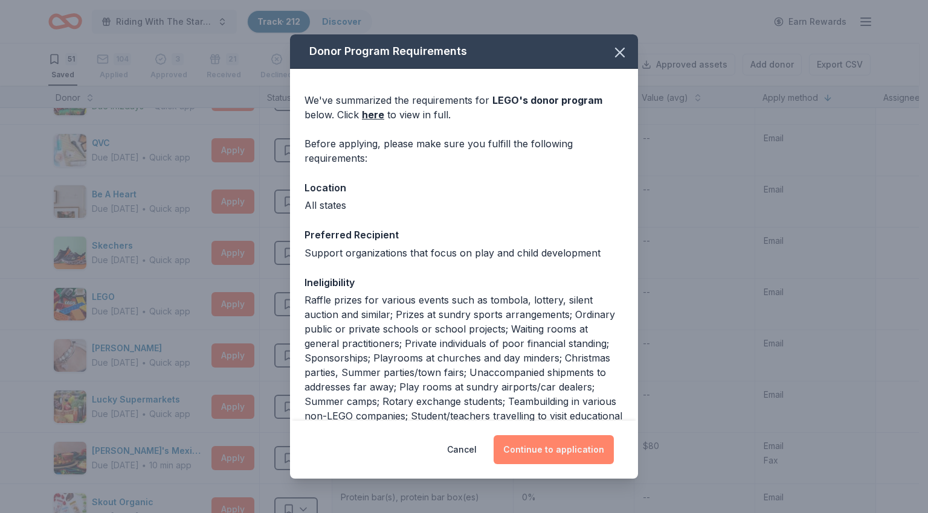
click at [566, 453] on button "Continue to application" at bounding box center [553, 449] width 120 height 29
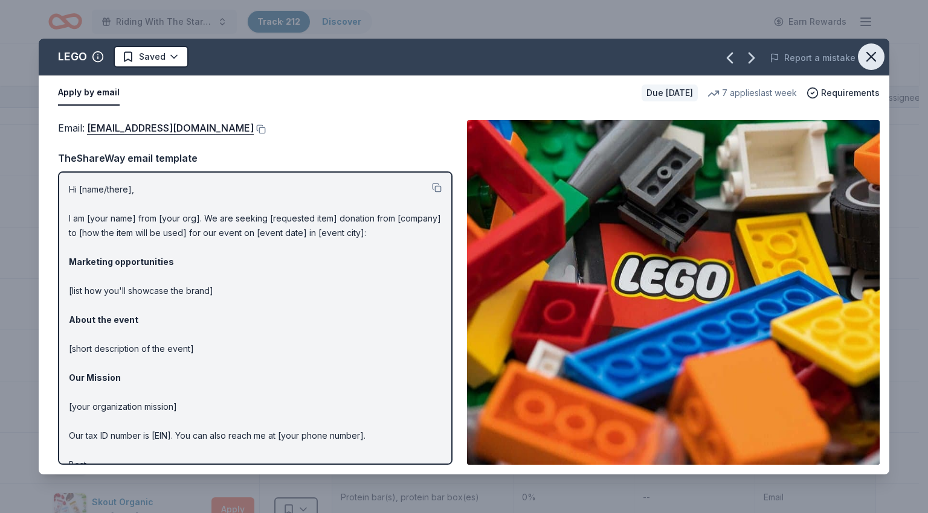
click at [867, 56] on icon "button" at bounding box center [870, 56] width 17 height 17
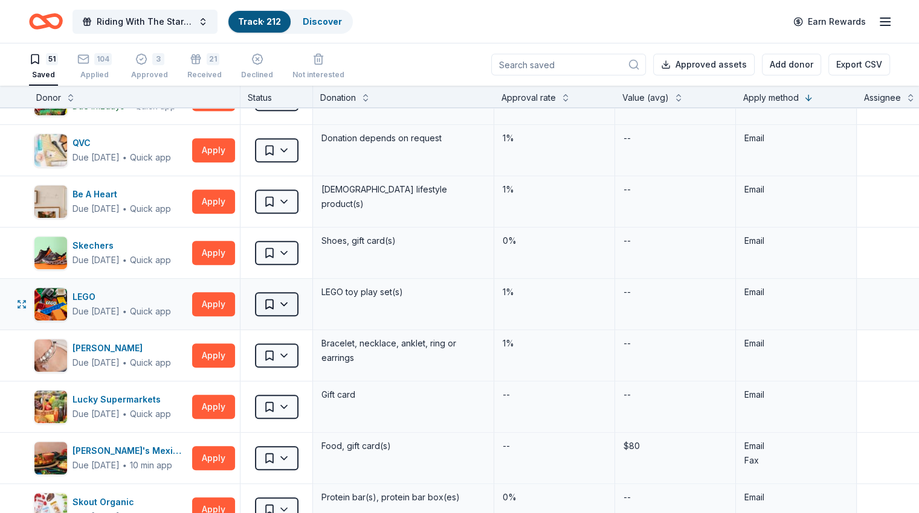
click at [307, 304] on html "Riding With The Stars Gala Track · 212 Discover Earn Rewards 51 Saved 104 Appli…" at bounding box center [459, 256] width 919 height 513
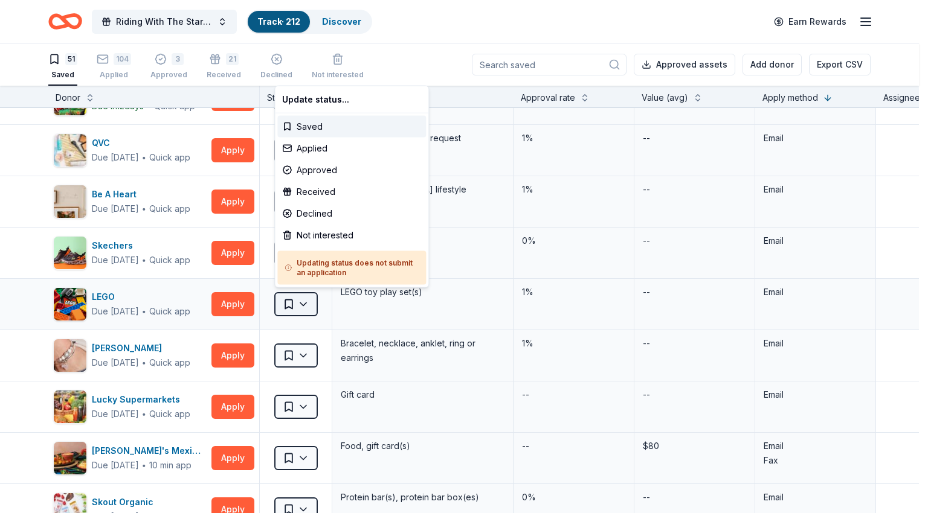
click at [290, 300] on html "Riding With The Stars Gala Track · 212 Discover Earn Rewards 51 Saved 104 Appli…" at bounding box center [464, 256] width 928 height 513
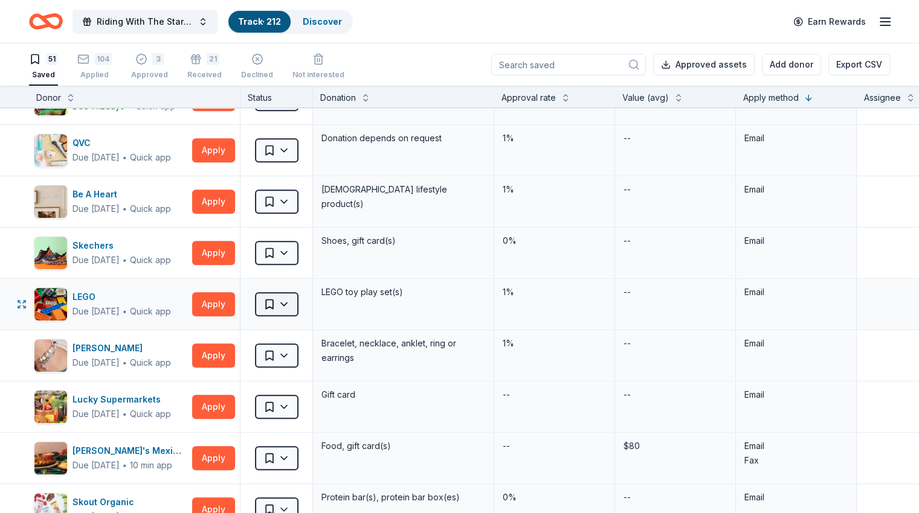
click at [290, 298] on html "Riding With The Stars Gala Track · 212 Discover Earn Rewards 51 Saved 104 Appli…" at bounding box center [459, 256] width 919 height 513
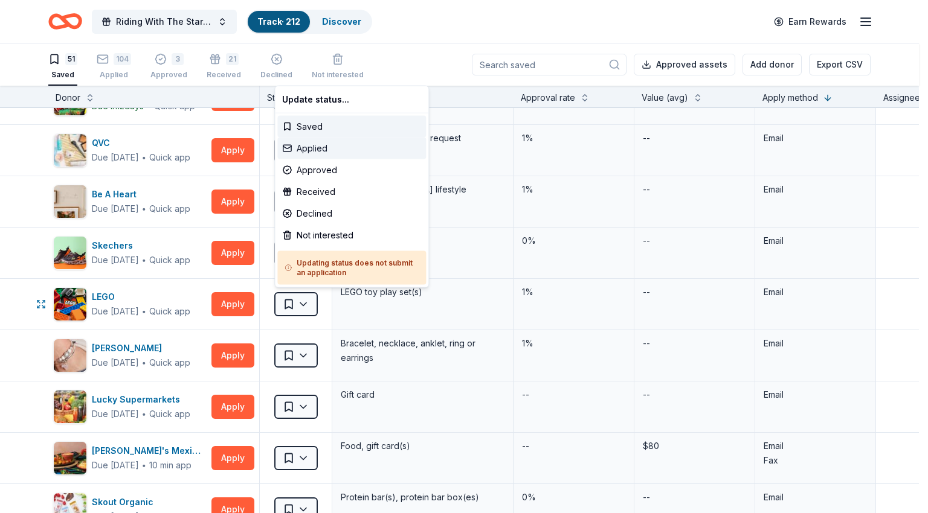
click at [326, 149] on div "Applied" at bounding box center [351, 149] width 149 height 22
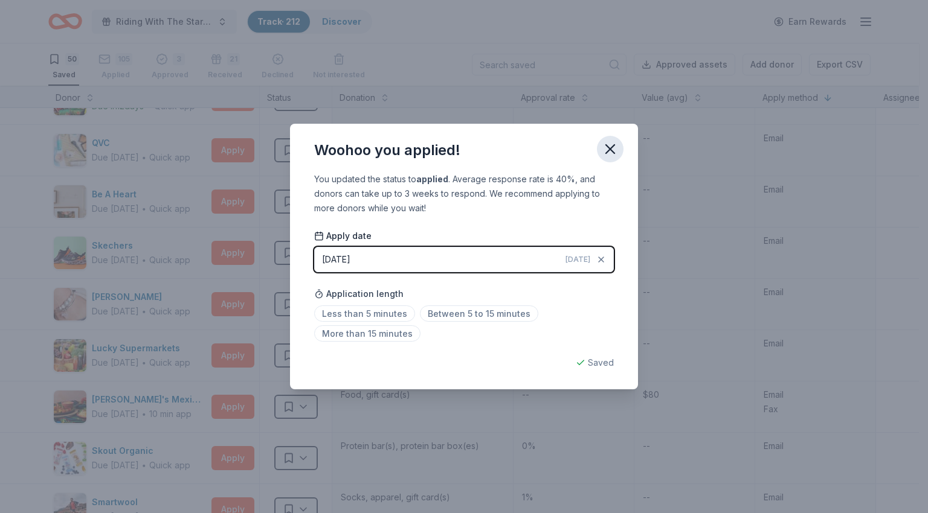
click at [609, 152] on icon "button" at bounding box center [609, 149] width 17 height 17
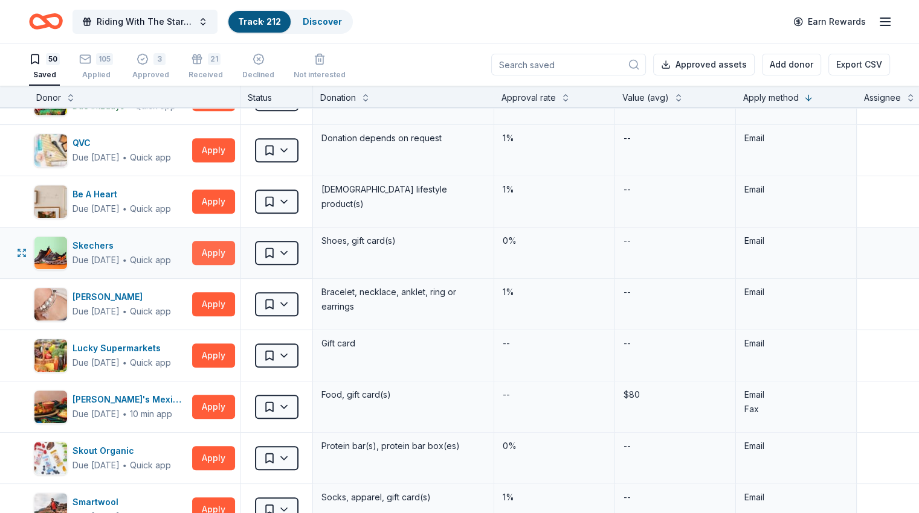
click at [235, 251] on button "Apply" at bounding box center [213, 253] width 43 height 24
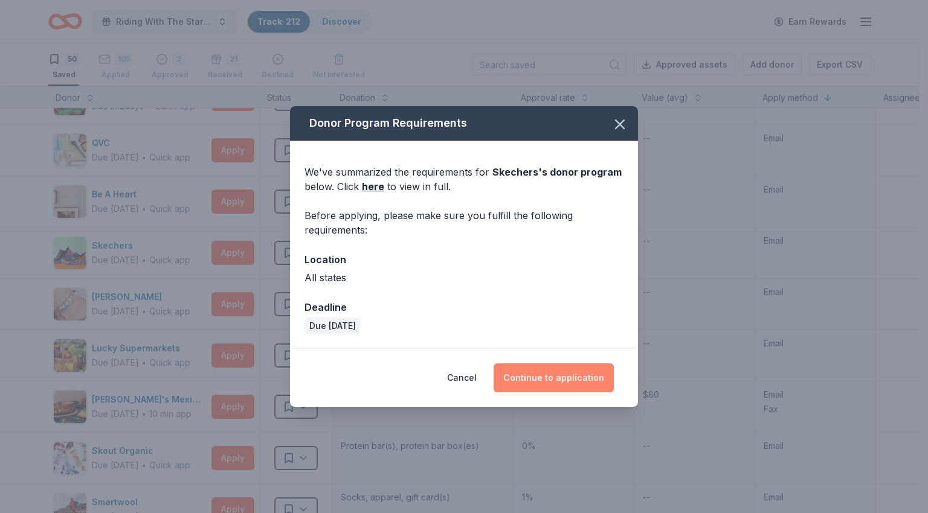
click at [565, 375] on button "Continue to application" at bounding box center [553, 378] width 120 height 29
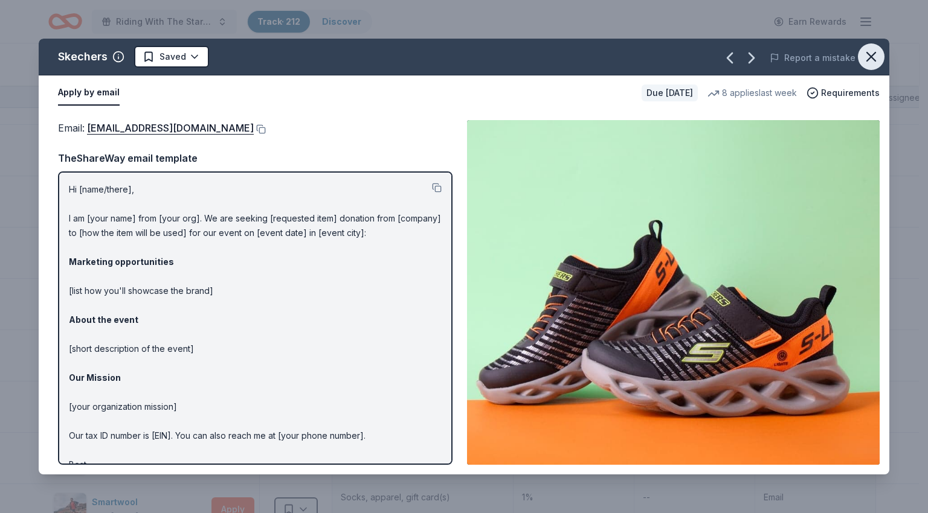
click at [866, 58] on icon "button" at bounding box center [870, 56] width 17 height 17
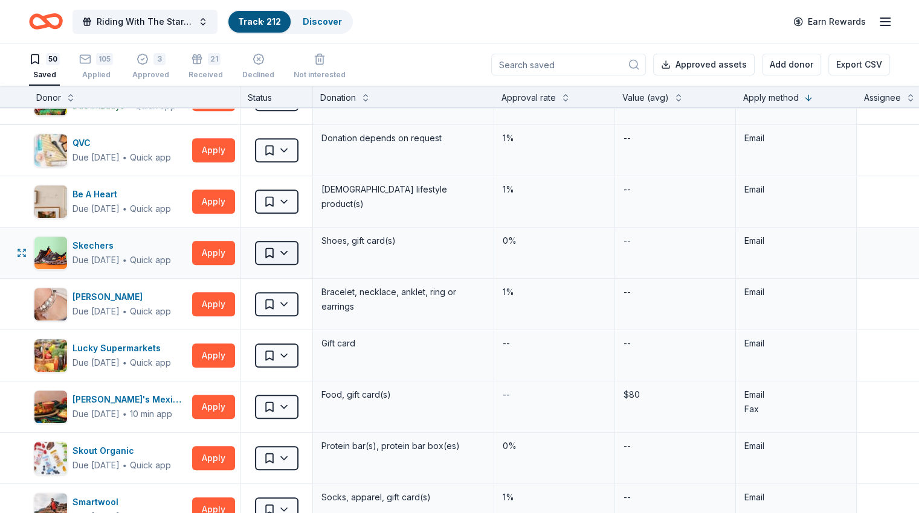
click at [290, 249] on html "Riding With The Stars Gala Track · 212 Discover Earn Rewards 50 Saved 105 Appli…" at bounding box center [459, 256] width 919 height 513
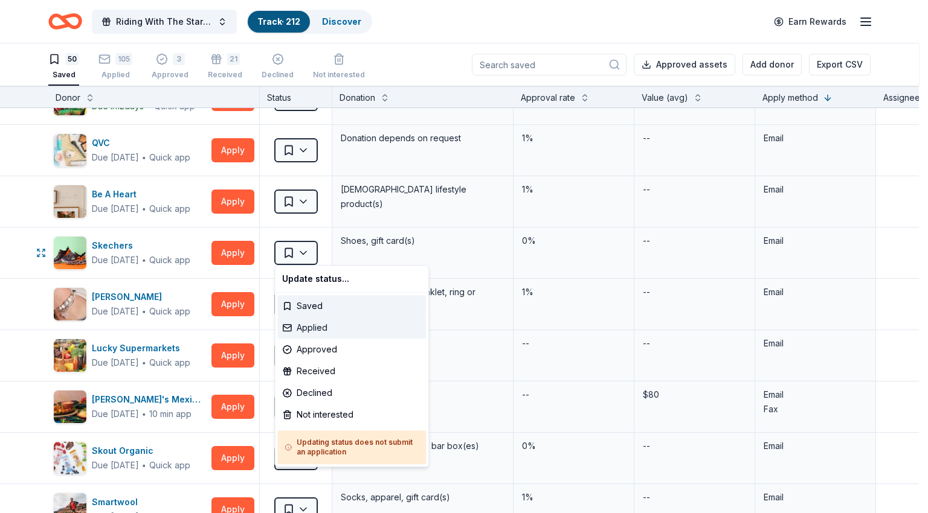
click at [338, 326] on div "Applied" at bounding box center [351, 328] width 149 height 22
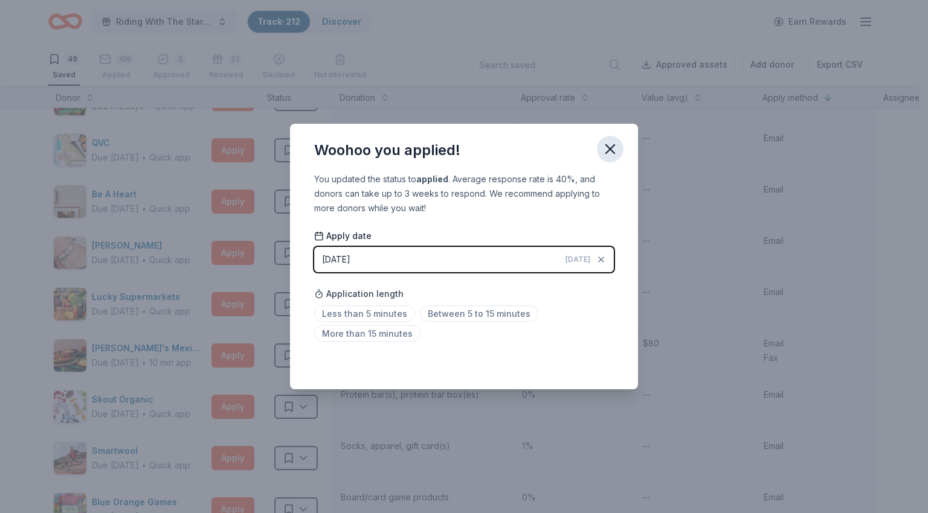
click at [611, 155] on icon "button" at bounding box center [609, 149] width 17 height 17
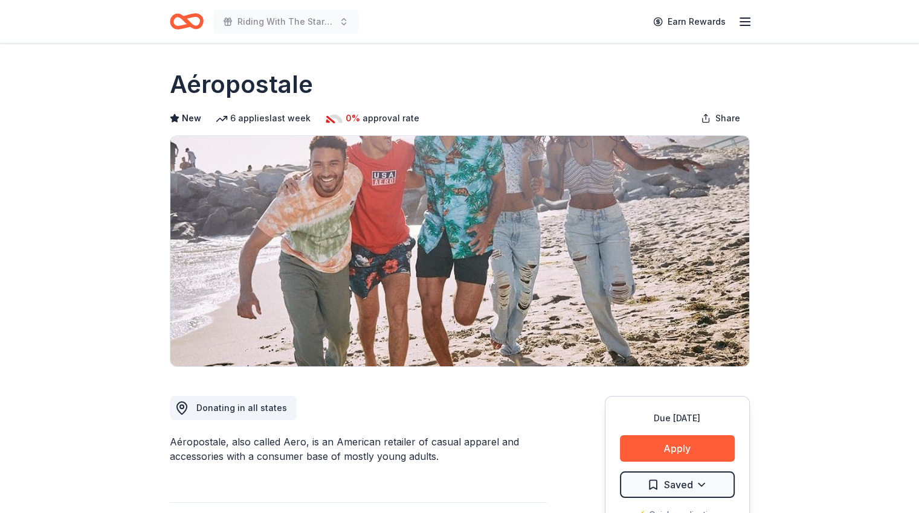
drag, startPoint x: 172, startPoint y: 83, endPoint x: 333, endPoint y: 88, distance: 161.9
click at [333, 88] on div "Aéropostale" at bounding box center [460, 85] width 580 height 34
click at [269, 84] on h1 "Aéropostale" at bounding box center [241, 85] width 143 height 34
click at [196, 443] on div "Aéropostale, also called Aero, is an American retailer of casual apparel and ac…" at bounding box center [358, 449] width 377 height 29
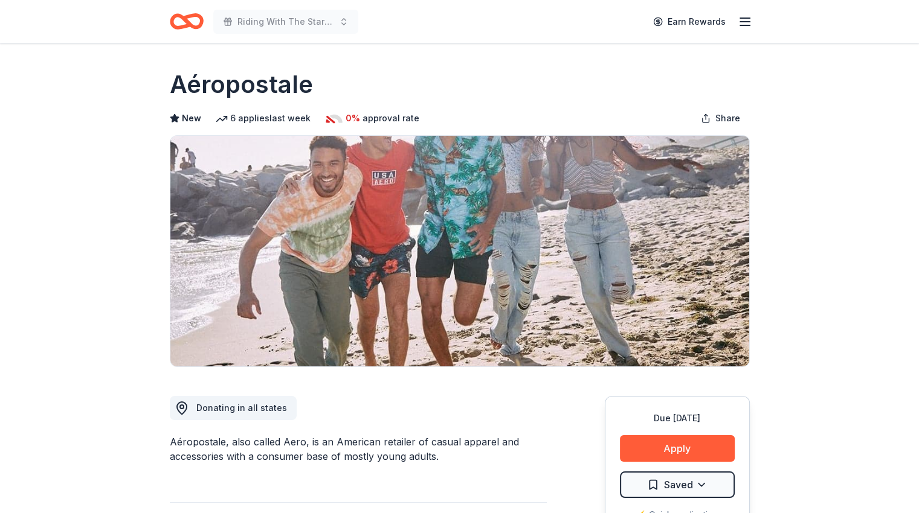
click at [196, 443] on div "Aéropostale, also called Aero, is an American retailer of casual apparel and ac…" at bounding box center [358, 449] width 377 height 29
drag, startPoint x: 169, startPoint y: 443, endPoint x: 236, endPoint y: 447, distance: 66.6
click at [236, 447] on div "Aéropostale, also called Aero, is an American retailer of casual apparel and ac…" at bounding box center [358, 449] width 377 height 29
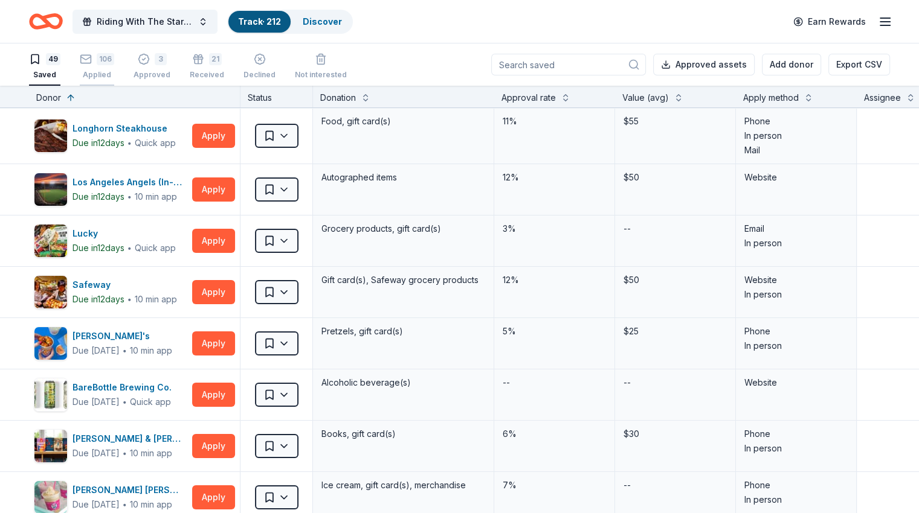
click at [91, 57] on rect "button" at bounding box center [86, 59] width 10 height 8
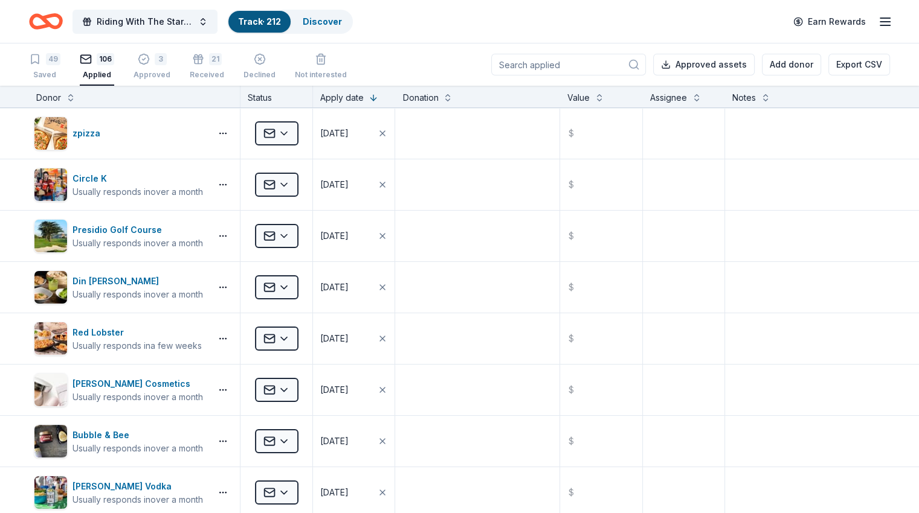
click at [558, 63] on input at bounding box center [568, 65] width 155 height 22
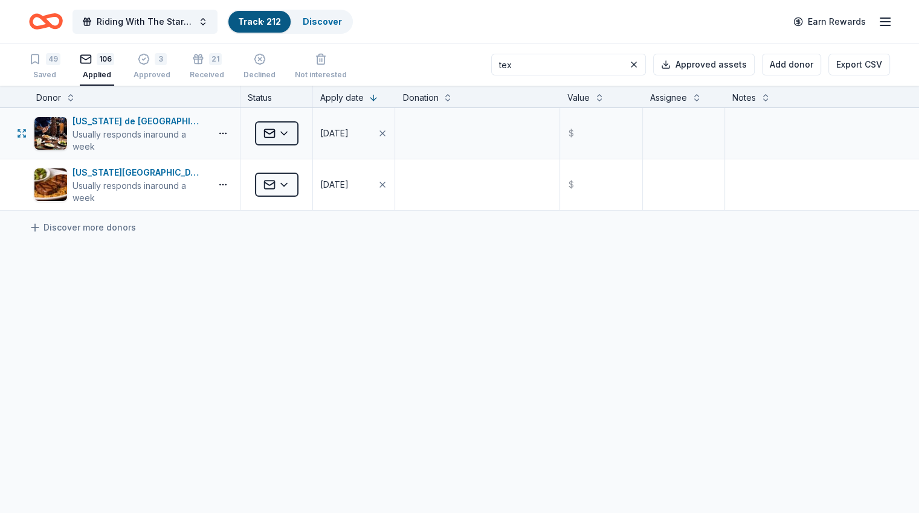
type input "tex"
click at [288, 133] on html "Riding With The Stars Gala Track · 212 Discover Earn Rewards 49 Saved 106 Appli…" at bounding box center [459, 256] width 919 height 513
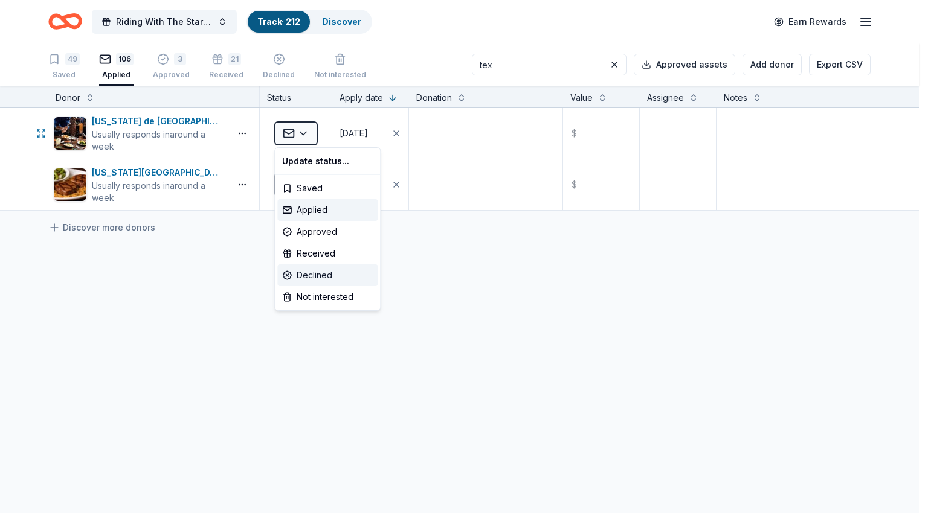
click at [310, 278] on div "Declined" at bounding box center [327, 276] width 100 height 22
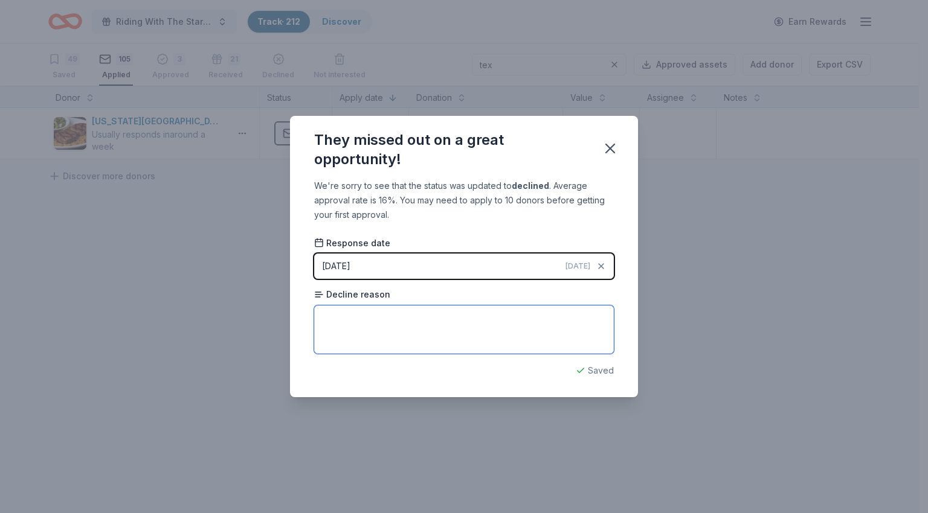
paste textarea "we do have several prior commitments with other local and national charities an…"
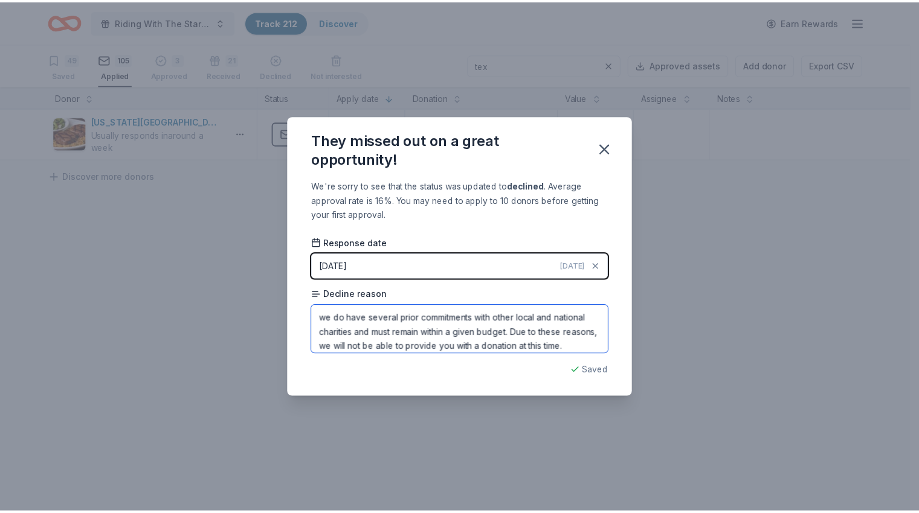
scroll to position [27, 0]
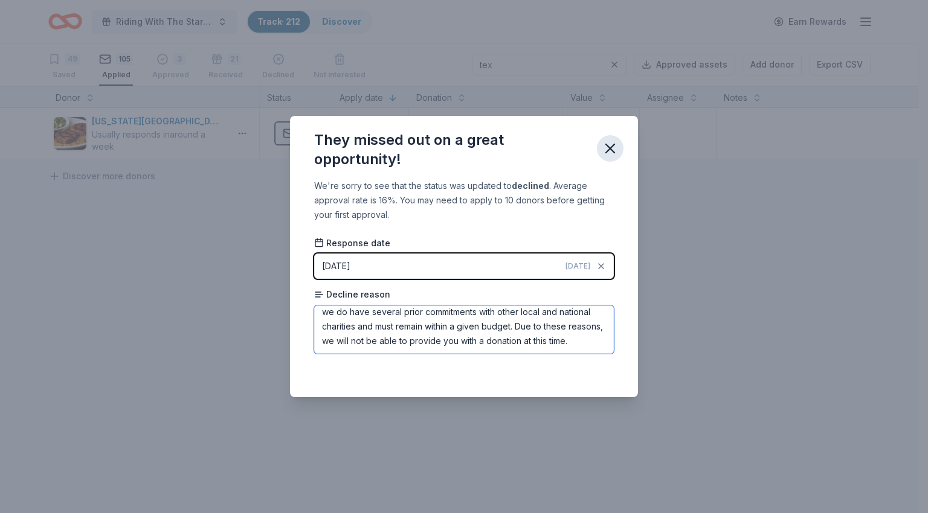
type textarea "we do have several prior commitments with other local and national charities an…"
click at [616, 146] on icon "button" at bounding box center [609, 148] width 17 height 17
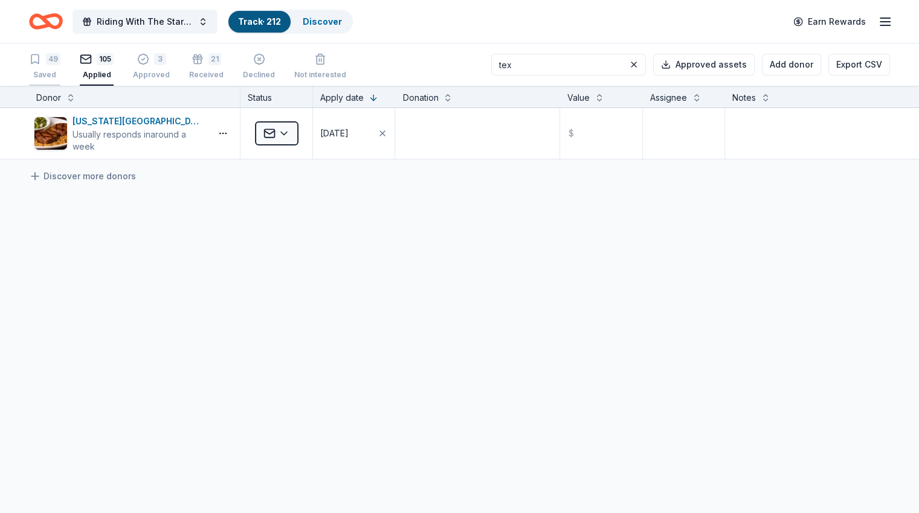
click at [60, 75] on div "Saved" at bounding box center [44, 75] width 31 height 10
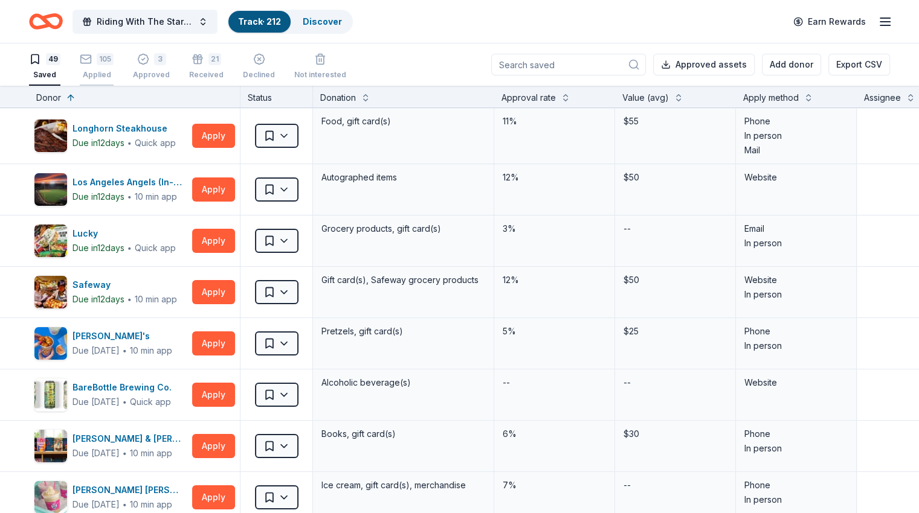
click at [114, 66] on div "105 Applied" at bounding box center [97, 66] width 34 height 27
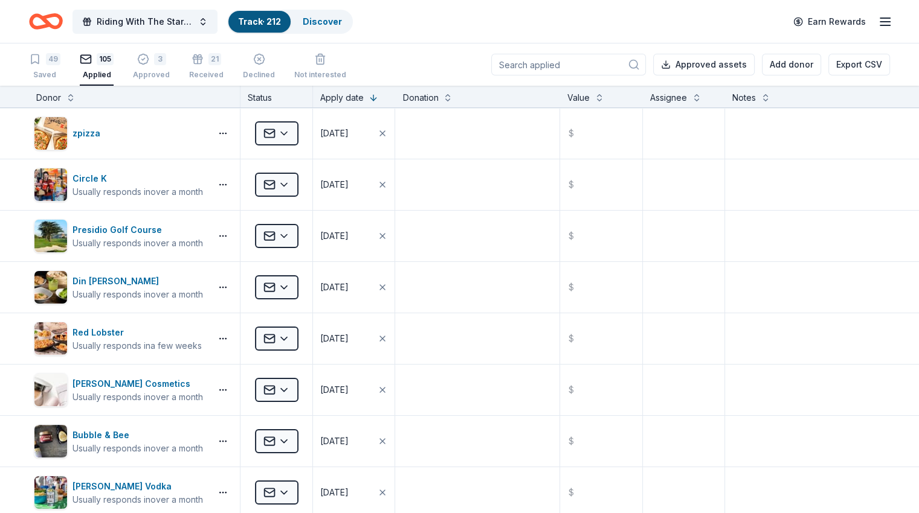
click at [519, 63] on input at bounding box center [568, 65] width 155 height 22
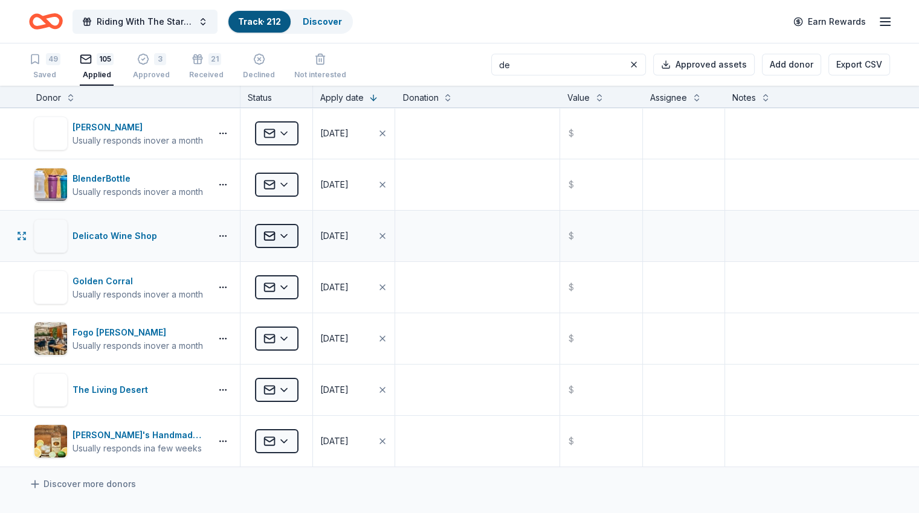
type input "de"
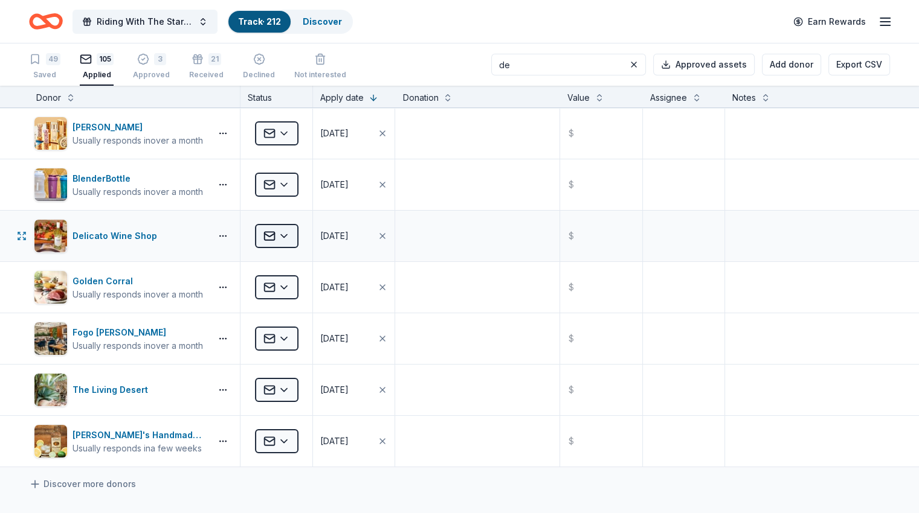
click at [304, 229] on html "Riding With The Stars Gala Track · 212 Discover Earn Rewards 49 Saved 105 Appli…" at bounding box center [459, 256] width 919 height 513
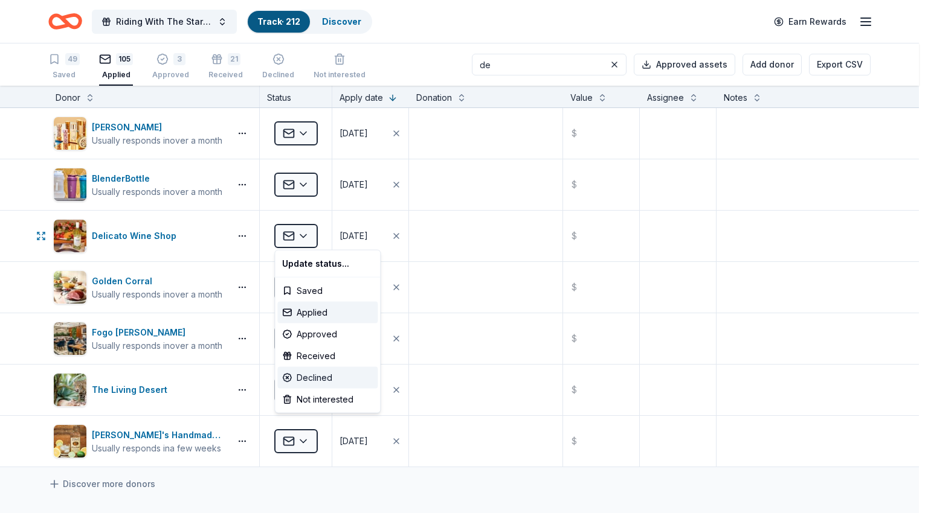
click at [309, 381] on div "Declined" at bounding box center [327, 378] width 100 height 22
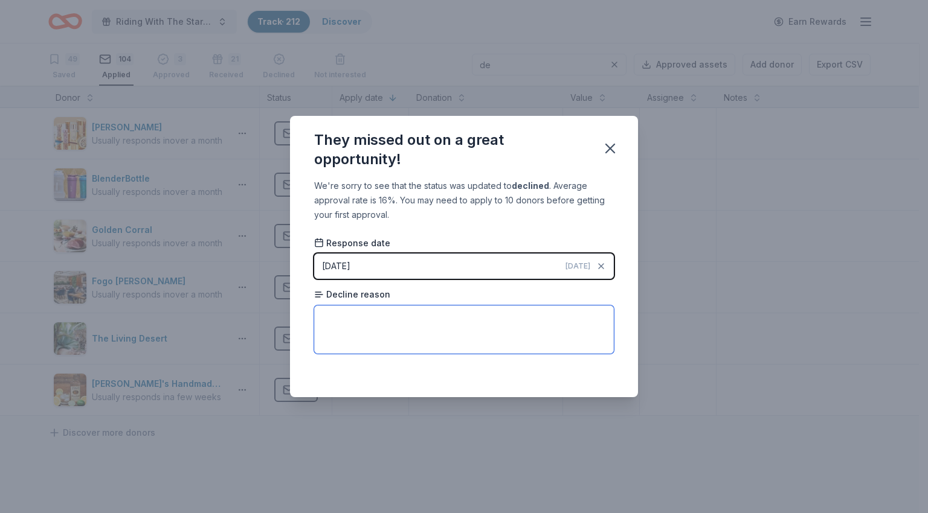
paste textarea "we regret to advise that we are unable to participate. Each year we receive req…"
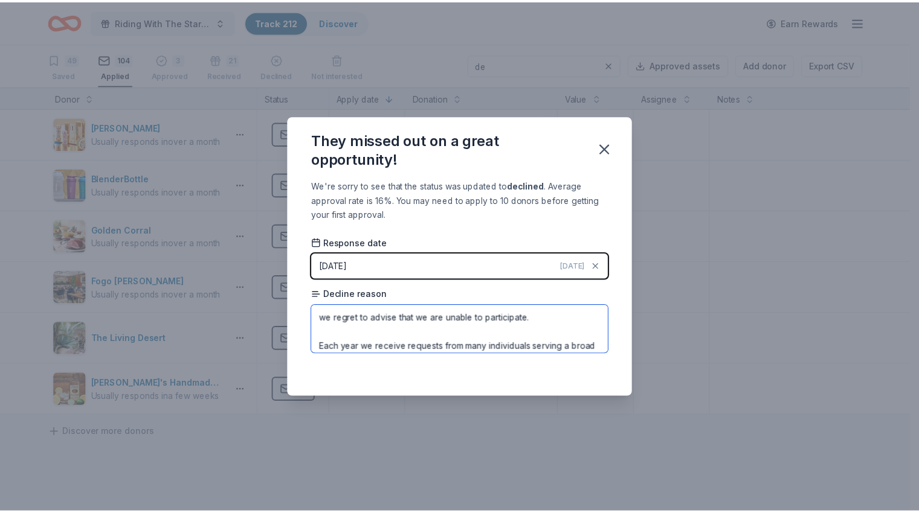
scroll to position [56, 0]
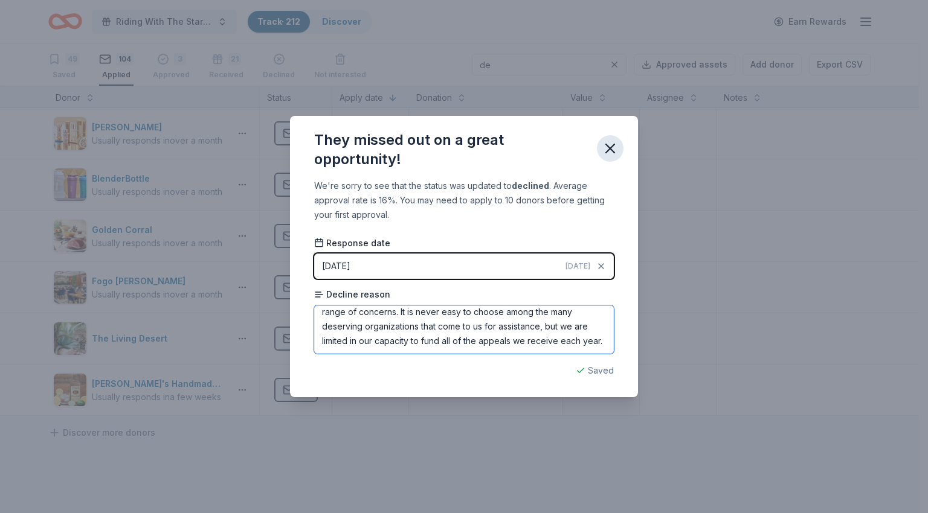
type textarea "we regret to advise that we are unable to participate. Each year we receive req…"
click at [607, 148] on icon "button" at bounding box center [609, 148] width 17 height 17
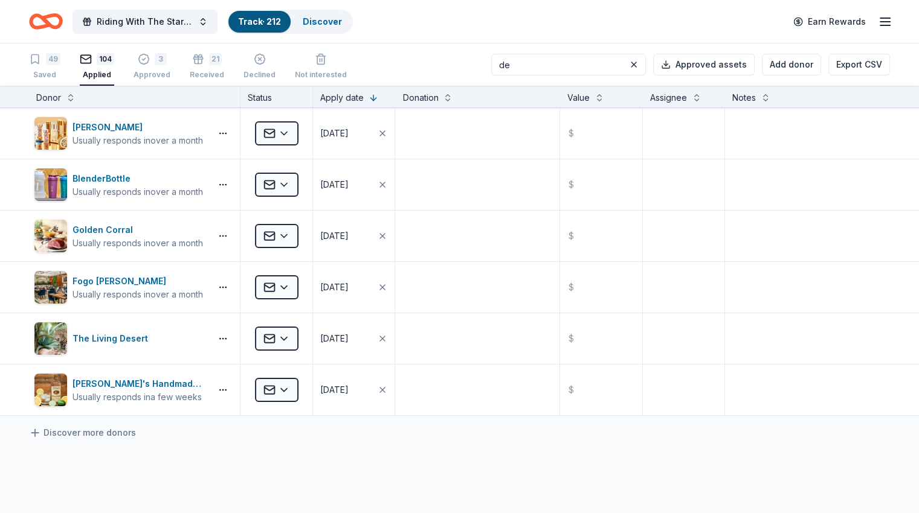
click at [577, 63] on input "de" at bounding box center [568, 65] width 155 height 22
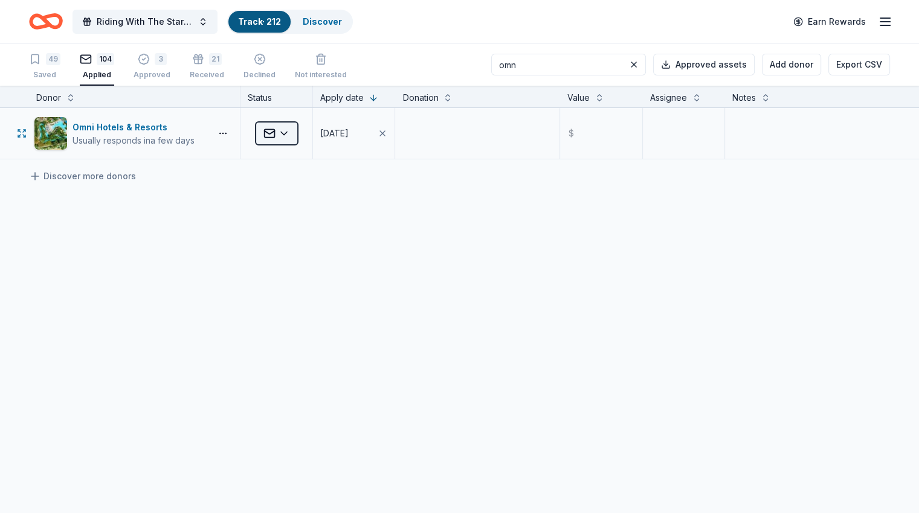
type input "omn"
click at [293, 133] on html "Riding With The Stars Gala Track · 212 Discover Earn Rewards 49 Saved 104 Appli…" at bounding box center [459, 256] width 919 height 513
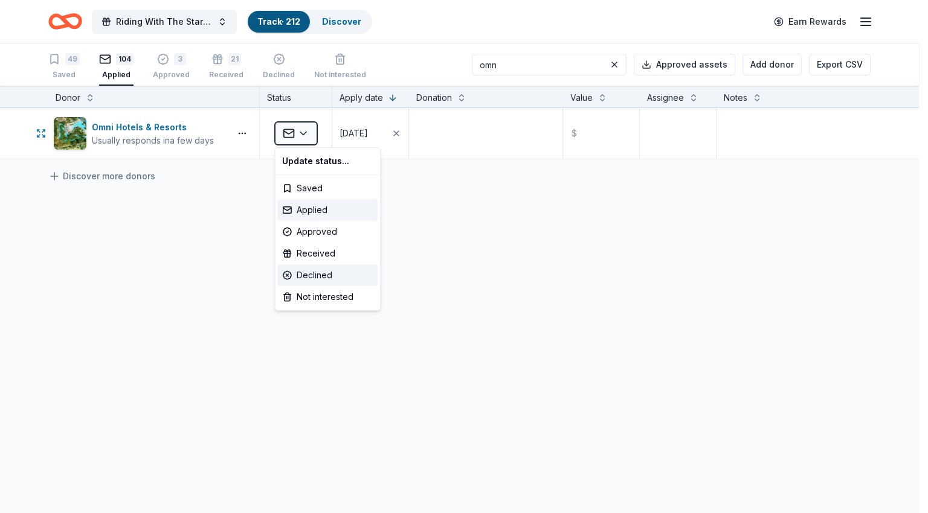
click at [312, 275] on div "Declined" at bounding box center [327, 276] width 100 height 22
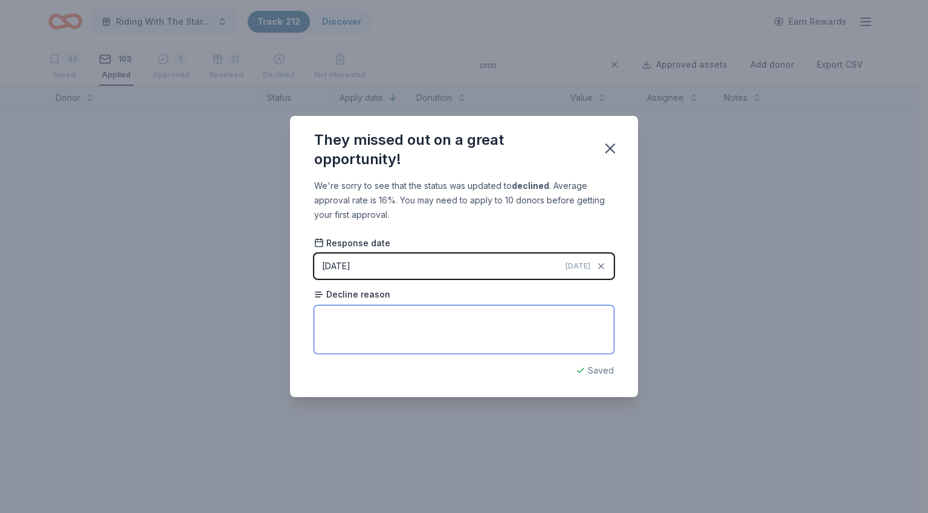
paste textarea "Omni Hotels & Resorts appreciates the importance of your mission; however, we h…"
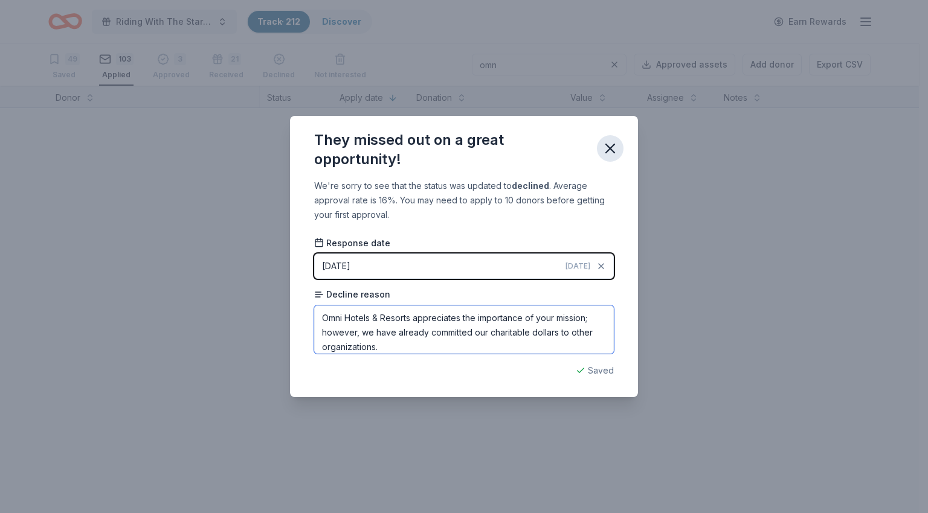
type textarea "Omni Hotels & Resorts appreciates the importance of your mission; however, we h…"
click at [610, 143] on icon "button" at bounding box center [609, 148] width 17 height 17
